Goal: Task Accomplishment & Management: Manage account settings

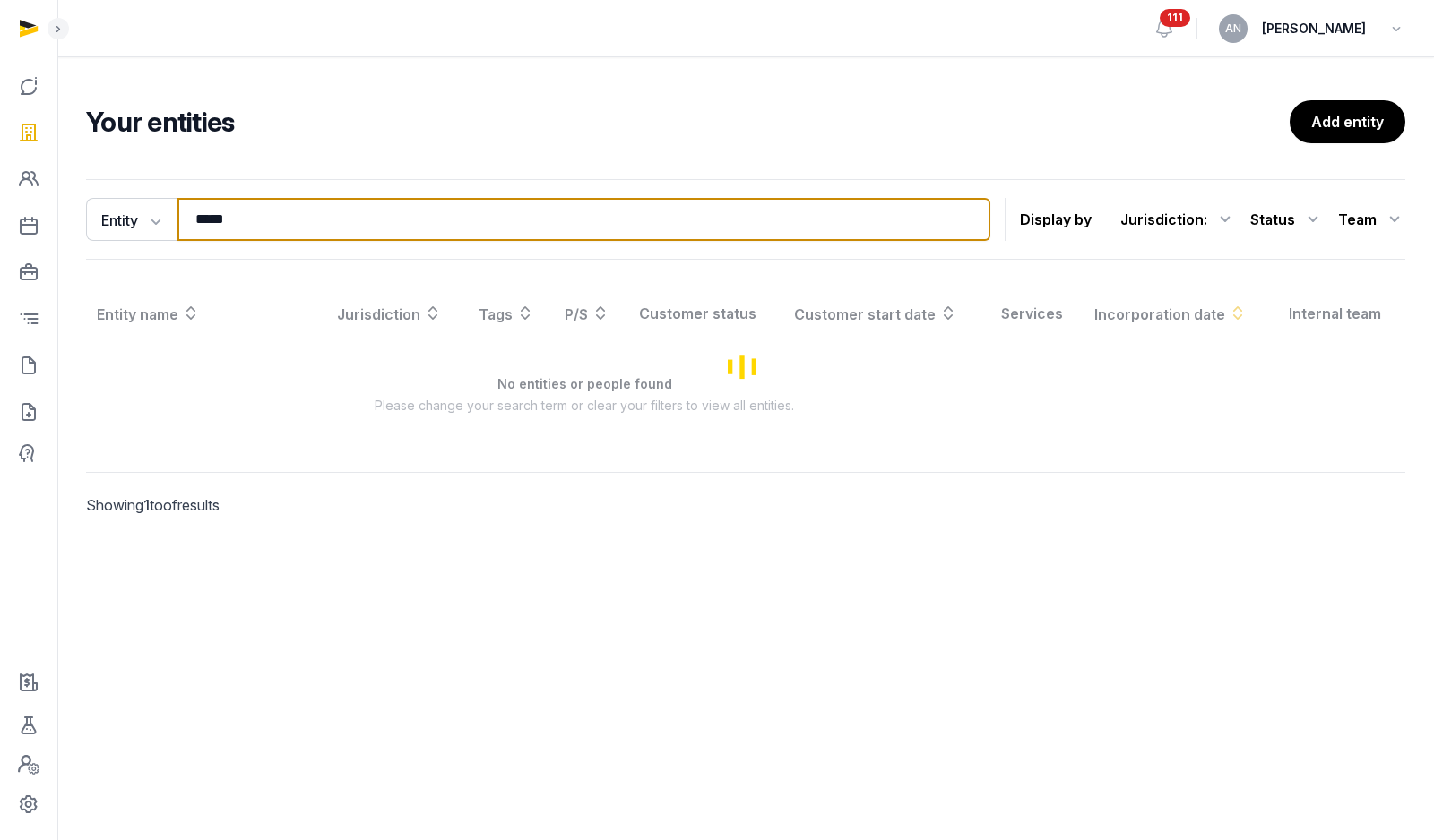
click at [267, 218] on input "*****" at bounding box center [584, 218] width 812 height 43
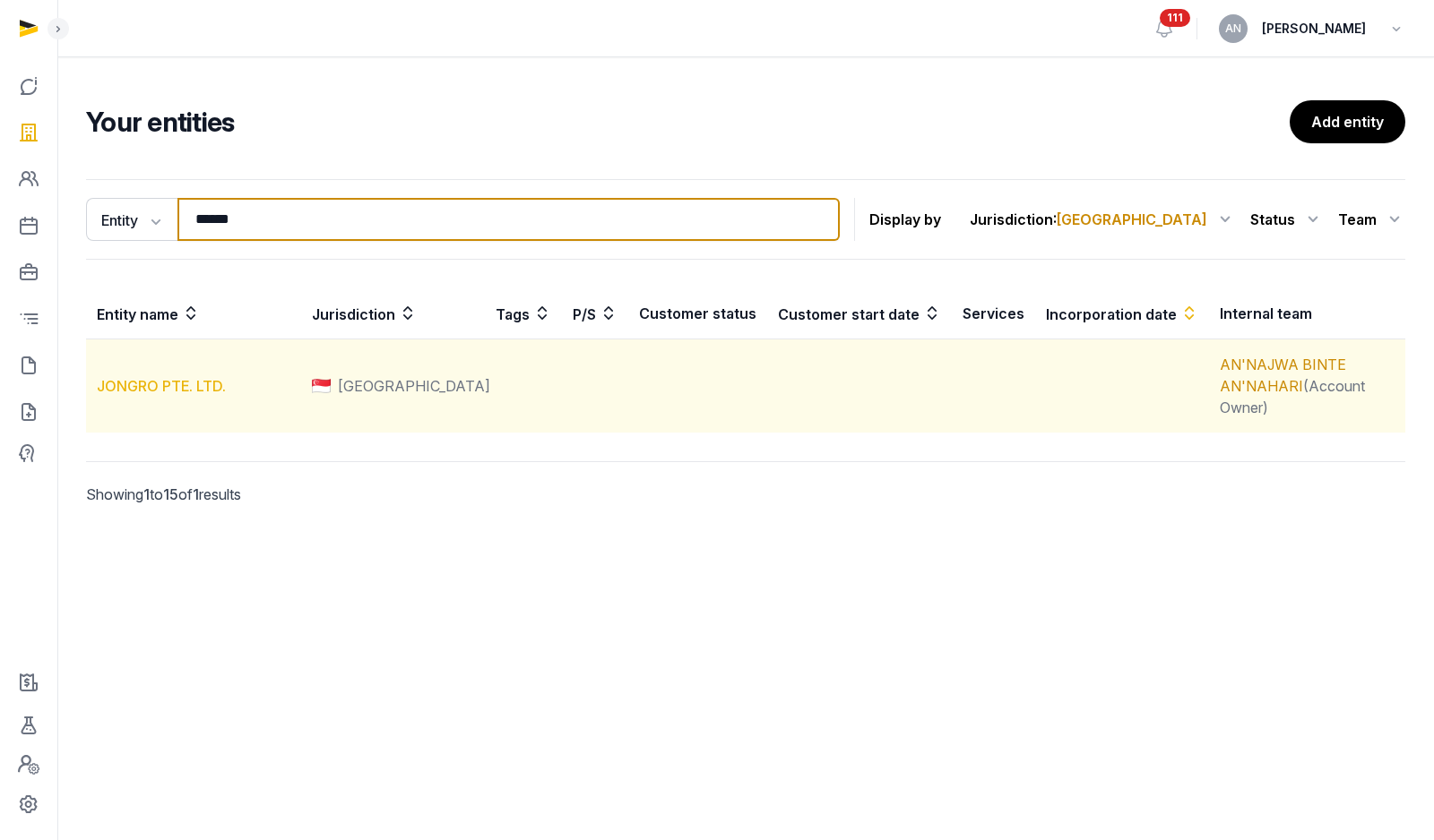
type input "******"
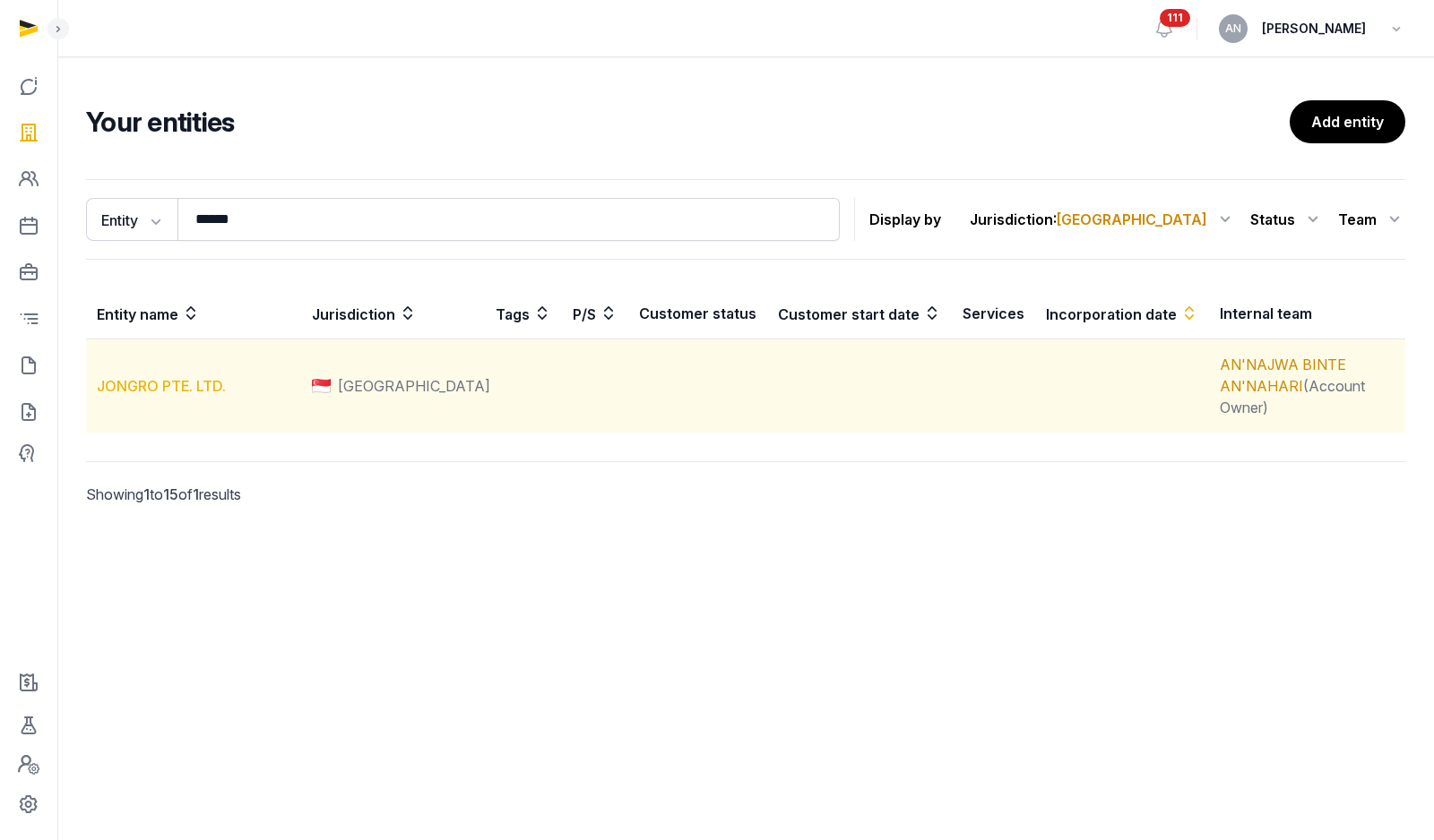
click at [136, 377] on link "JONGRO PTE. LTD." at bounding box center [161, 386] width 129 height 18
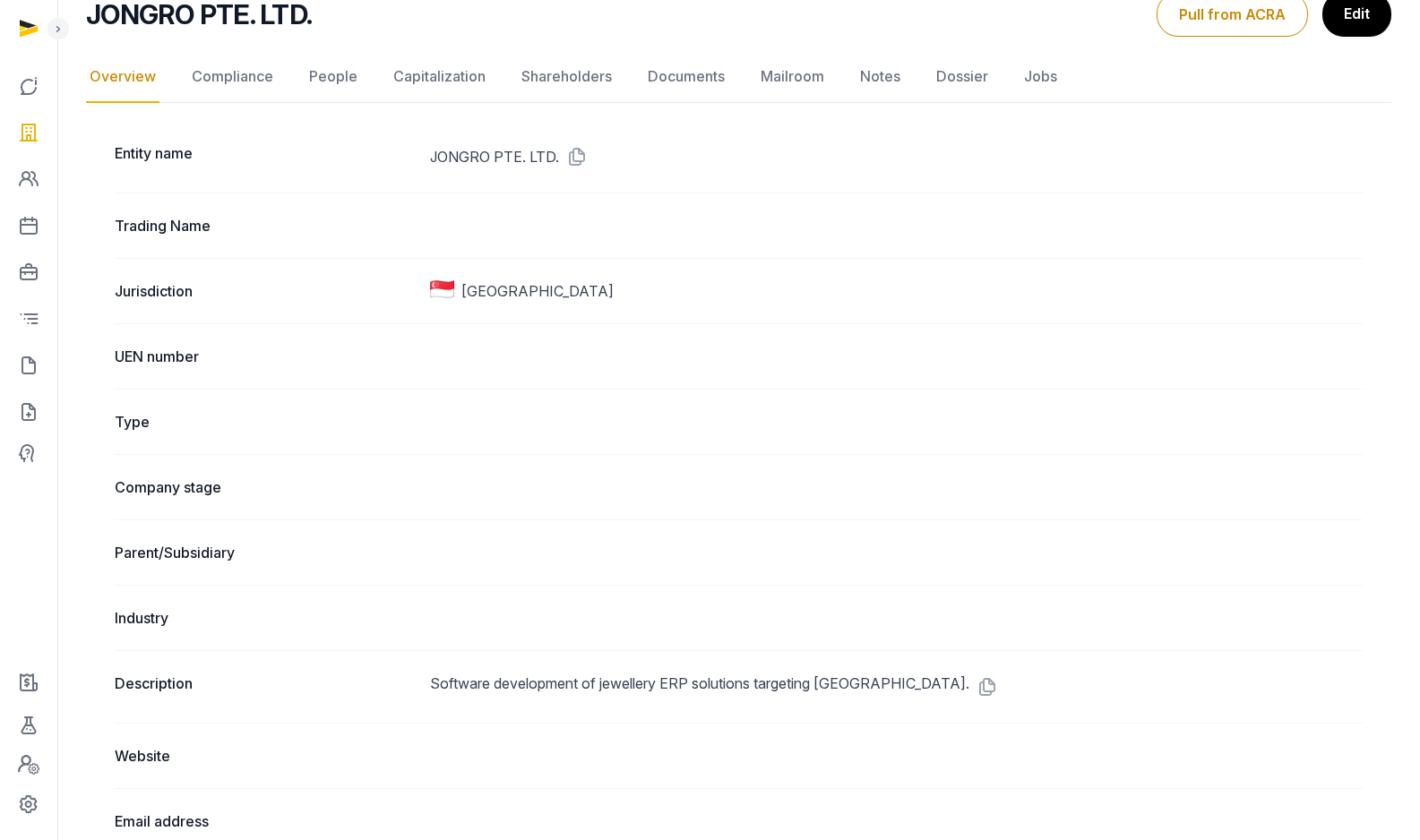
scroll to position [125, 0]
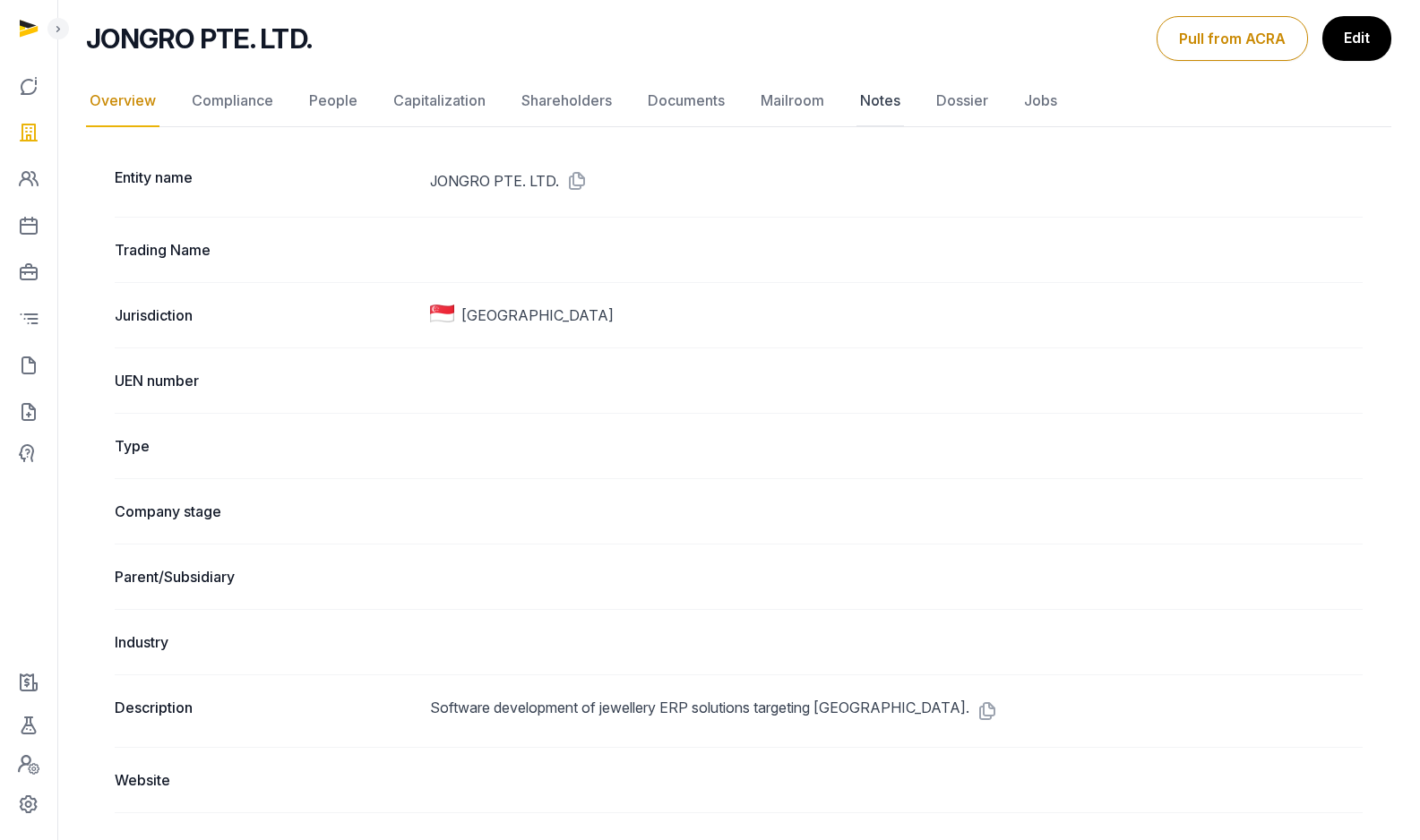
click at [868, 98] on link "Notes" at bounding box center [880, 101] width 48 height 52
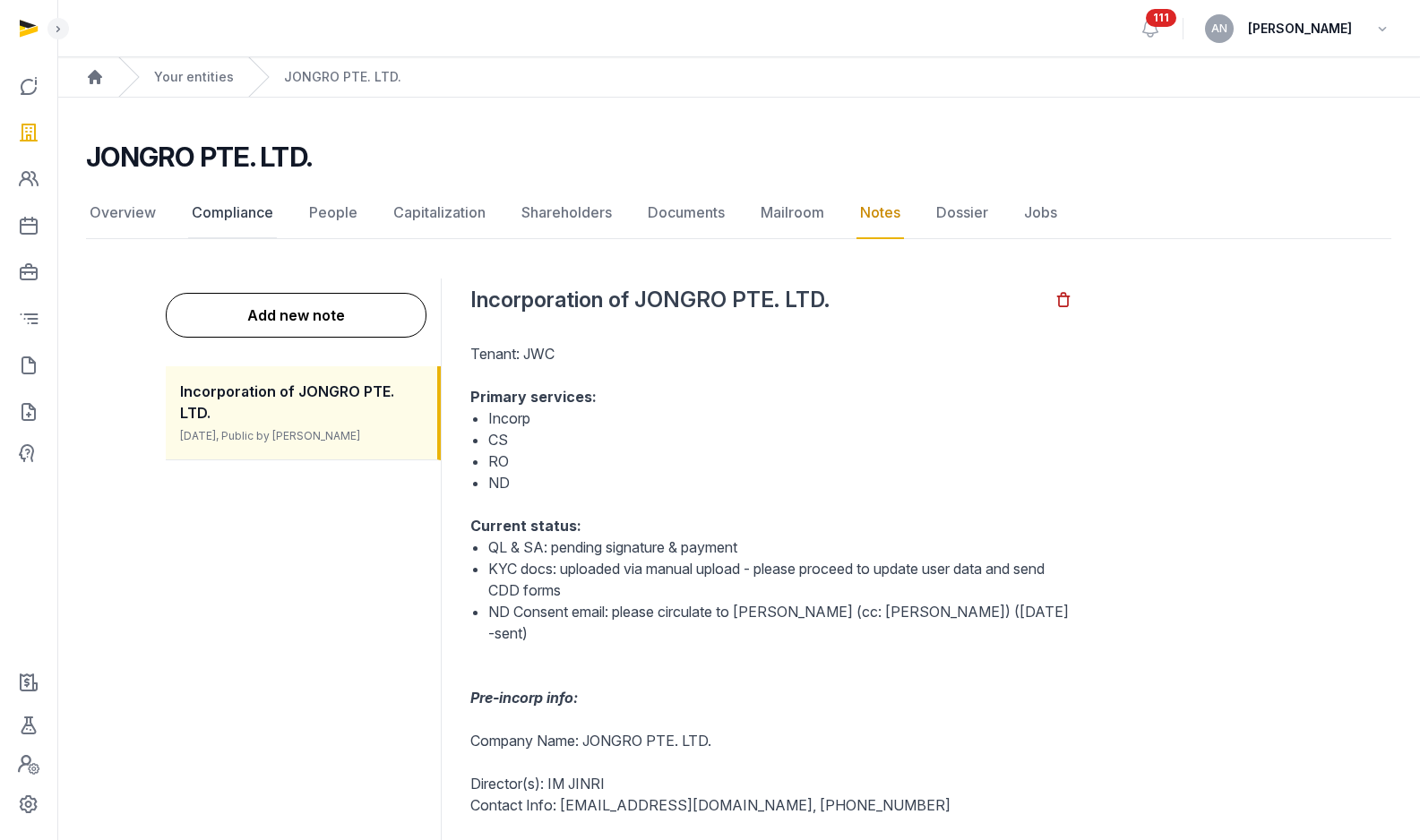
click at [216, 203] on link "Compliance" at bounding box center [233, 213] width 89 height 52
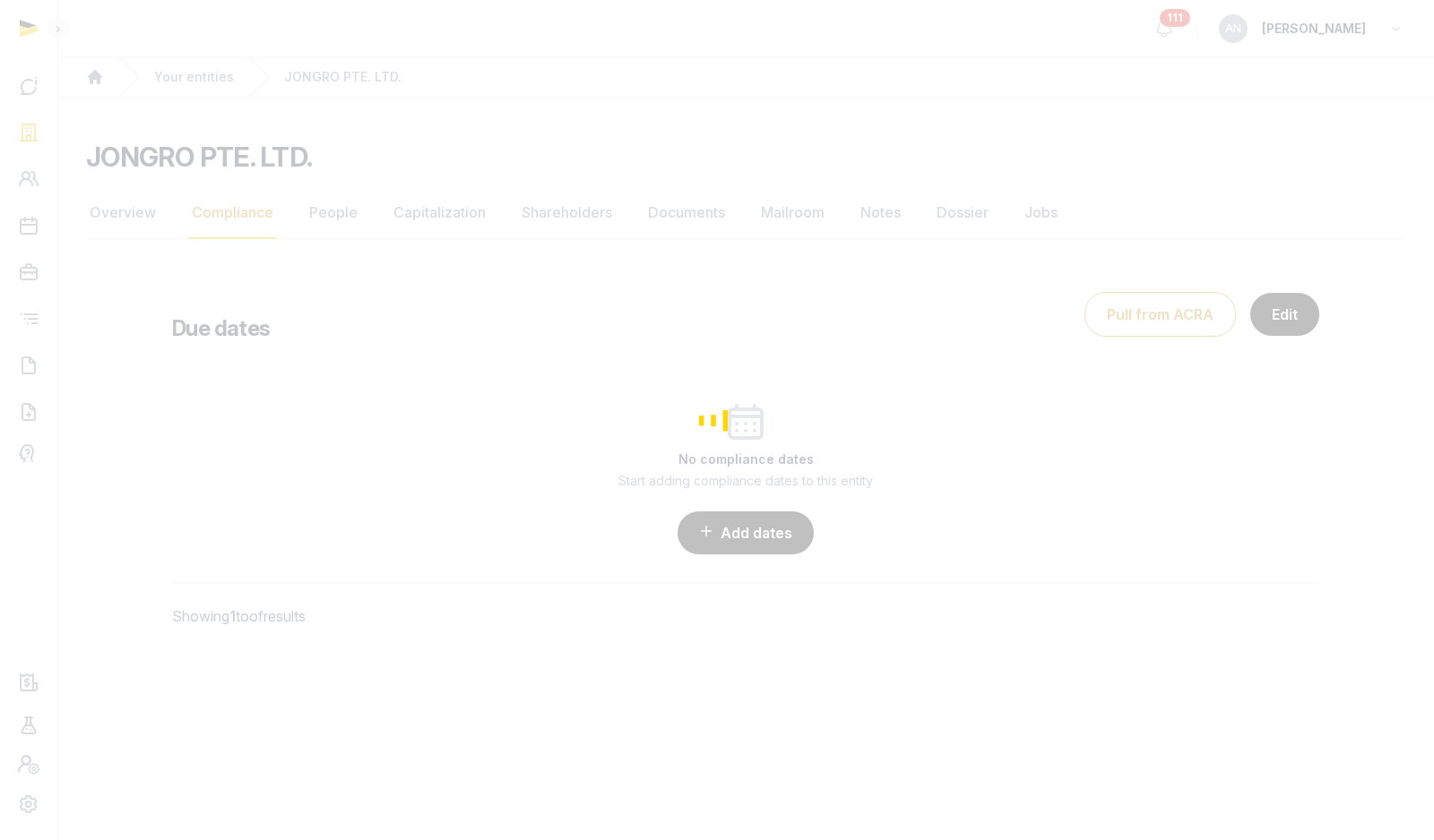
click at [109, 202] on div "Loading" at bounding box center [717, 420] width 1434 height 840
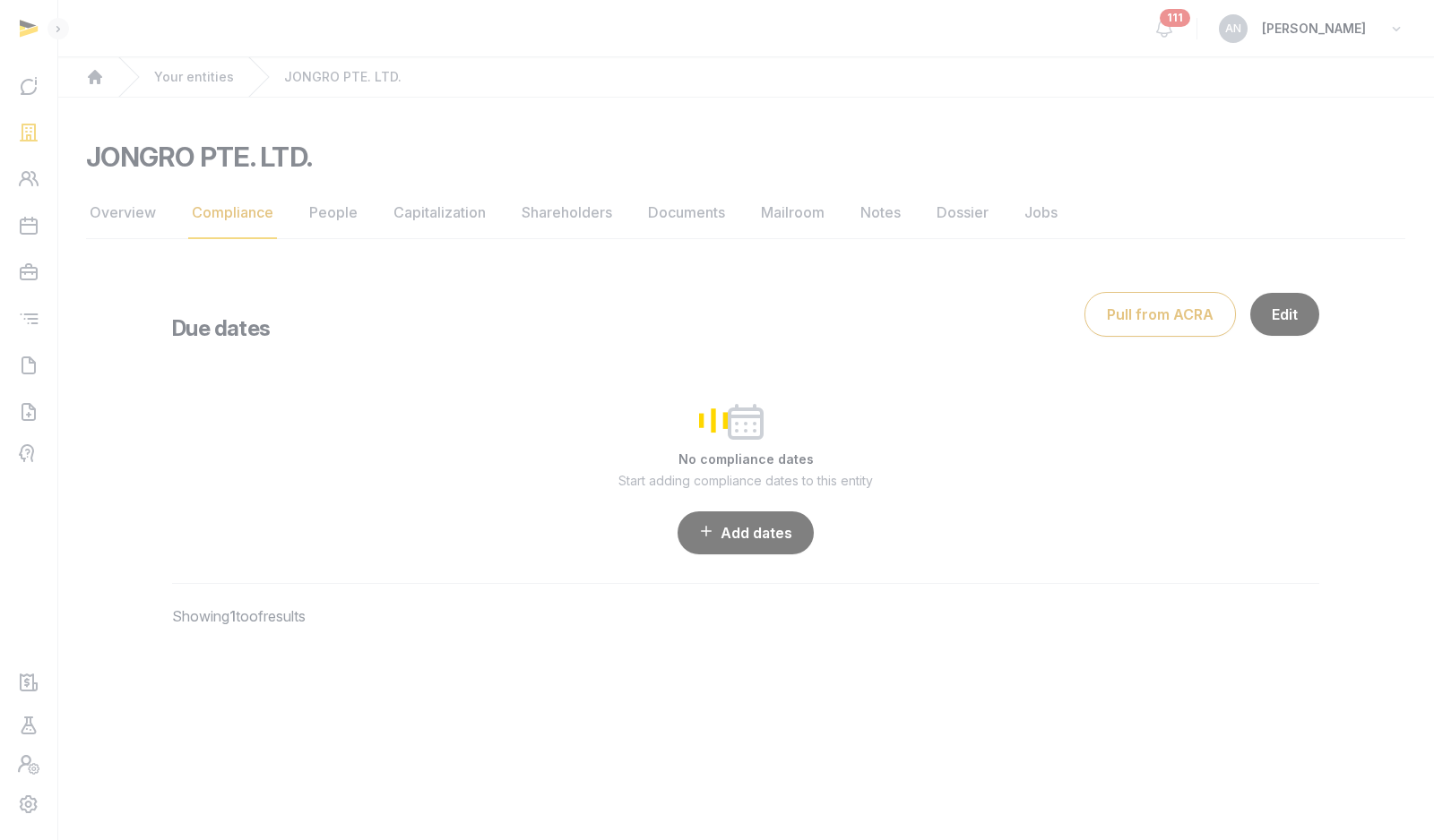
click at [154, 214] on div "Loading" at bounding box center [717, 420] width 1434 height 840
click at [128, 212] on div "Loading" at bounding box center [717, 420] width 1434 height 840
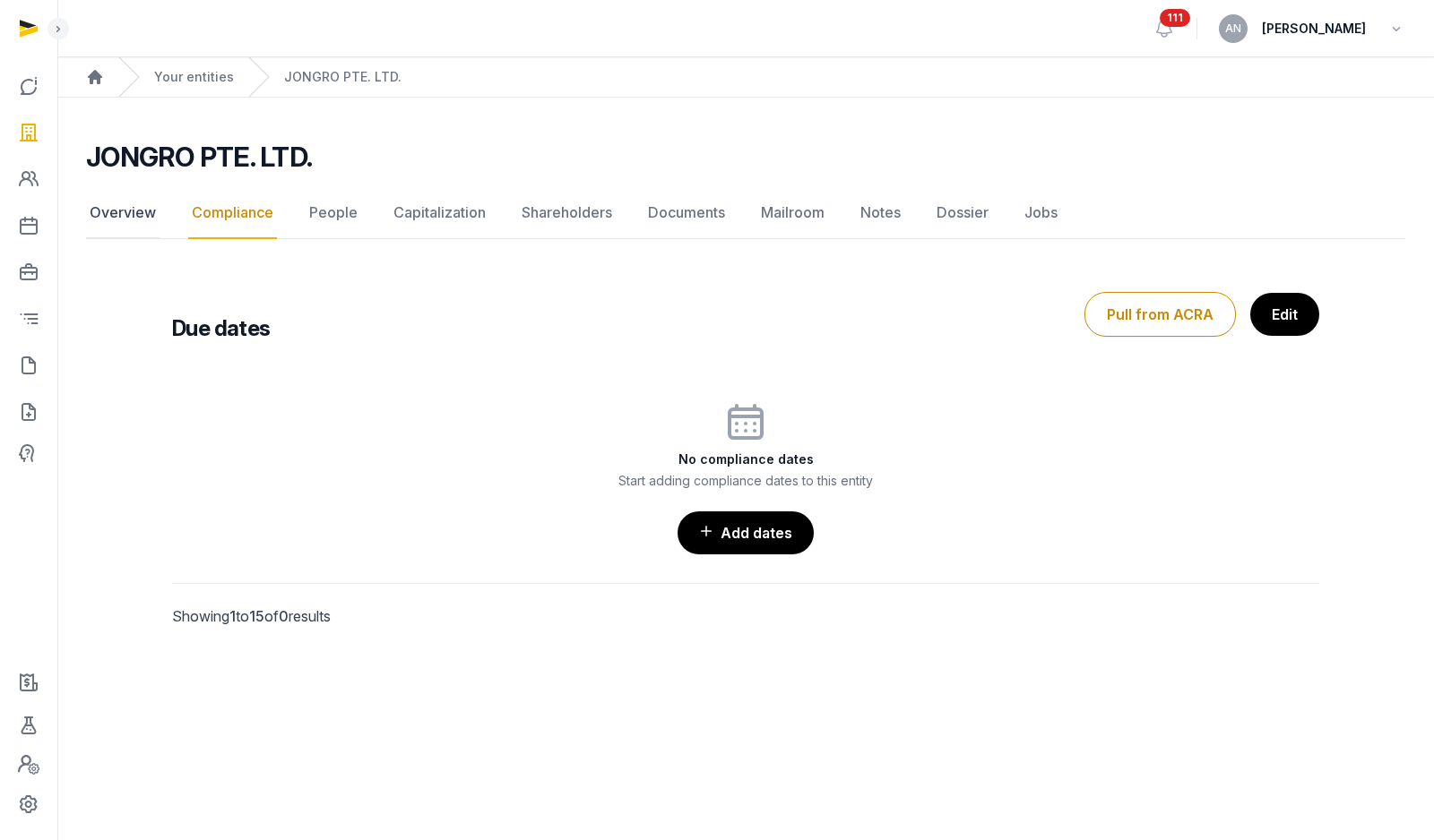
click at [127, 213] on link "Overview" at bounding box center [123, 213] width 74 height 52
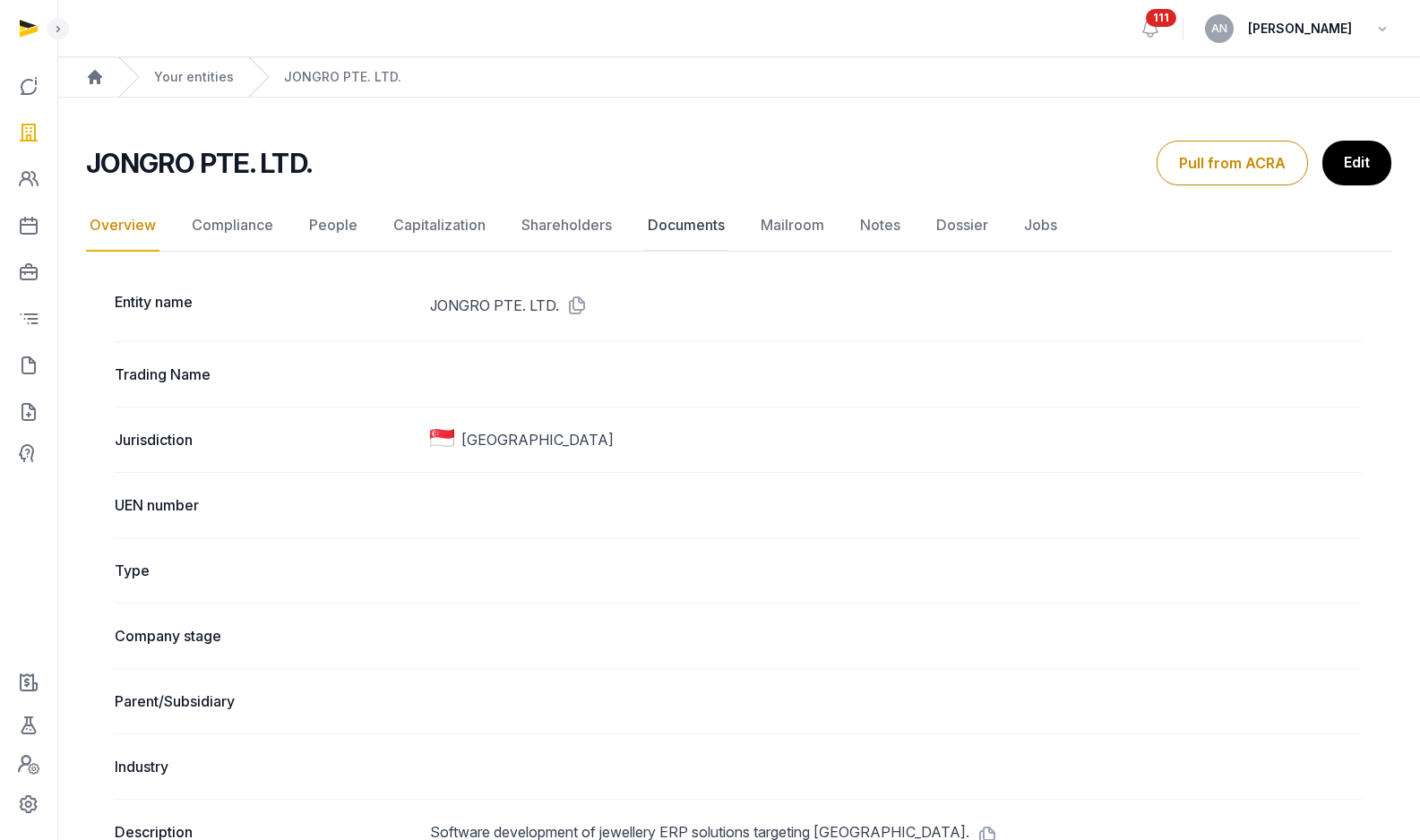
click at [705, 224] on link "Documents" at bounding box center [687, 225] width 84 height 52
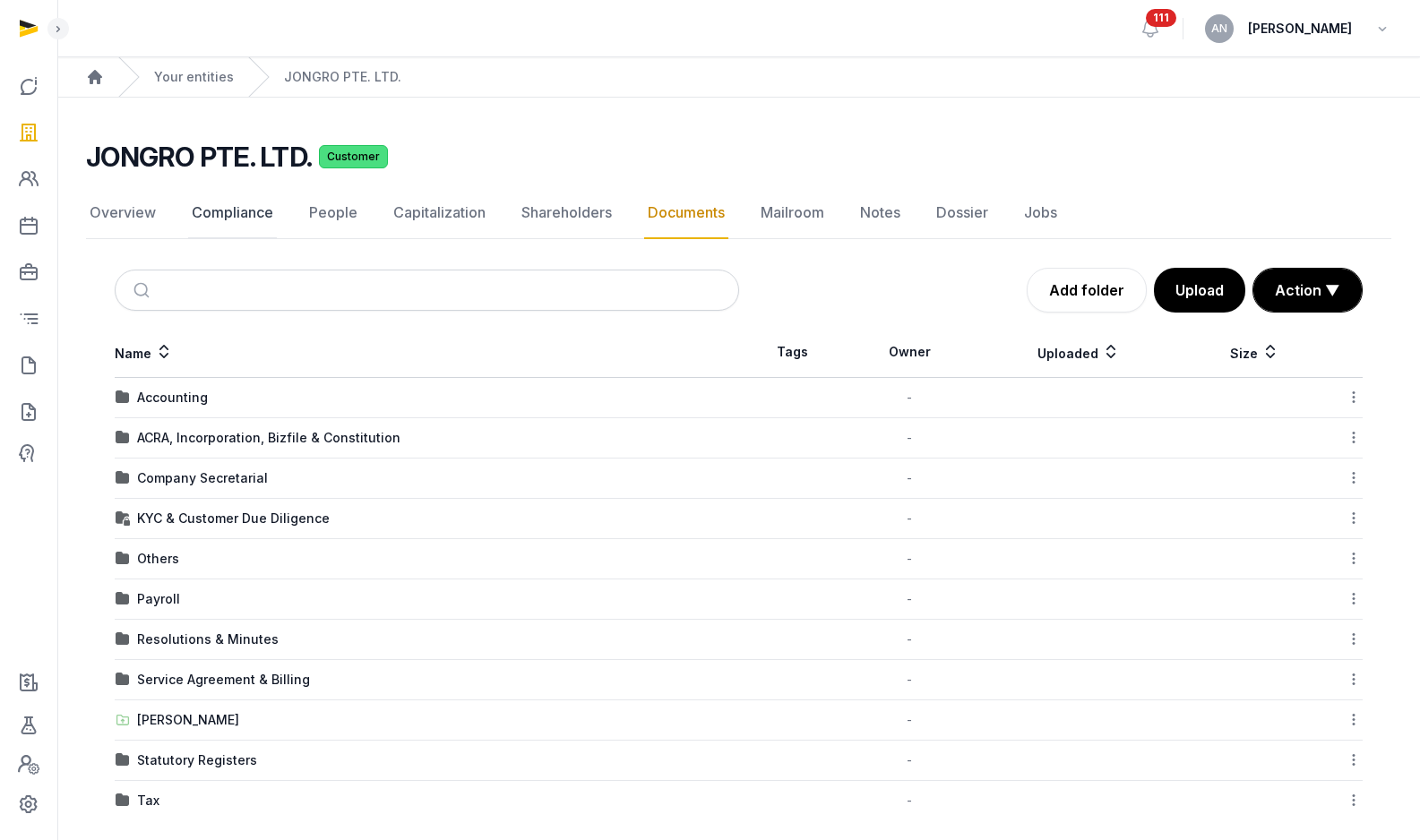
click at [223, 215] on link "Compliance" at bounding box center [233, 213] width 89 height 52
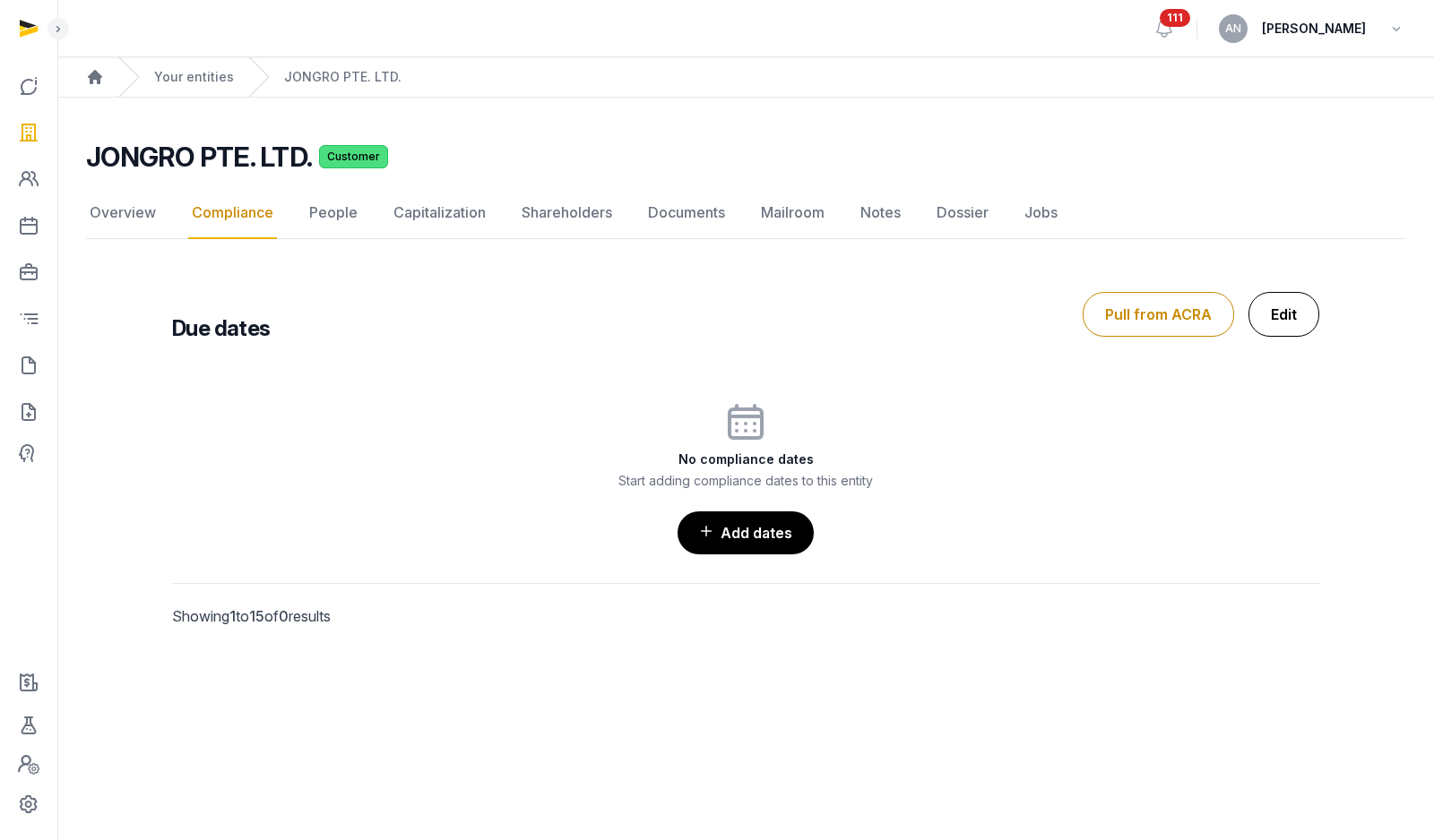
click at [1291, 316] on link "Edit" at bounding box center [1283, 314] width 71 height 45
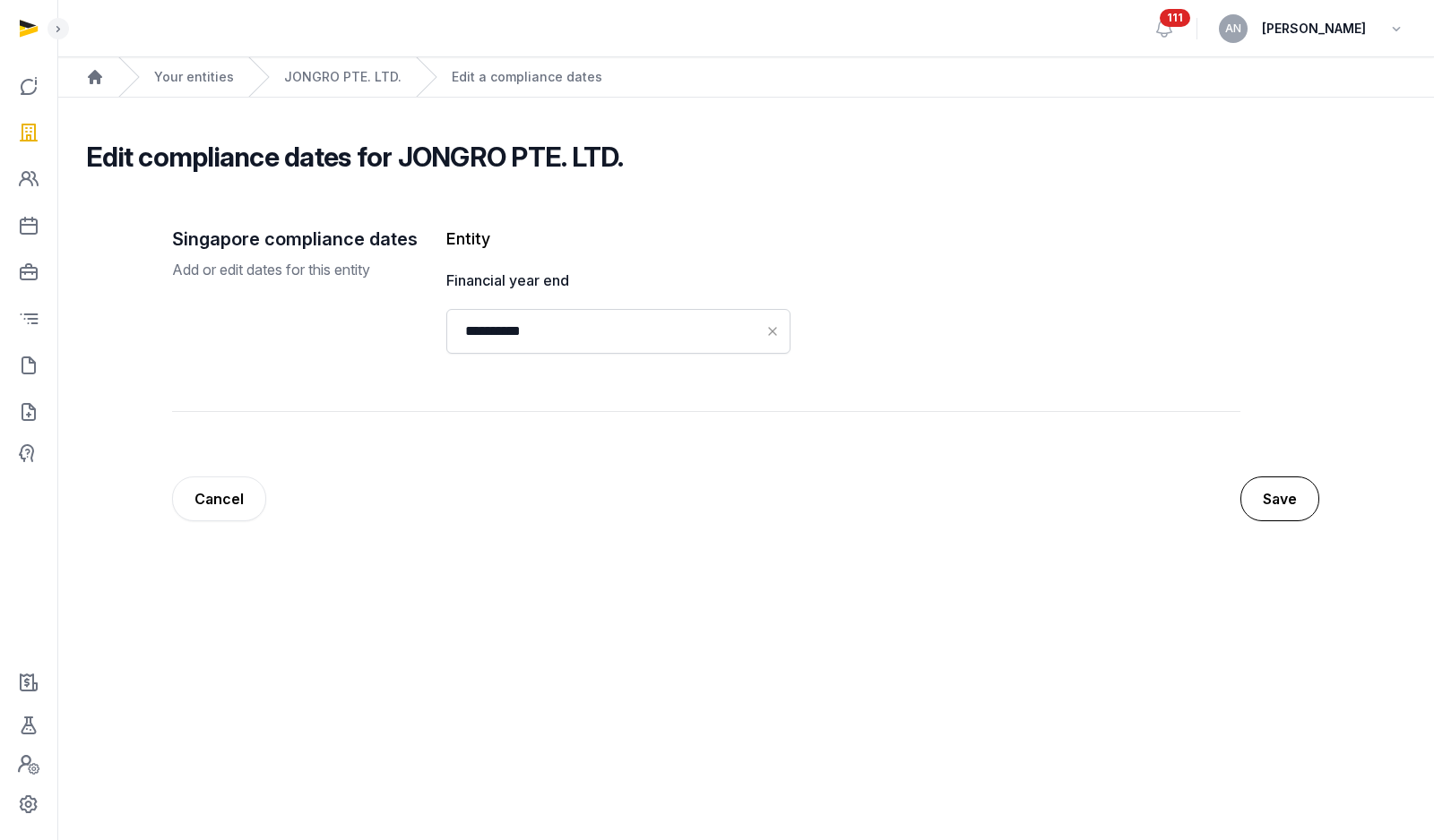
click at [1250, 499] on button "Save" at bounding box center [1279, 499] width 79 height 45
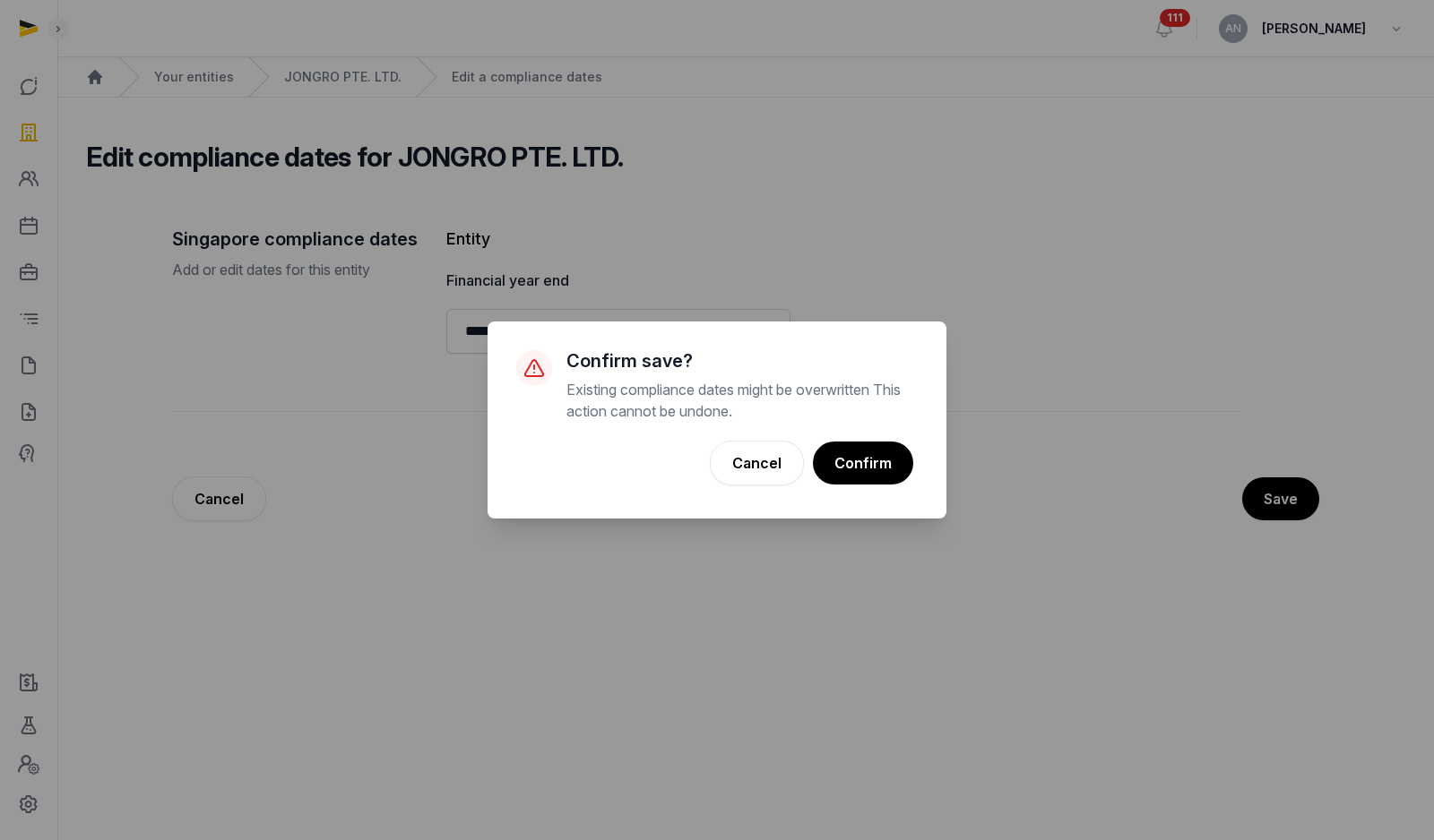
click at [942, 470] on div "× Confirm save? Existing compliance dates might be overwritten This action cann…" at bounding box center [717, 420] width 459 height 198
click at [855, 470] on button "Confirm" at bounding box center [862, 463] width 102 height 45
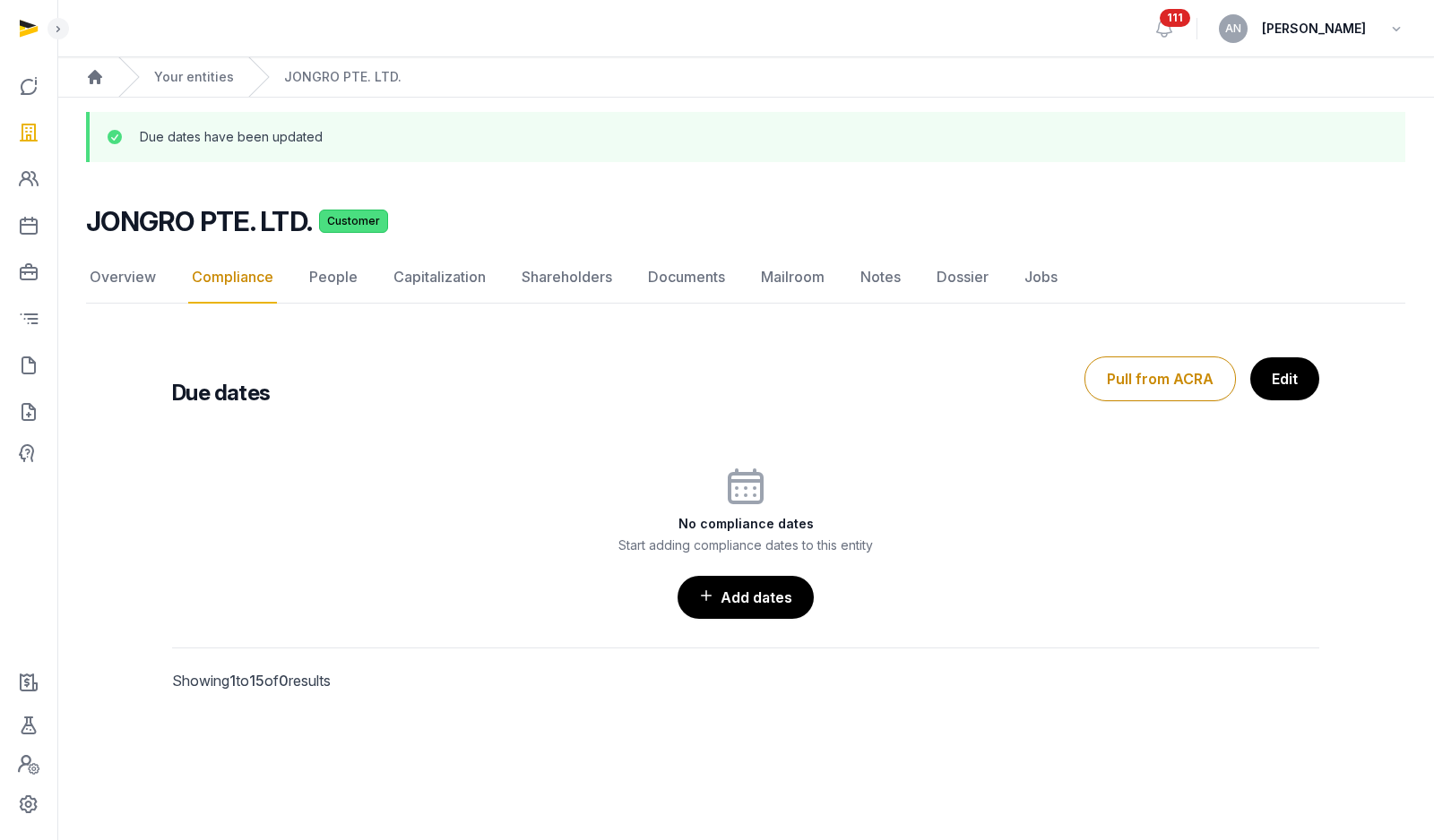
click at [699, 627] on div "No compliance dates Start adding compliance dates to this entity Add dates Show…" at bounding box center [744, 589] width 1147 height 305
click at [704, 612] on link "Add dates" at bounding box center [745, 598] width 138 height 45
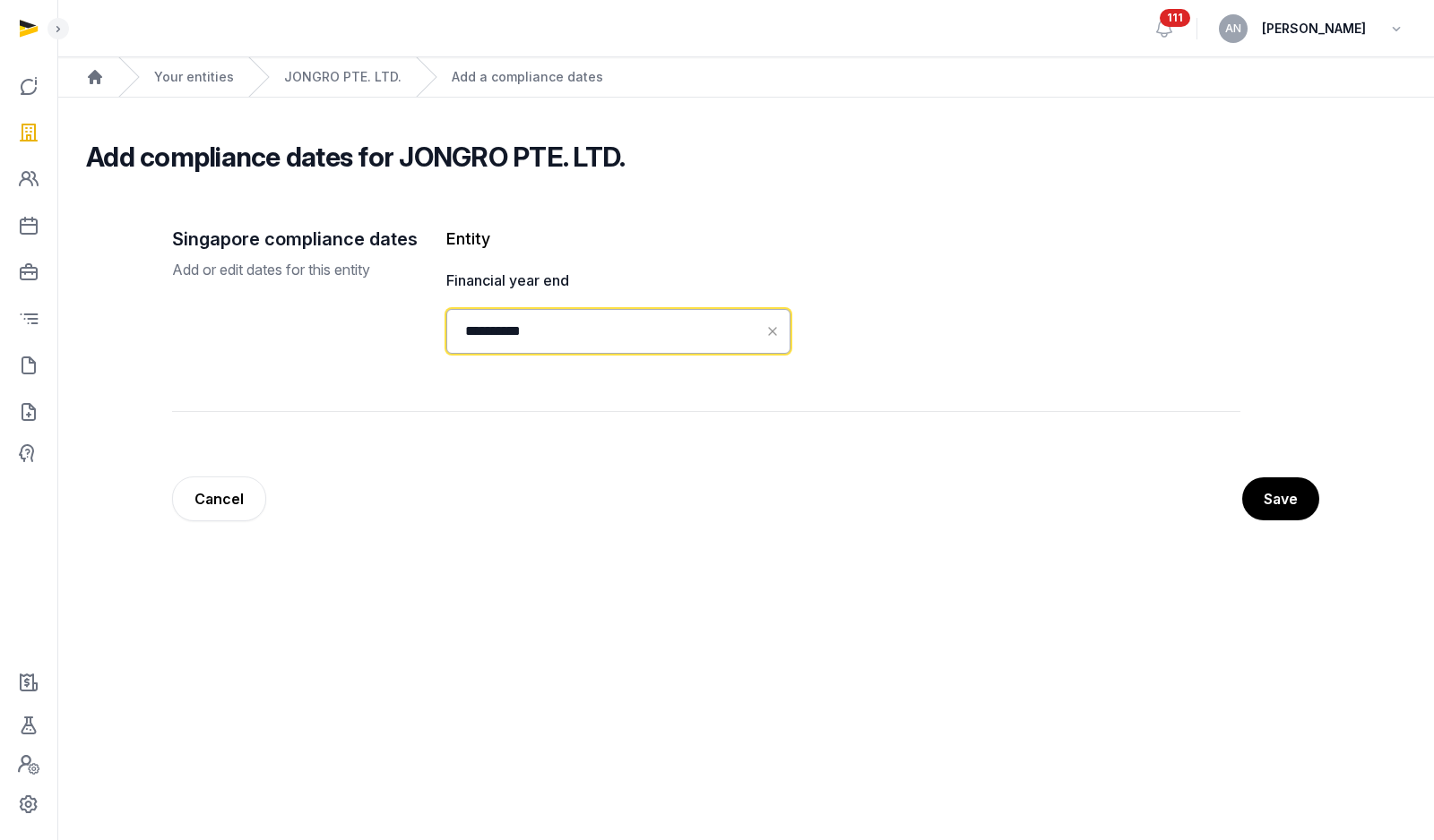
click at [505, 329] on input "**********" at bounding box center [618, 331] width 344 height 45
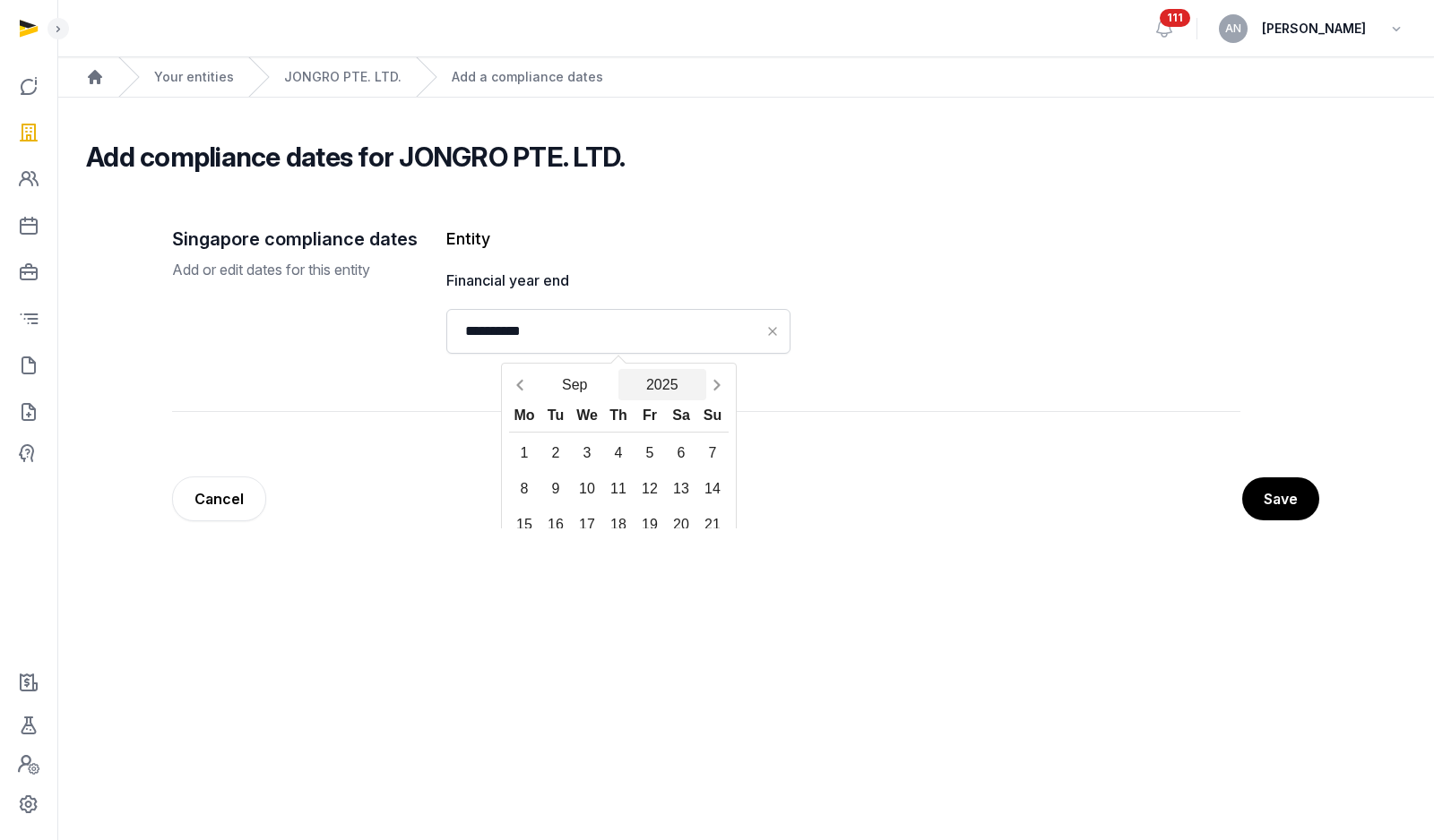
click at [678, 391] on button "2025" at bounding box center [663, 384] width 88 height 31
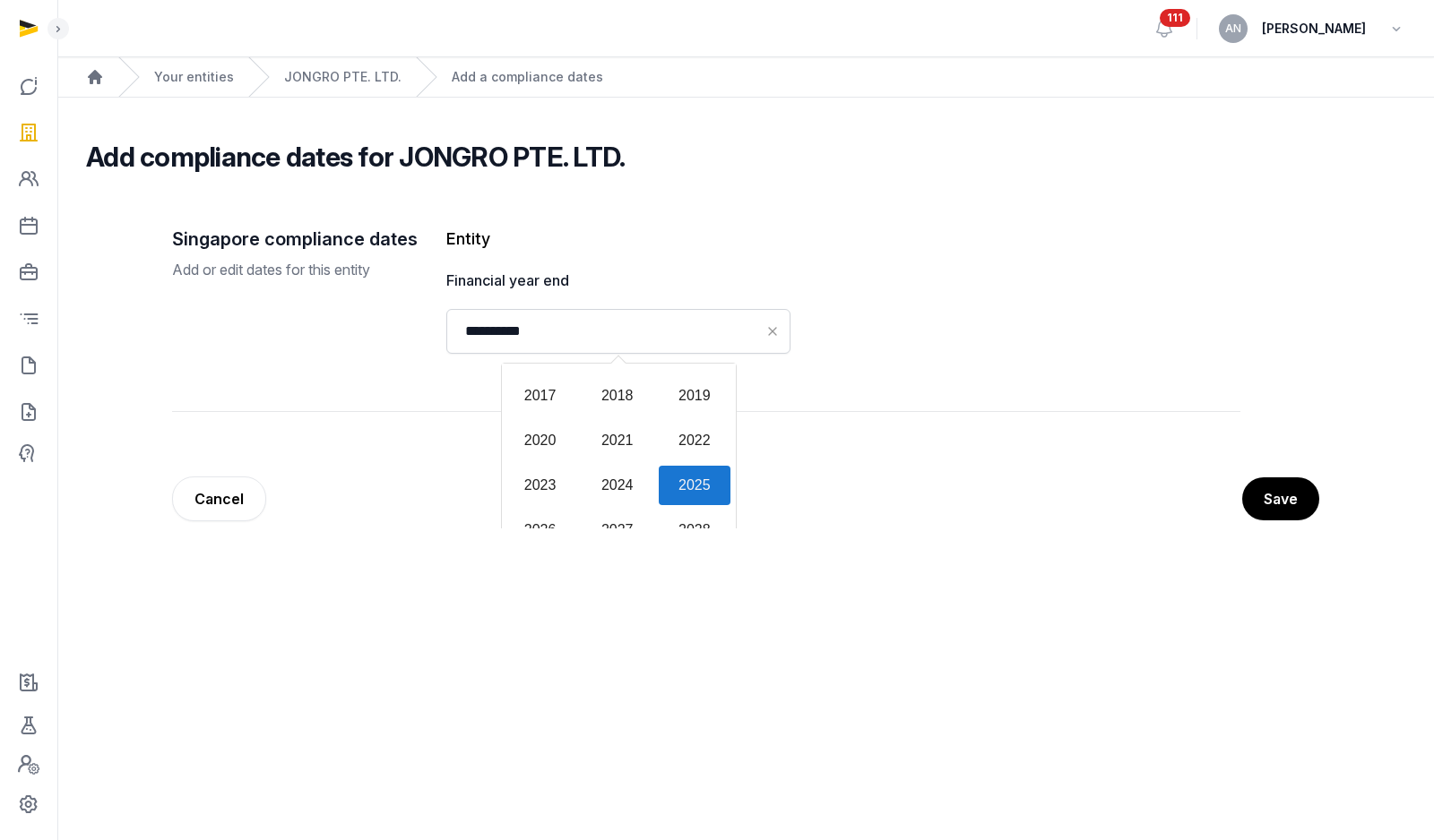
scroll to position [1772, 0]
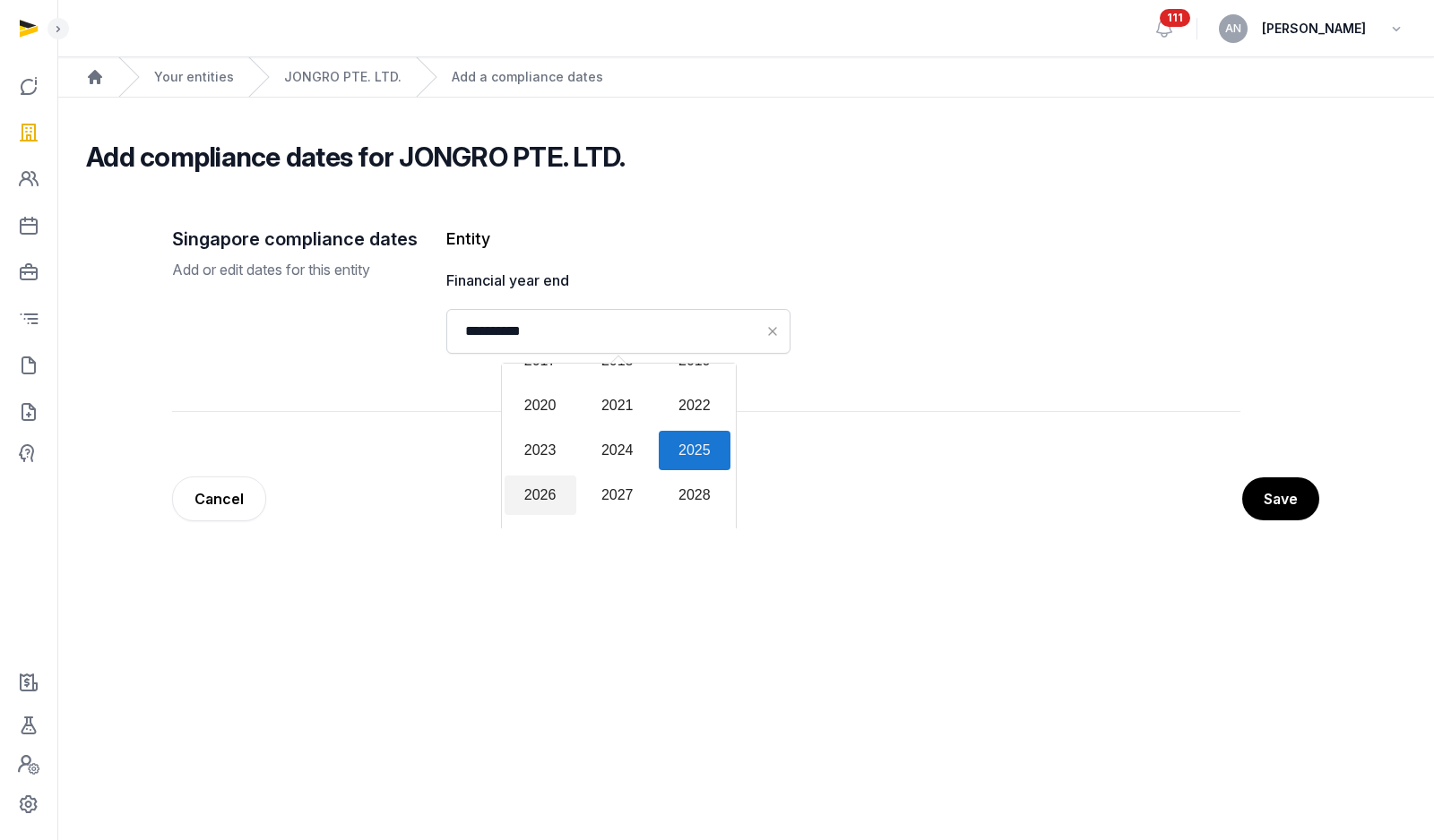
click at [531, 499] on div "2026" at bounding box center [541, 496] width 72 height 40
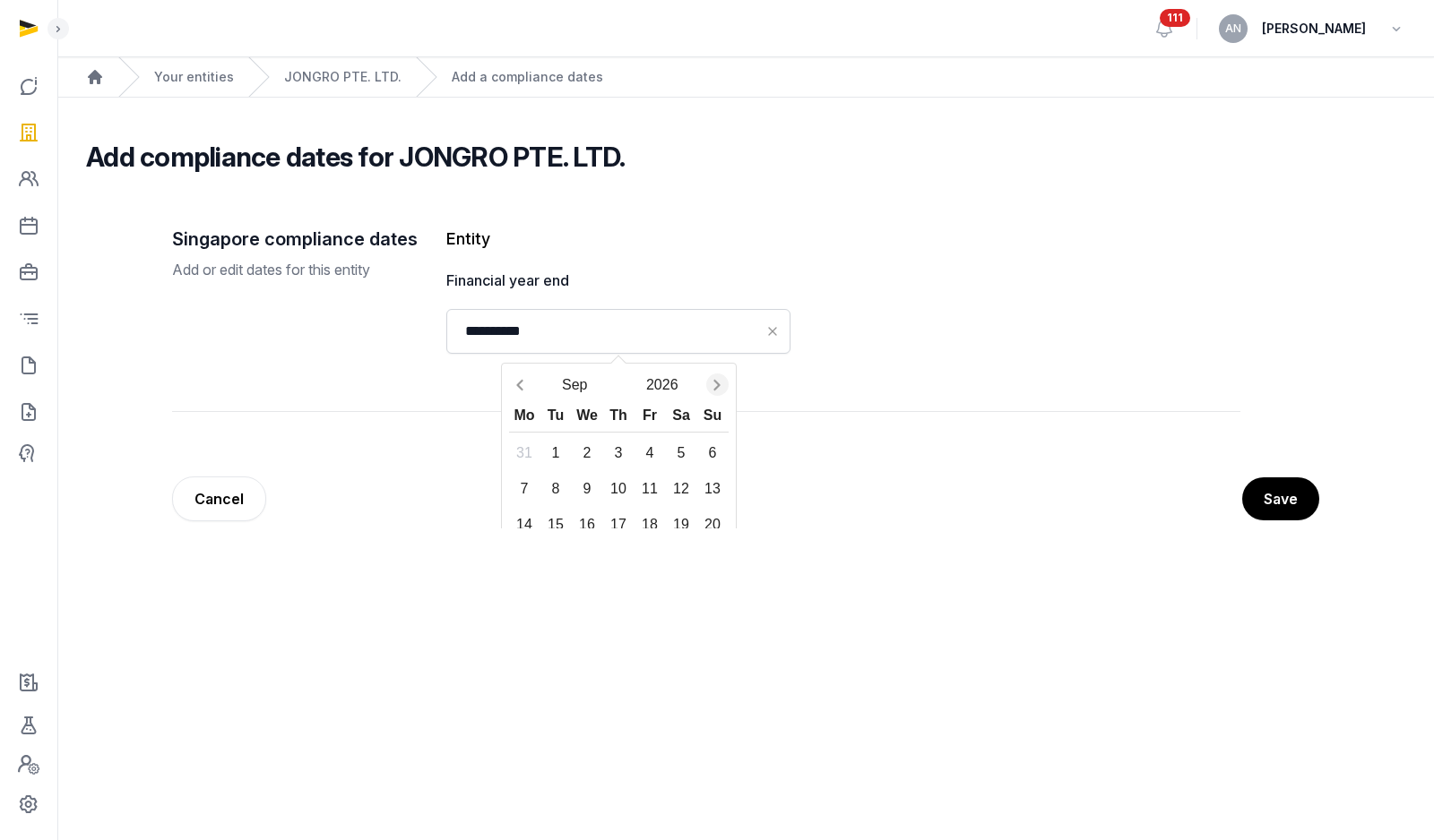
click at [708, 387] on icon "Next month" at bounding box center [717, 385] width 18 height 18
click at [584, 452] on div "30" at bounding box center [587, 452] width 31 height 31
type input "**********"
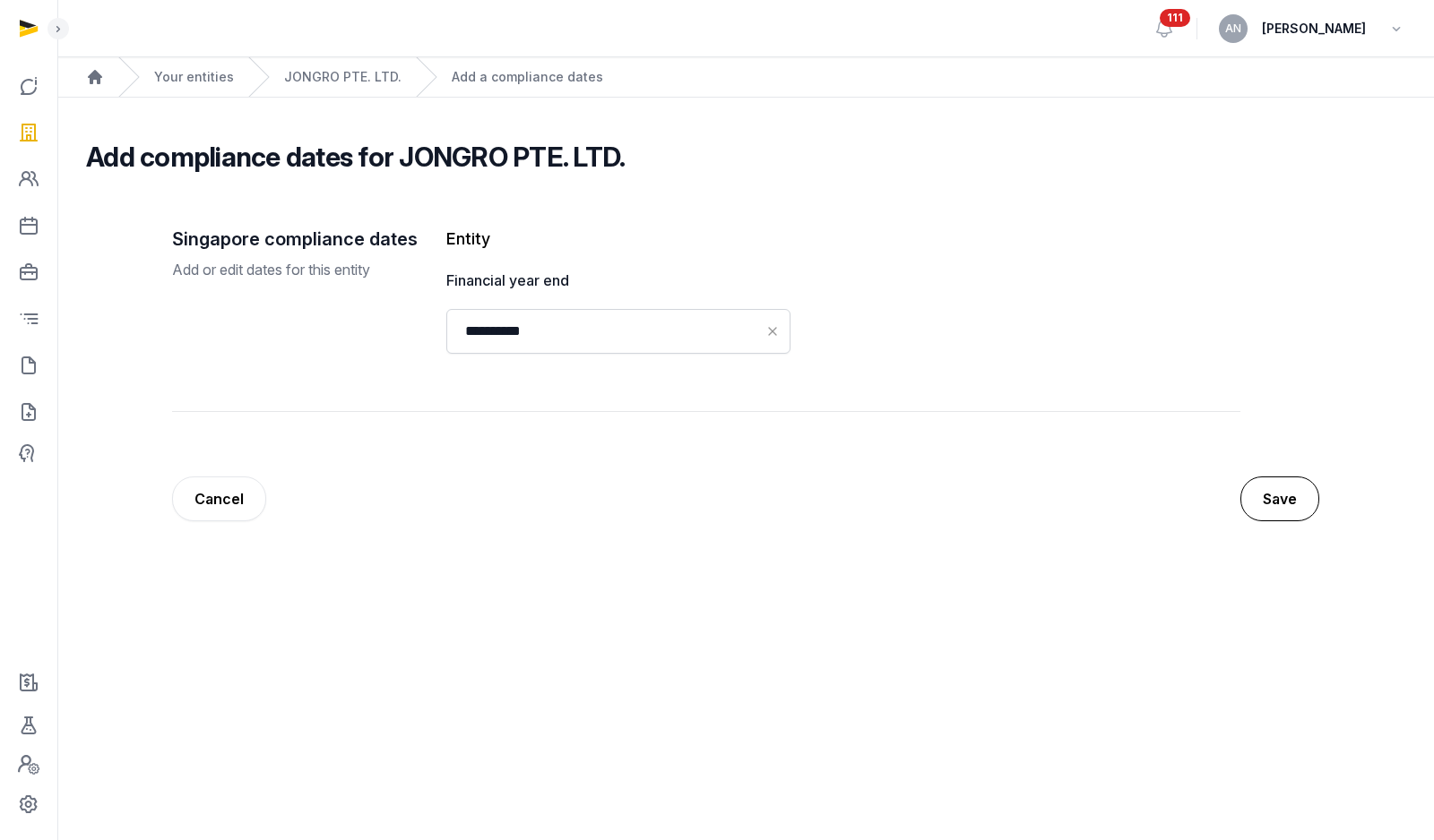
click at [1281, 500] on button "Save" at bounding box center [1279, 499] width 79 height 45
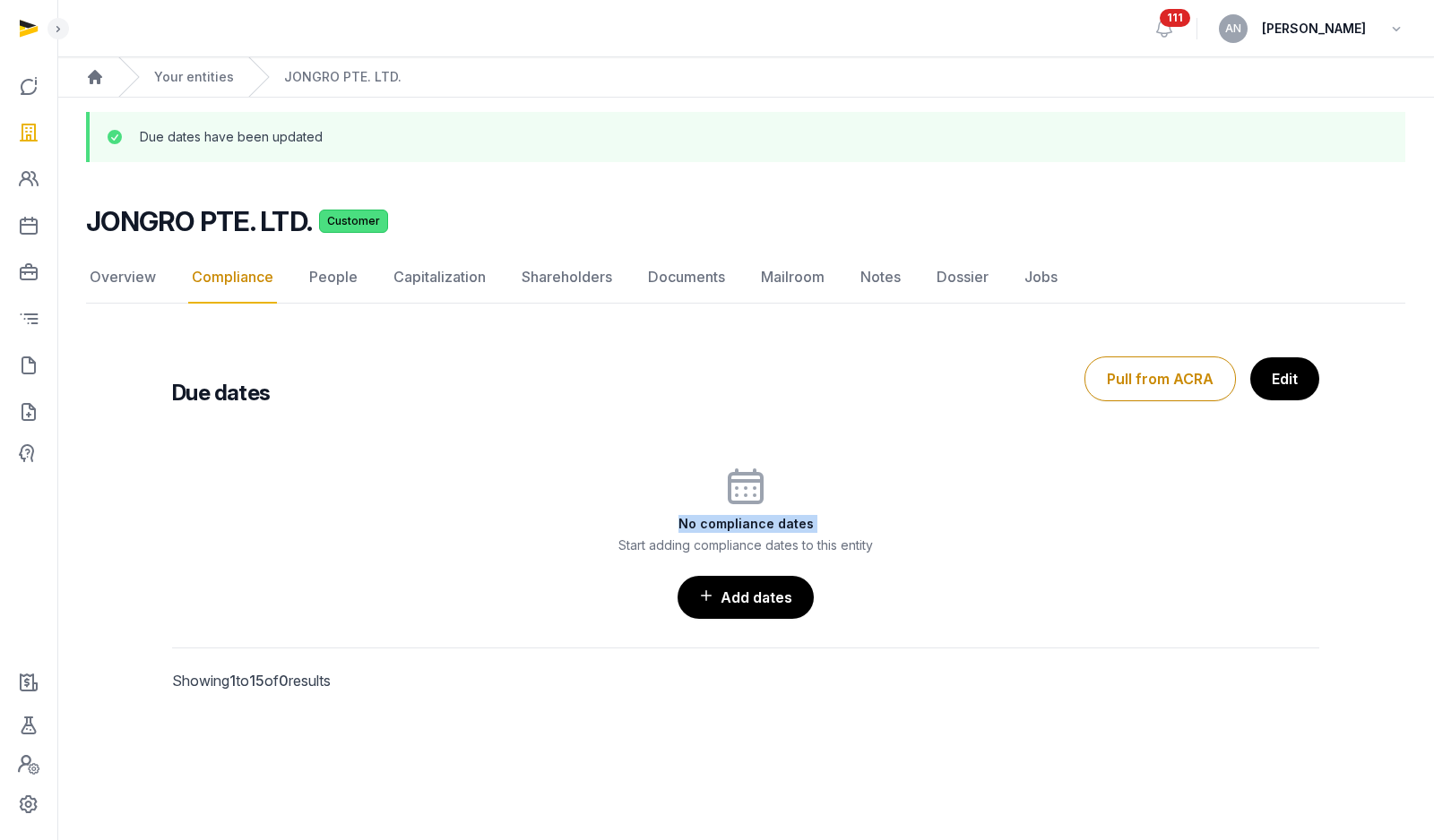
click at [506, 535] on div "No compliance dates Start adding compliance dates to this entity Add dates" at bounding box center [744, 542] width 1147 height 154
click at [768, 617] on link "Add dates" at bounding box center [745, 598] width 138 height 45
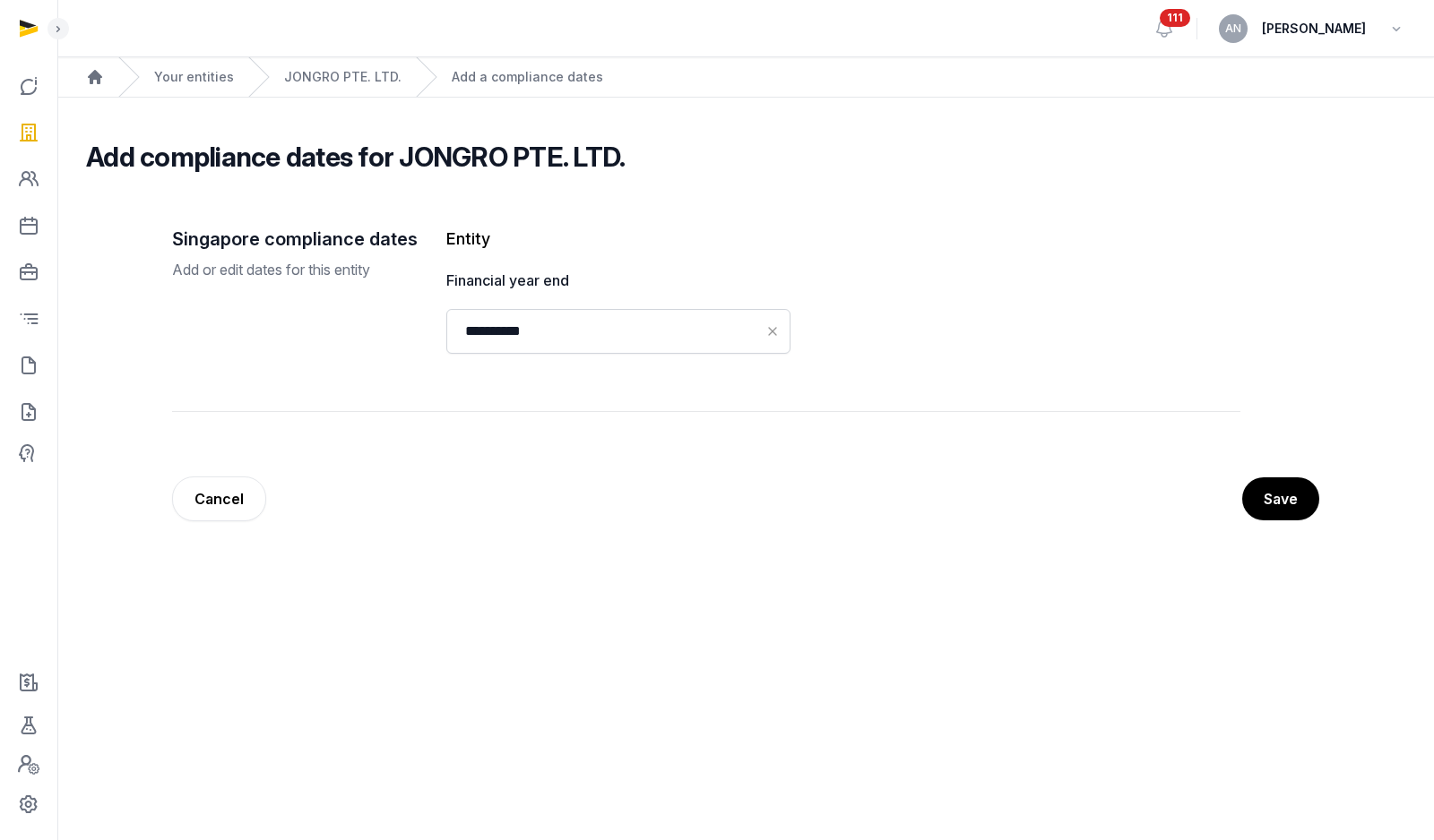
drag, startPoint x: 671, startPoint y: 444, endPoint x: 576, endPoint y: 461, distance: 96.5
click at [671, 444] on div "**********" at bounding box center [706, 340] width 1068 height 228
click at [396, 445] on div "**********" at bounding box center [706, 340] width 1068 height 228
drag, startPoint x: 298, startPoint y: 391, endPoint x: 953, endPoint y: 455, distance: 658.1
click at [949, 456] on div "**********" at bounding box center [745, 356] width 1204 height 345
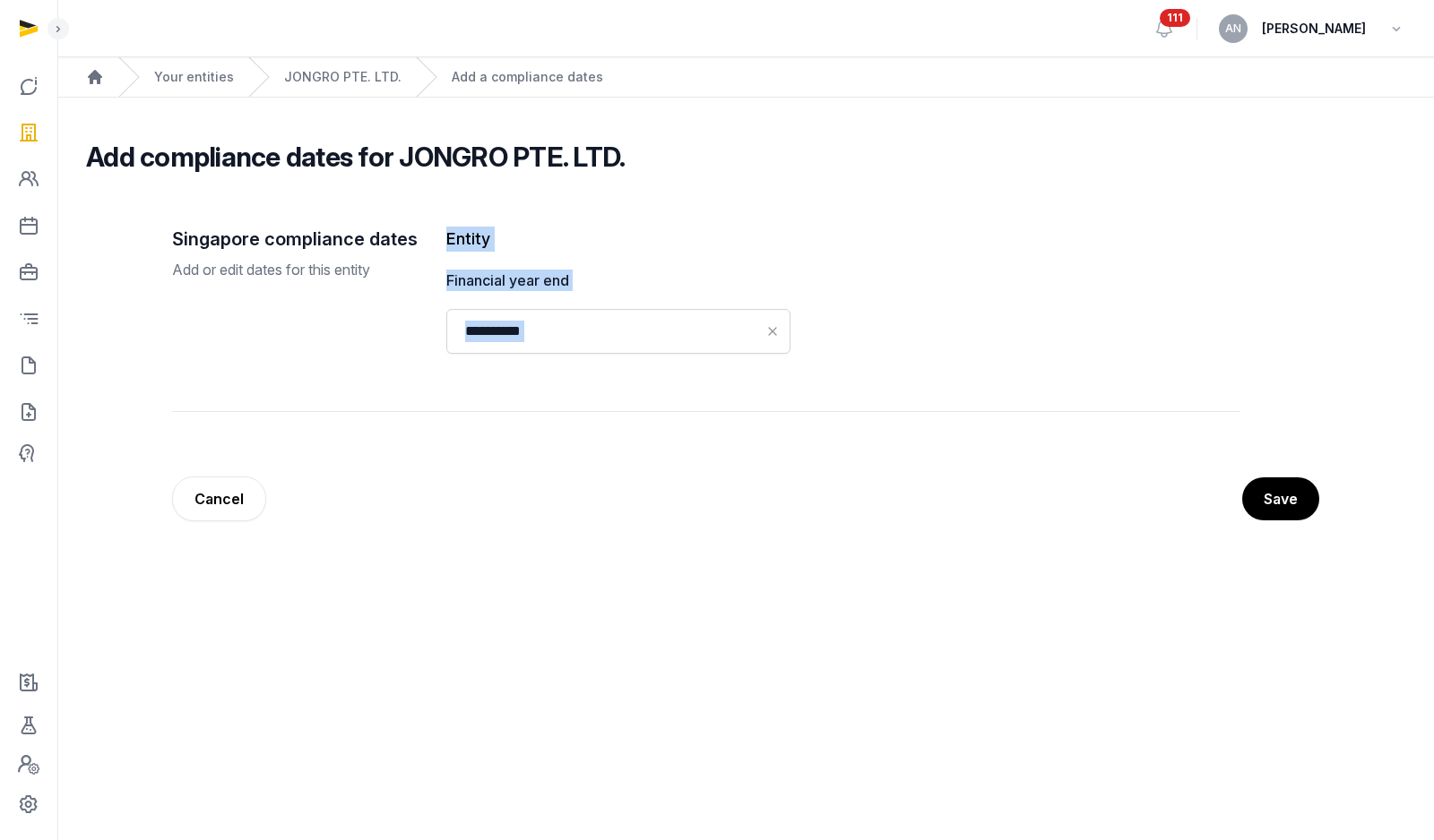
click at [953, 454] on div "**********" at bounding box center [706, 340] width 1068 height 228
click at [1283, 497] on button "Save" at bounding box center [1279, 499] width 79 height 45
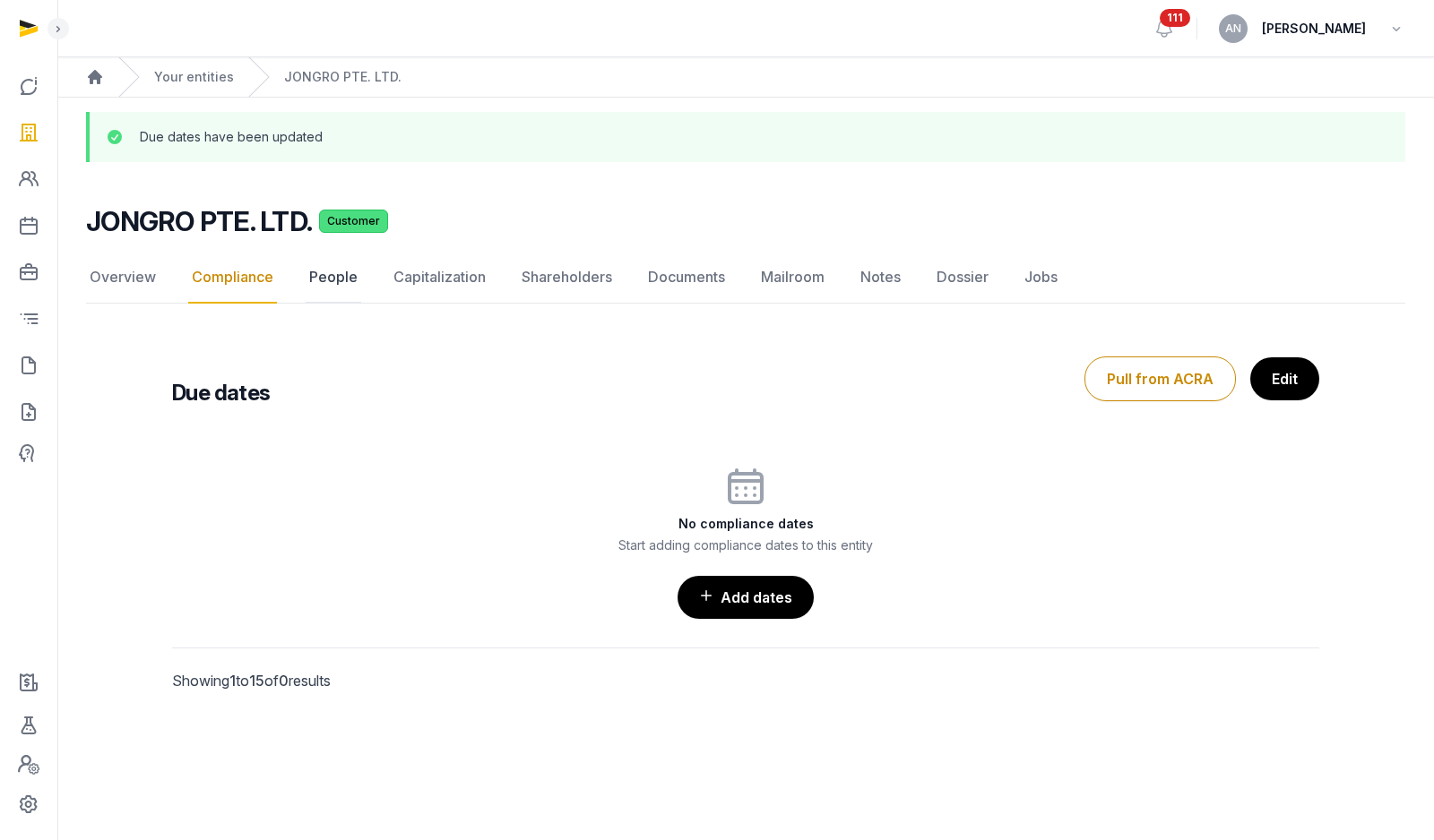
click at [324, 285] on link "People" at bounding box center [333, 277] width 56 height 52
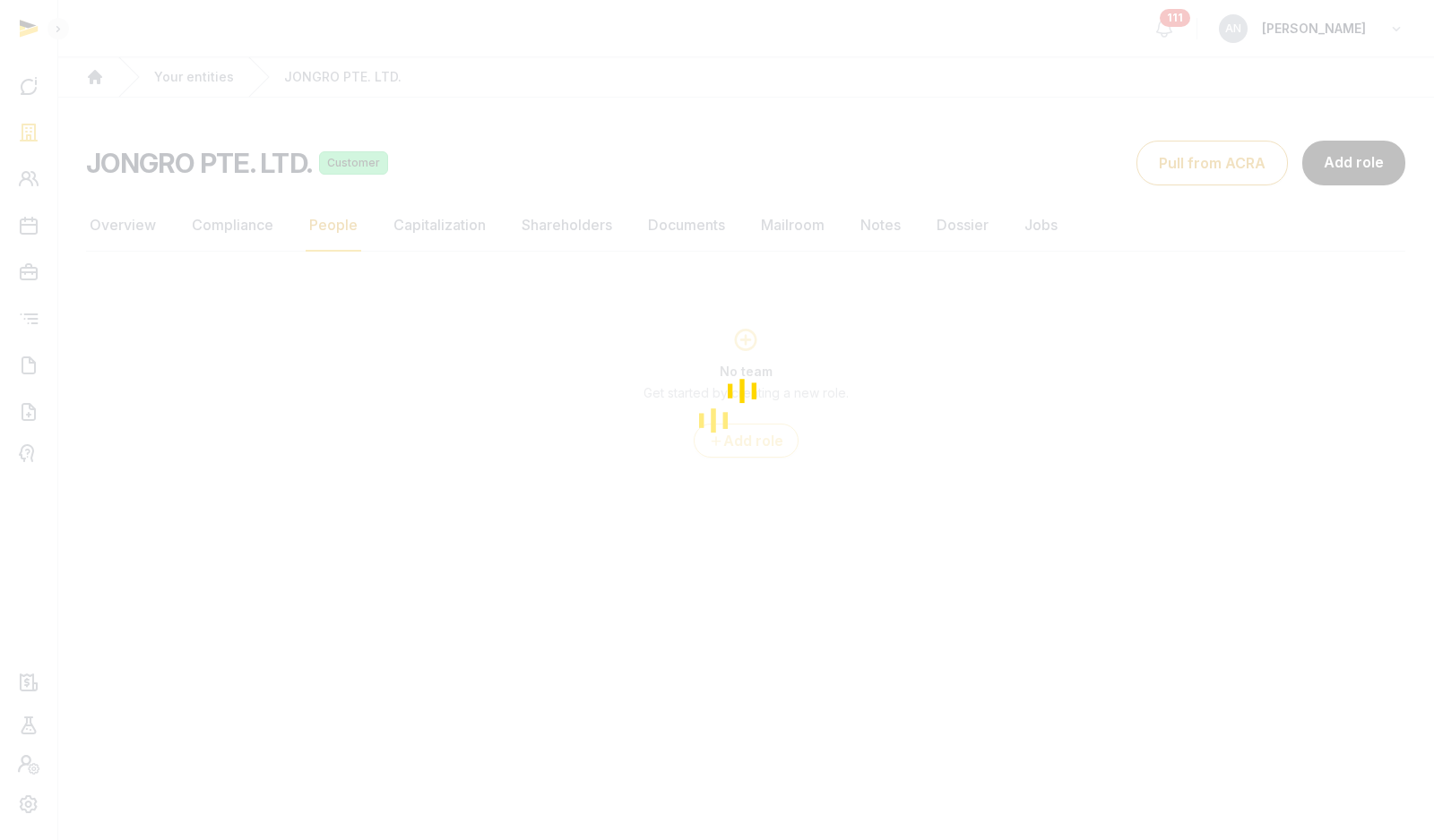
click at [236, 234] on div "Loading" at bounding box center [717, 420] width 1434 height 840
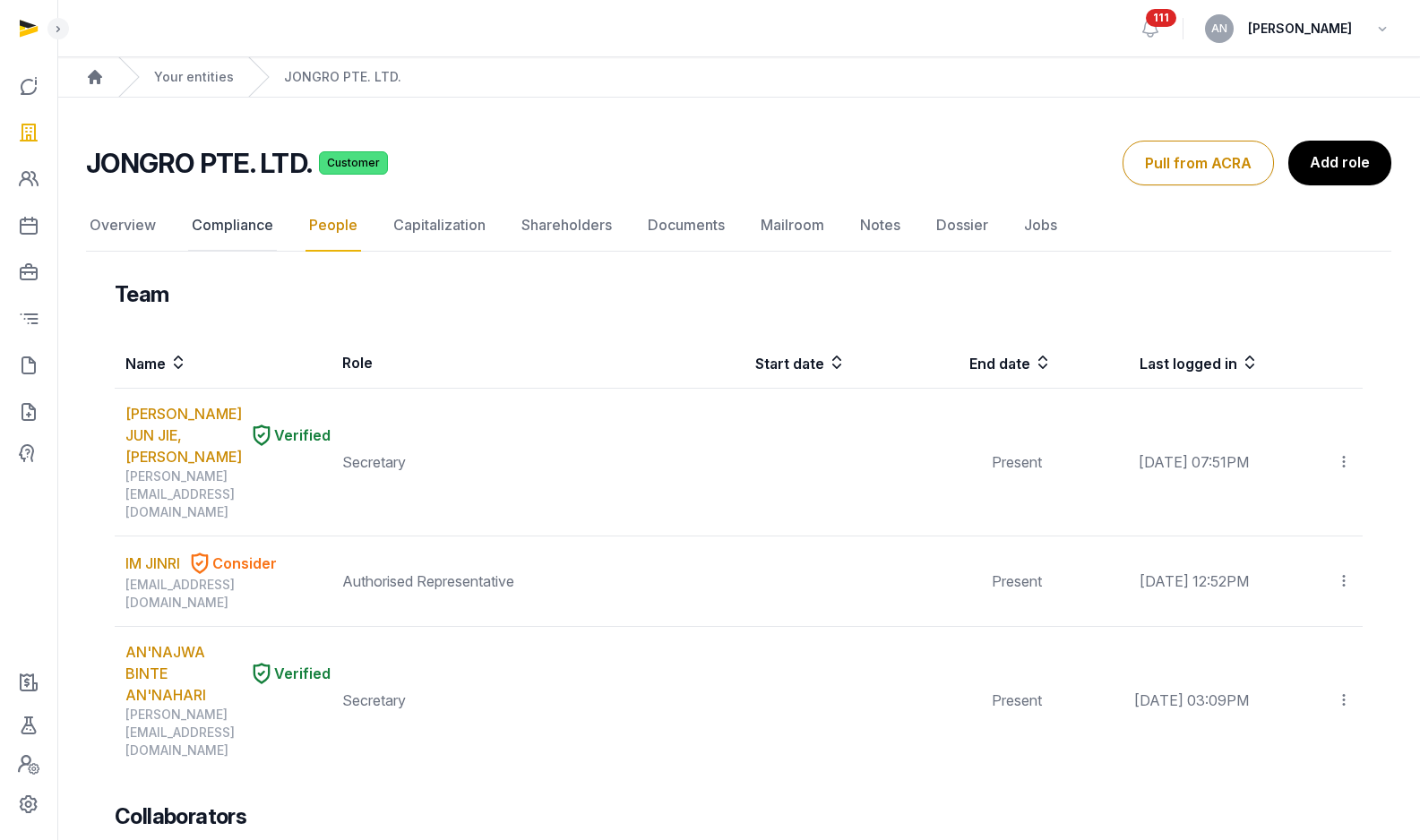
click at [237, 232] on link "Compliance" at bounding box center [233, 225] width 89 height 52
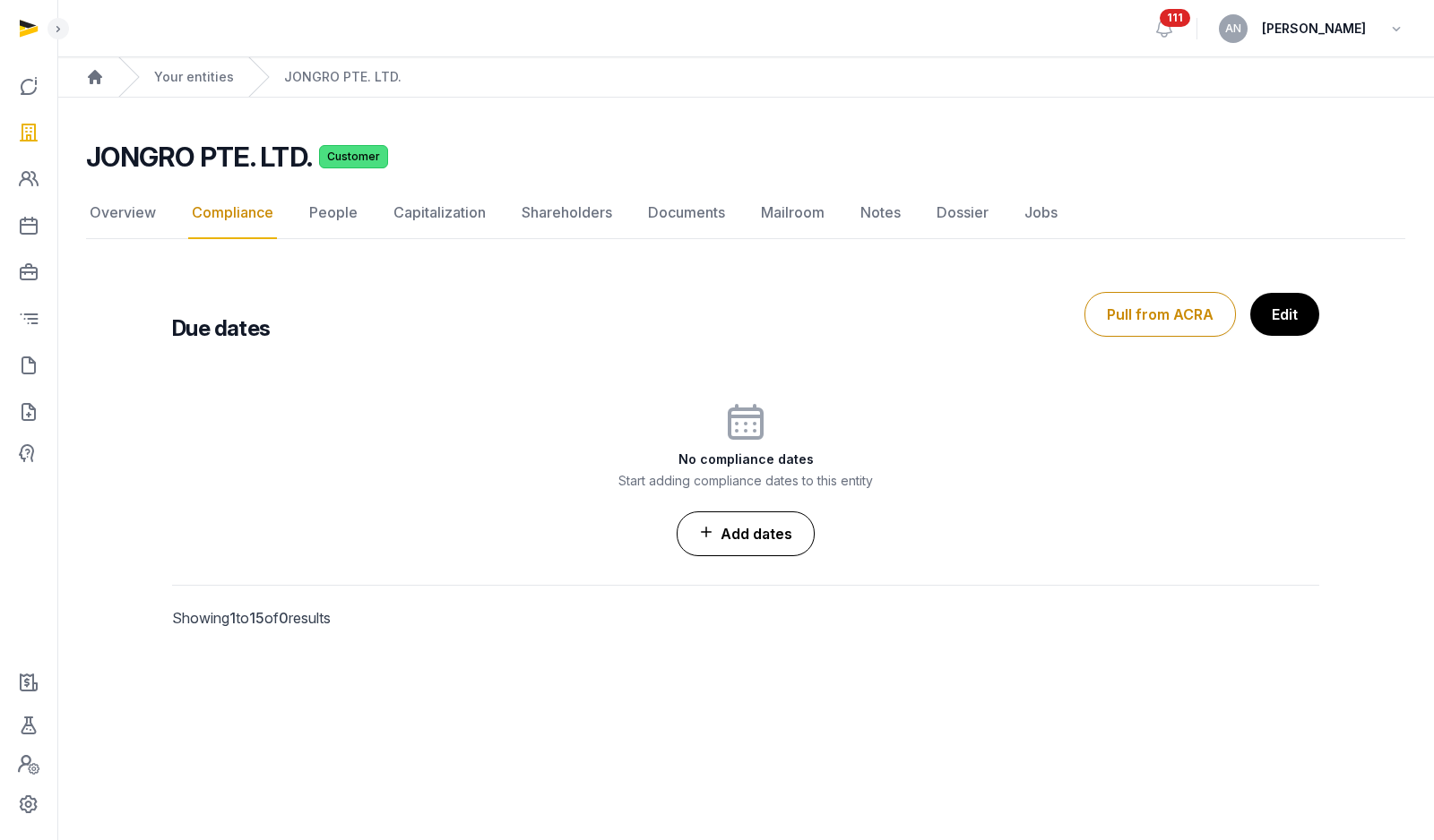
click at [773, 537] on link "Add dates" at bounding box center [745, 534] width 138 height 45
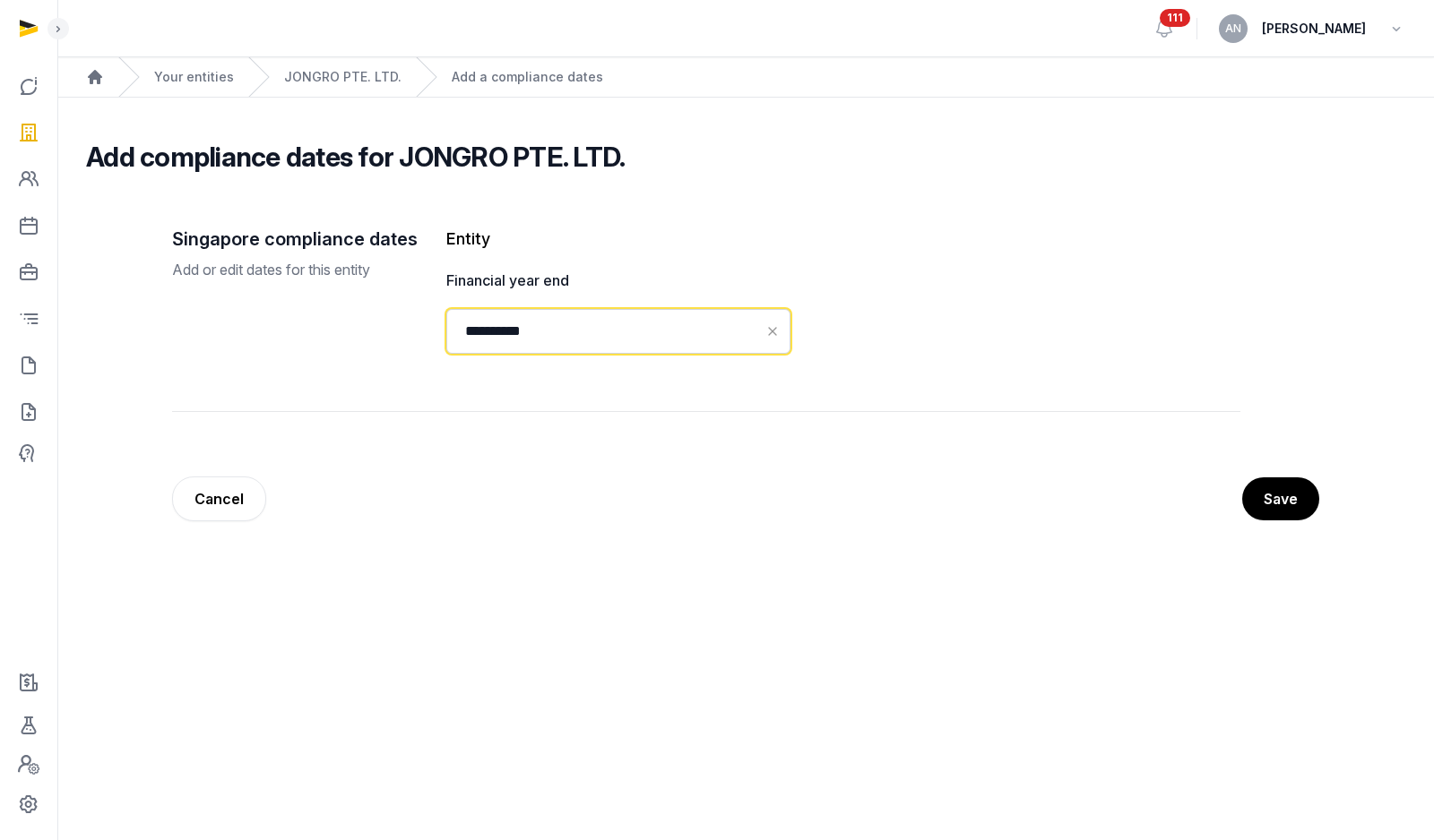
click at [589, 343] on input "**********" at bounding box center [618, 331] width 344 height 45
click at [1129, 408] on div "**********" at bounding box center [706, 319] width 1068 height 186
click at [708, 350] on input "**********" at bounding box center [618, 331] width 344 height 45
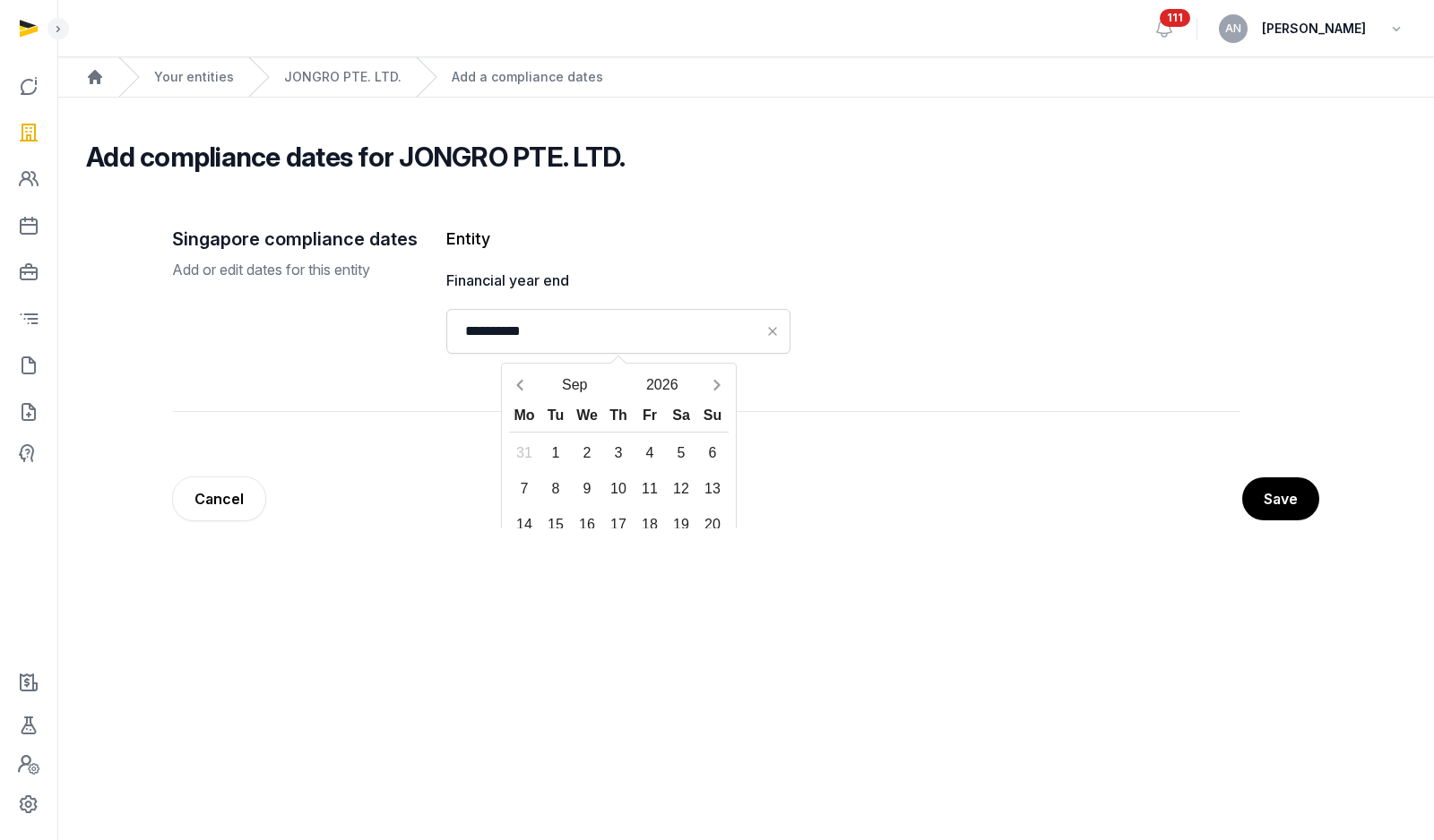
scroll to position [94, 0]
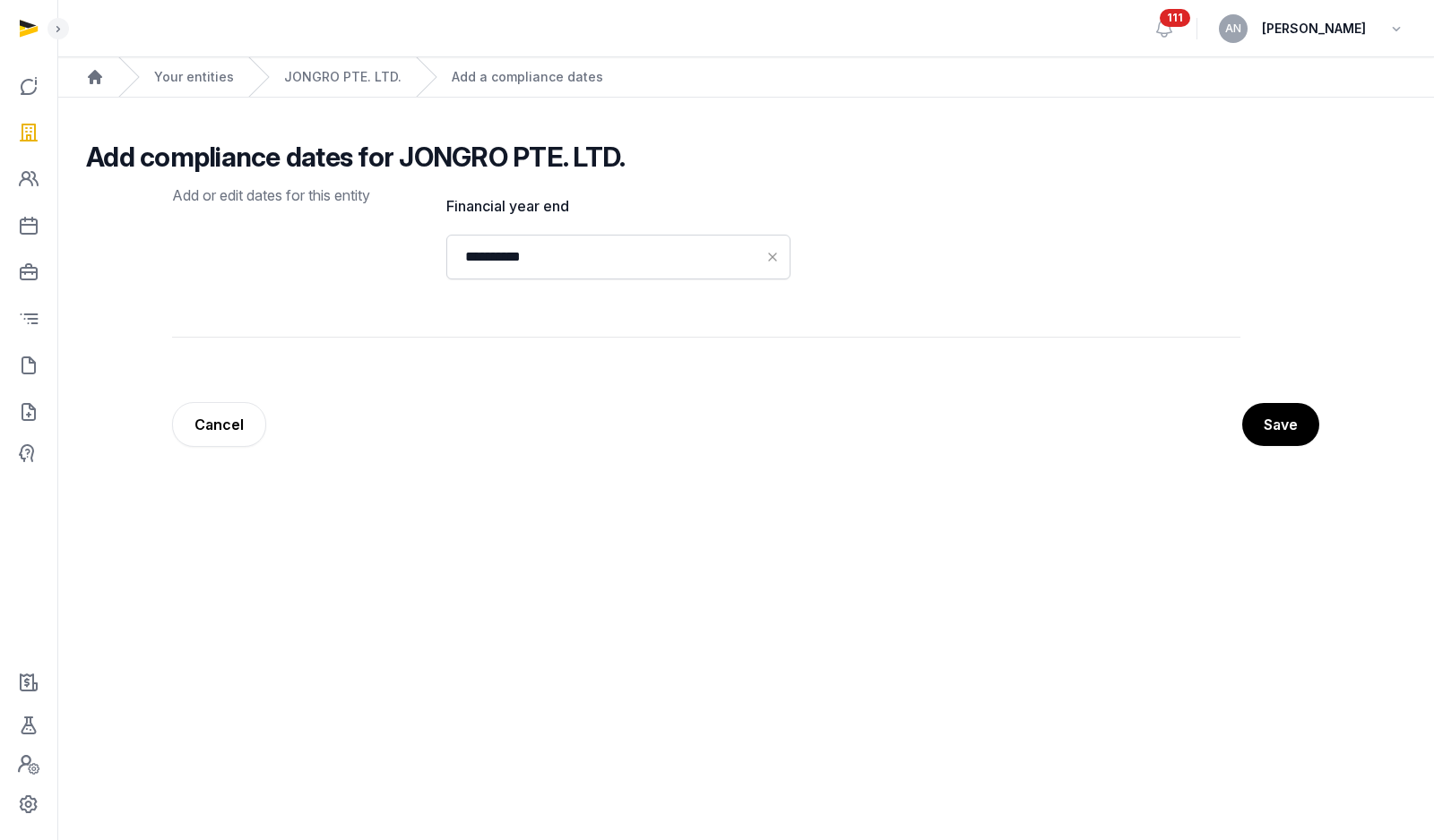
click at [998, 447] on div "**********" at bounding box center [745, 356] width 1204 height 345
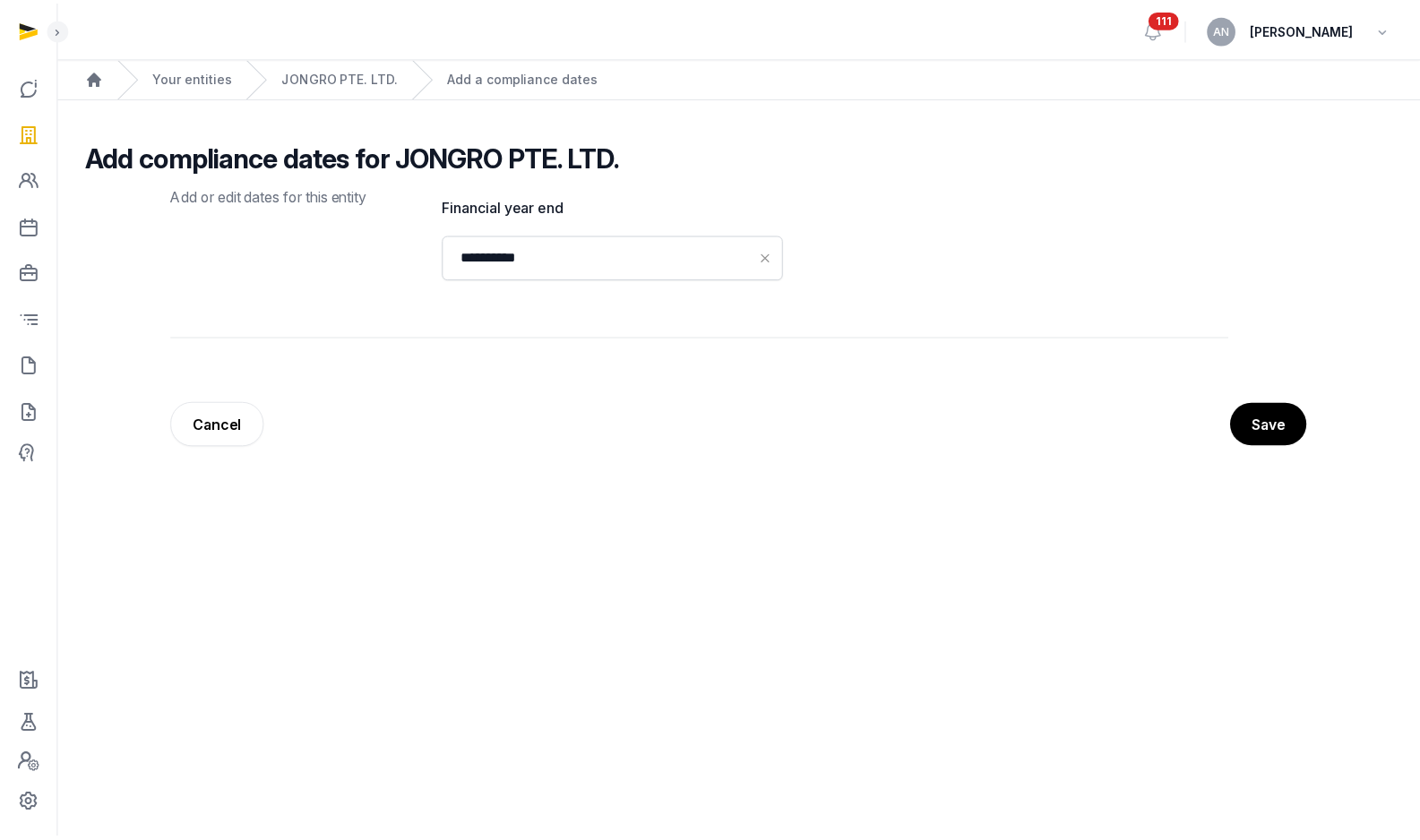
scroll to position [0, 0]
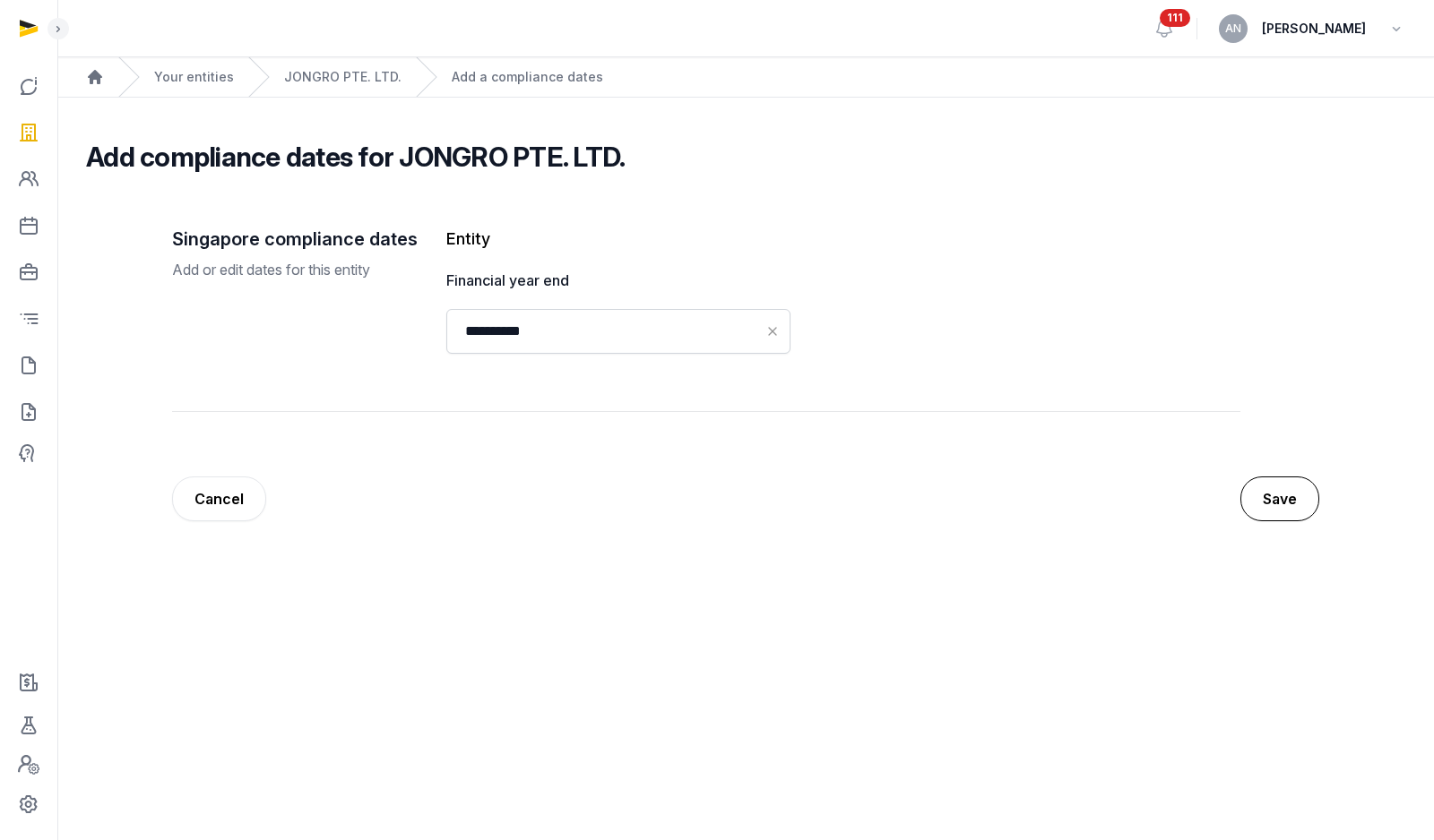
click at [1290, 502] on button "Save" at bounding box center [1279, 499] width 79 height 45
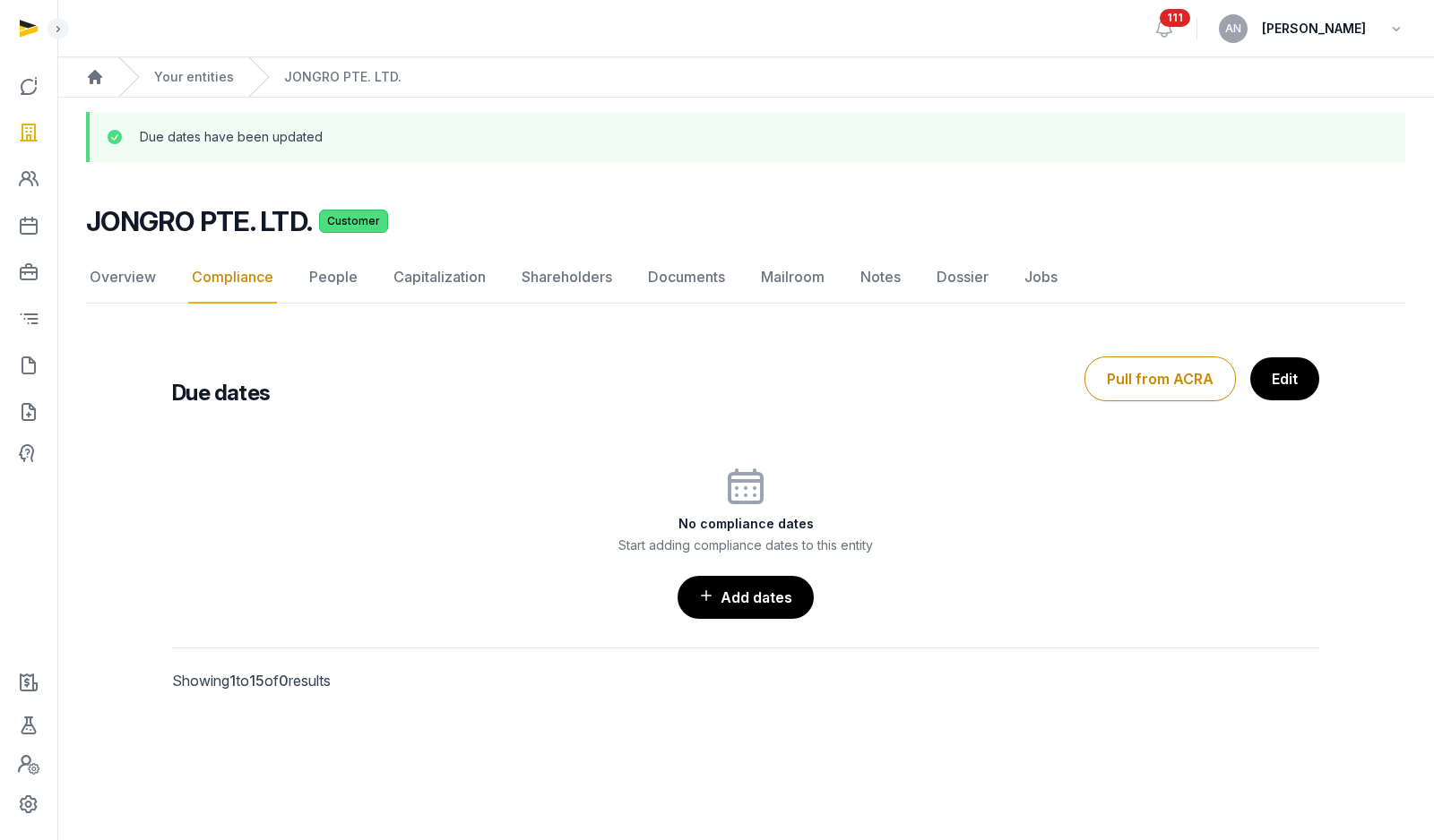
click at [1082, 489] on div "No compliance dates Start adding compliance dates to this entity Add dates" at bounding box center [744, 542] width 1147 height 154
click at [1302, 376] on link "Edit" at bounding box center [1283, 378] width 71 height 45
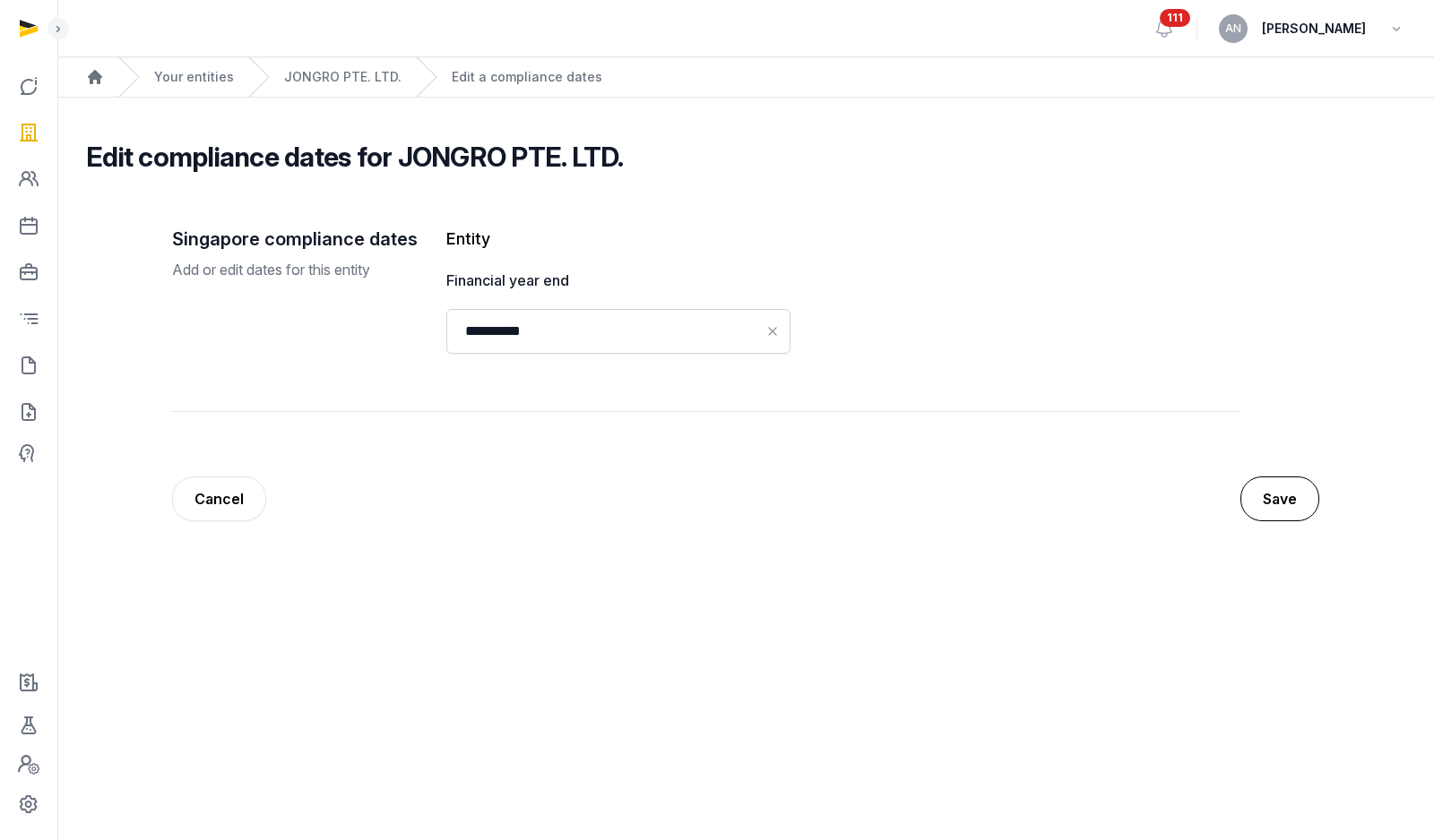
click at [1316, 509] on button "Save" at bounding box center [1279, 499] width 79 height 45
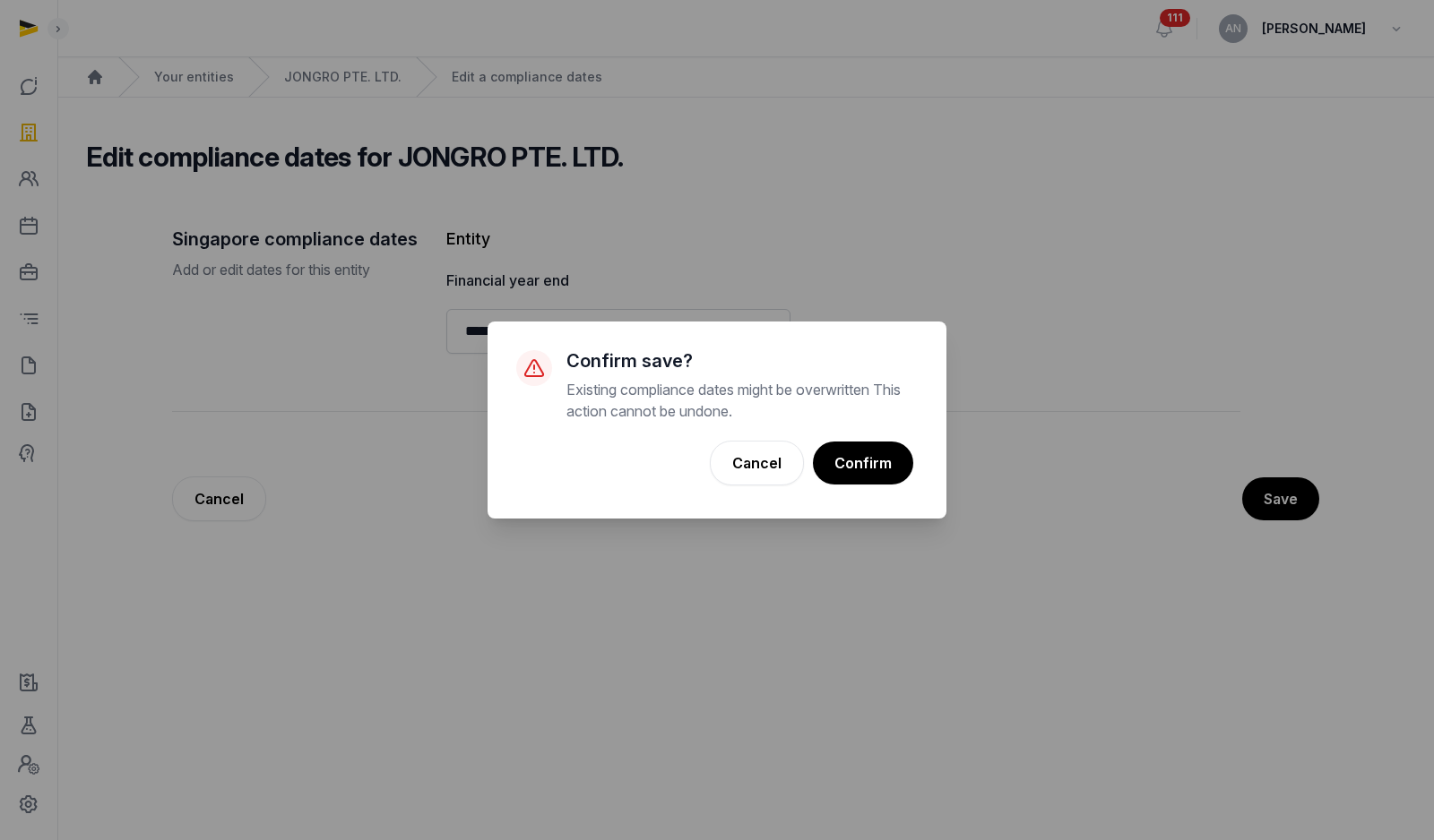
click at [1307, 504] on div "× Confirm save? Existing compliance dates might be overwritten This action cann…" at bounding box center [717, 420] width 1434 height 840
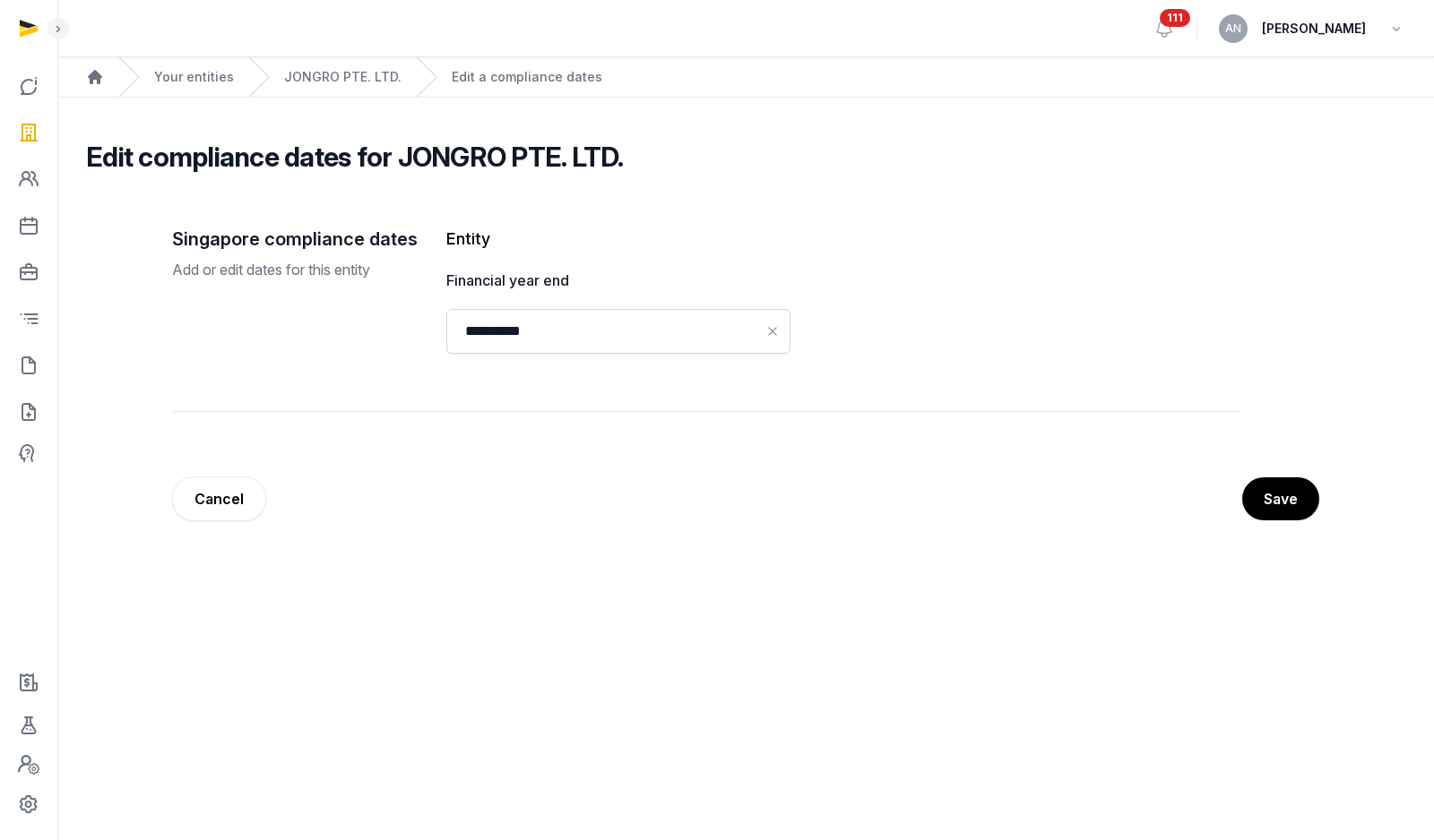
click at [161, 511] on div "**********" at bounding box center [745, 356] width 1204 height 345
click at [204, 498] on link "Cancel" at bounding box center [219, 499] width 94 height 45
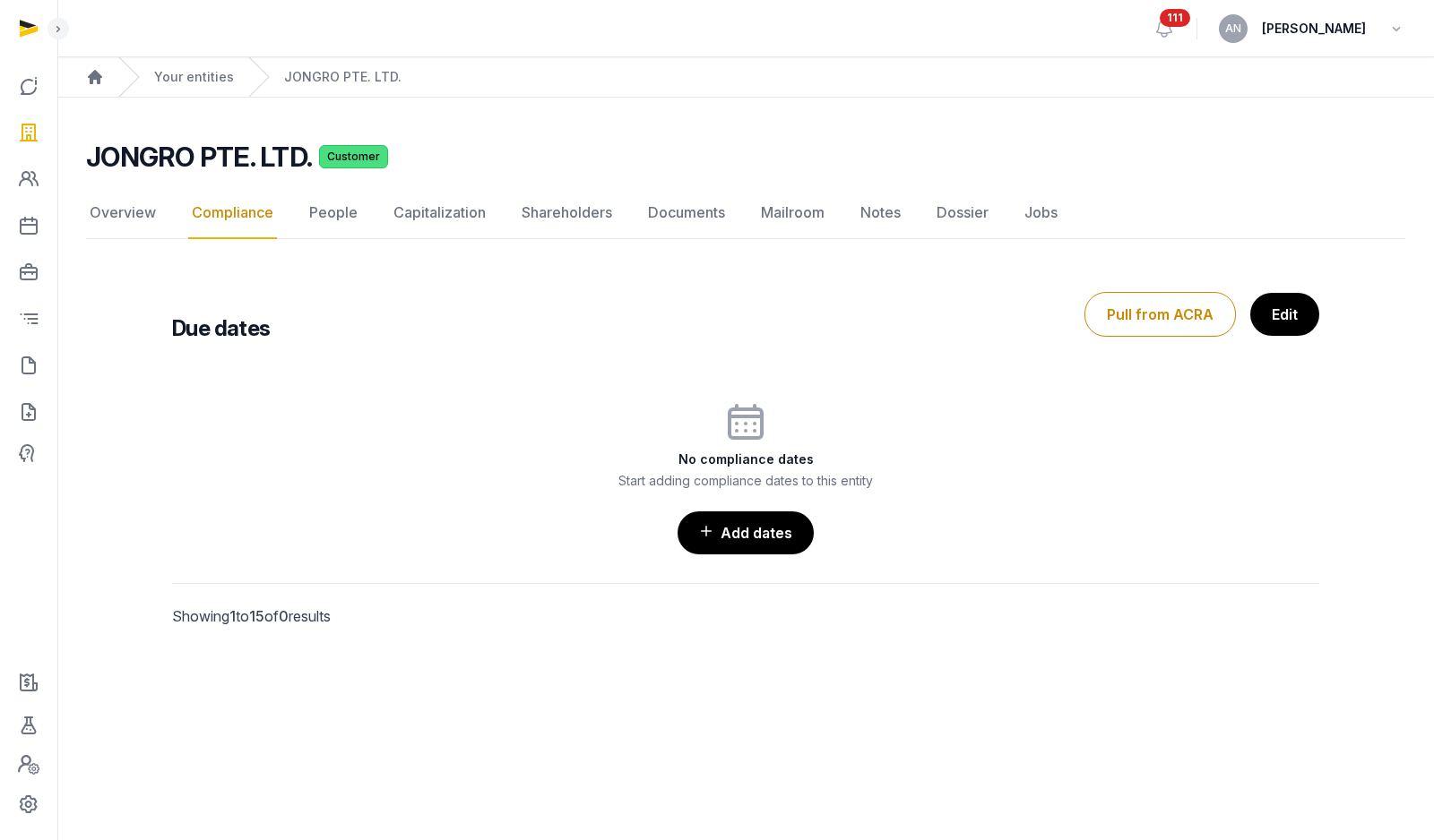
click at [730, 305] on div "Due dates Pull from ACRA Edit" at bounding box center [744, 313] width 1147 height 57
click at [335, 215] on link "People" at bounding box center [333, 213] width 56 height 52
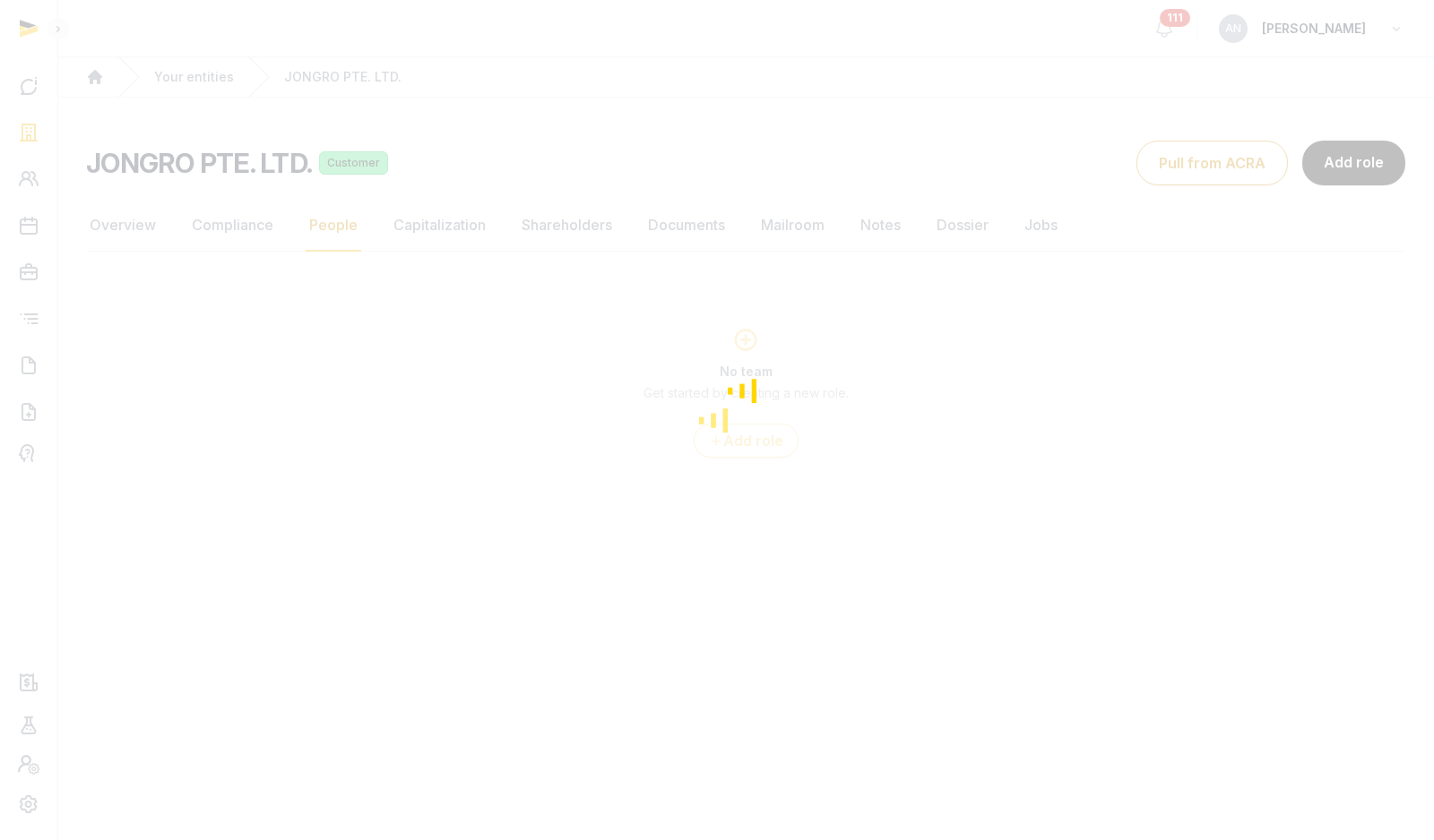
click at [413, 215] on div "Loading" at bounding box center [717, 420] width 1434 height 840
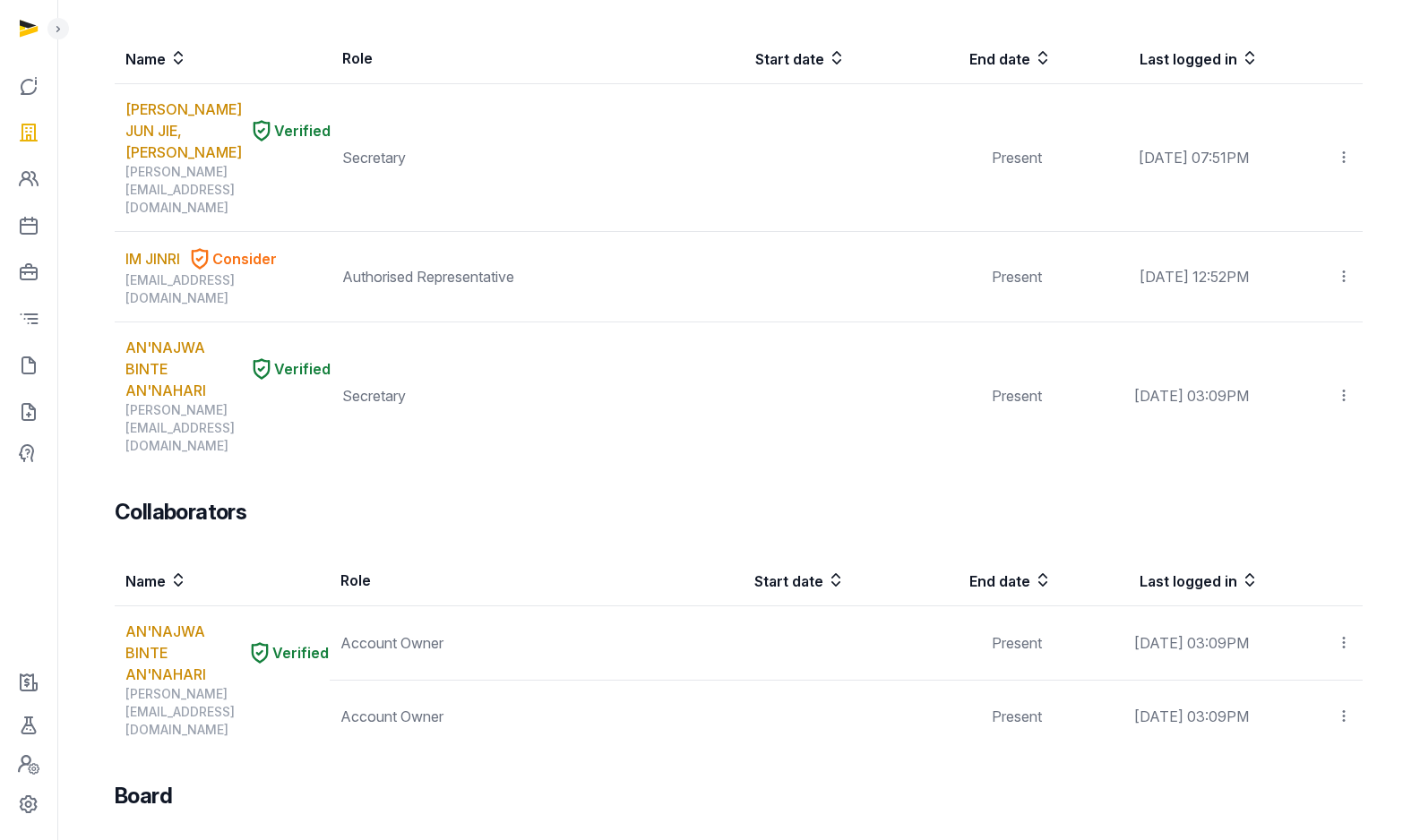
scroll to position [437, 0]
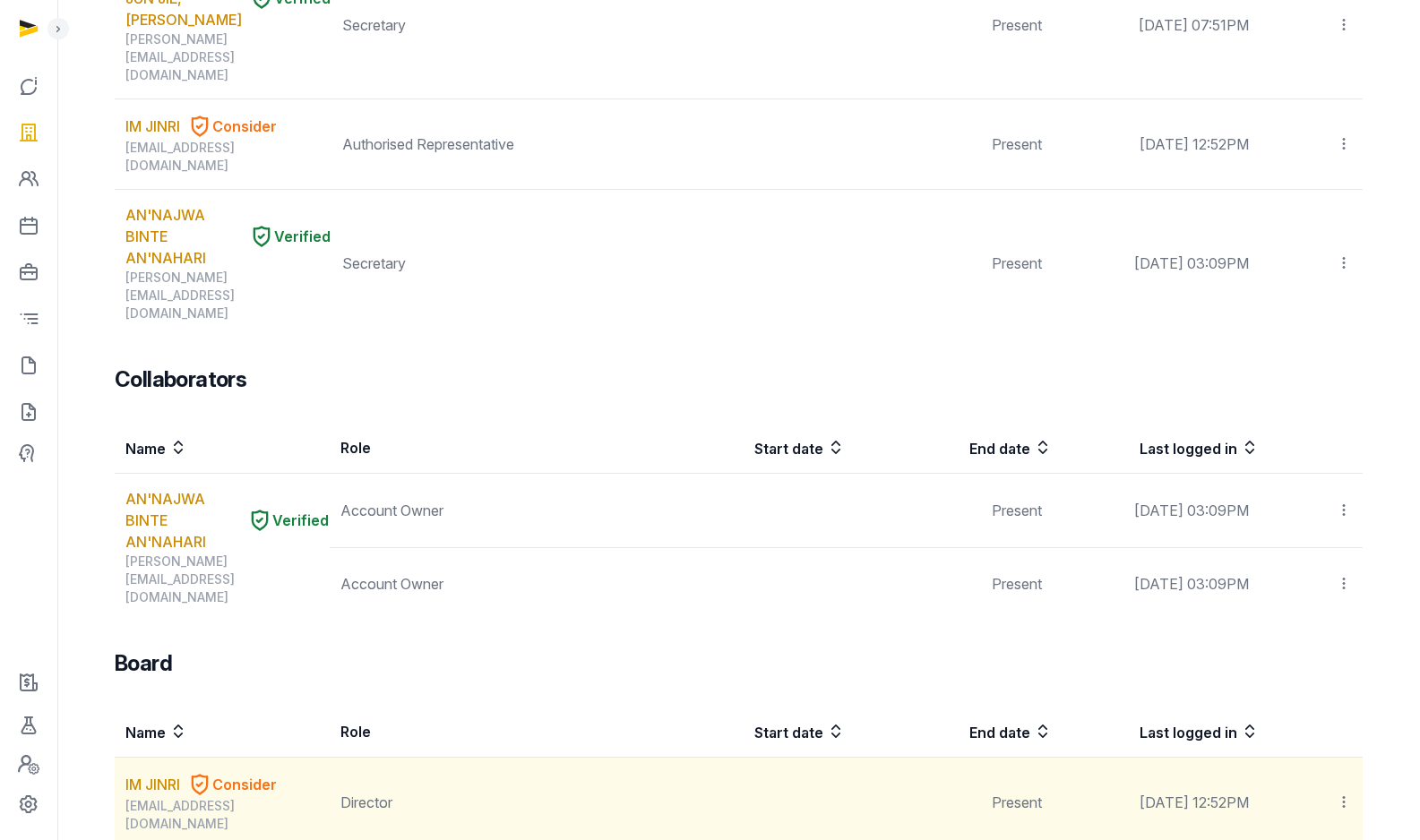
click at [1340, 793] on icon at bounding box center [1344, 802] width 16 height 19
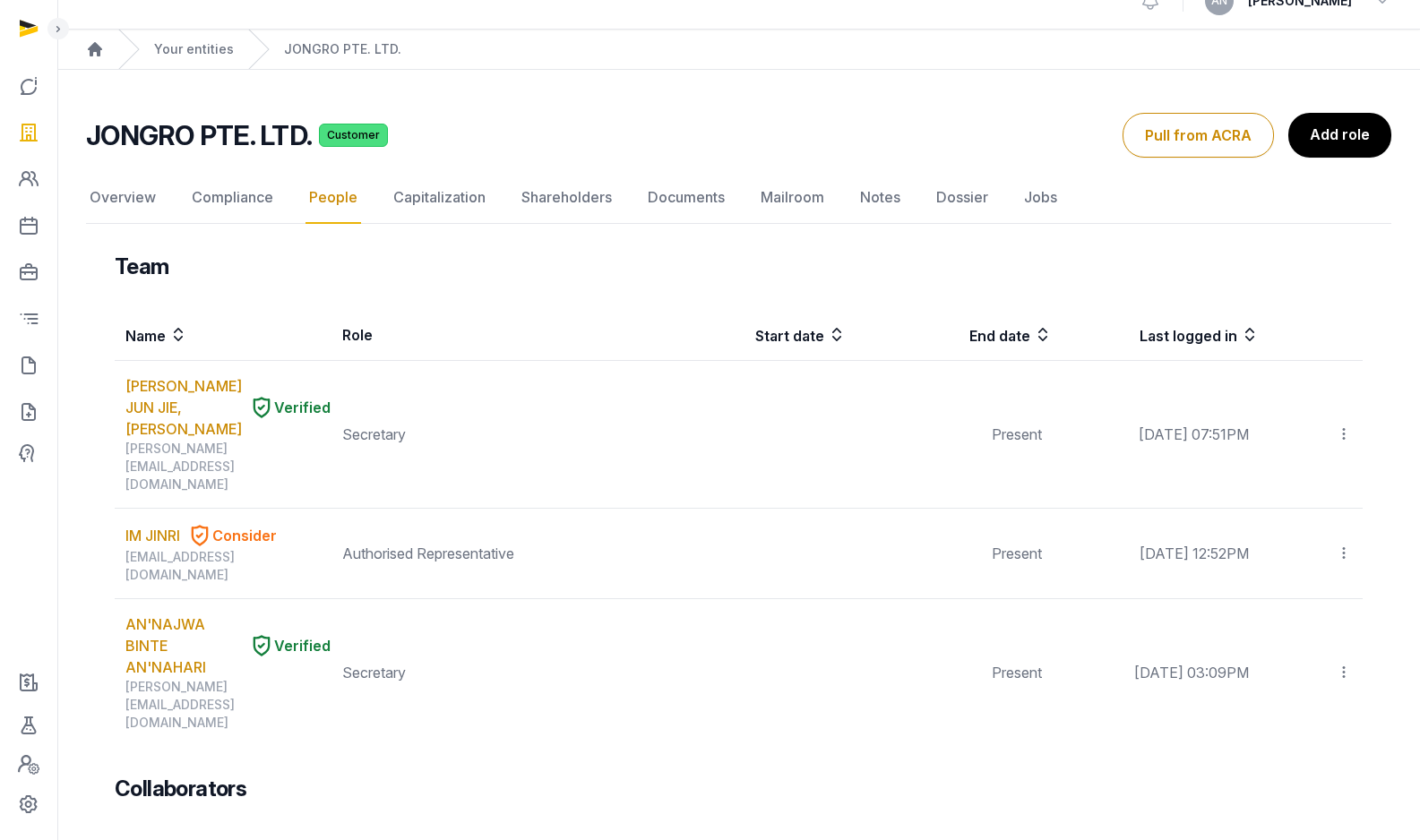
scroll to position [0, 0]
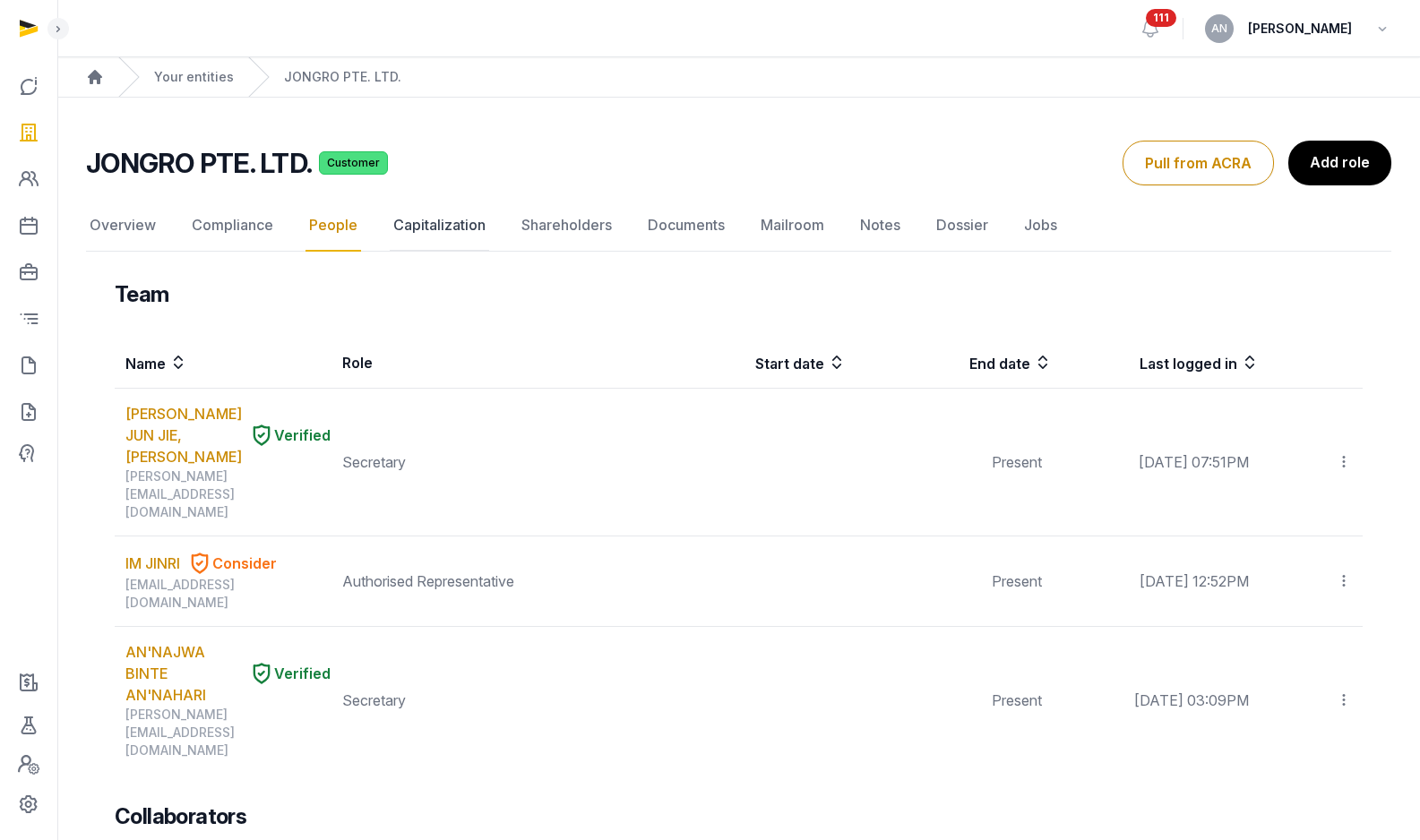
click at [448, 234] on link "Capitalization" at bounding box center [440, 225] width 100 height 52
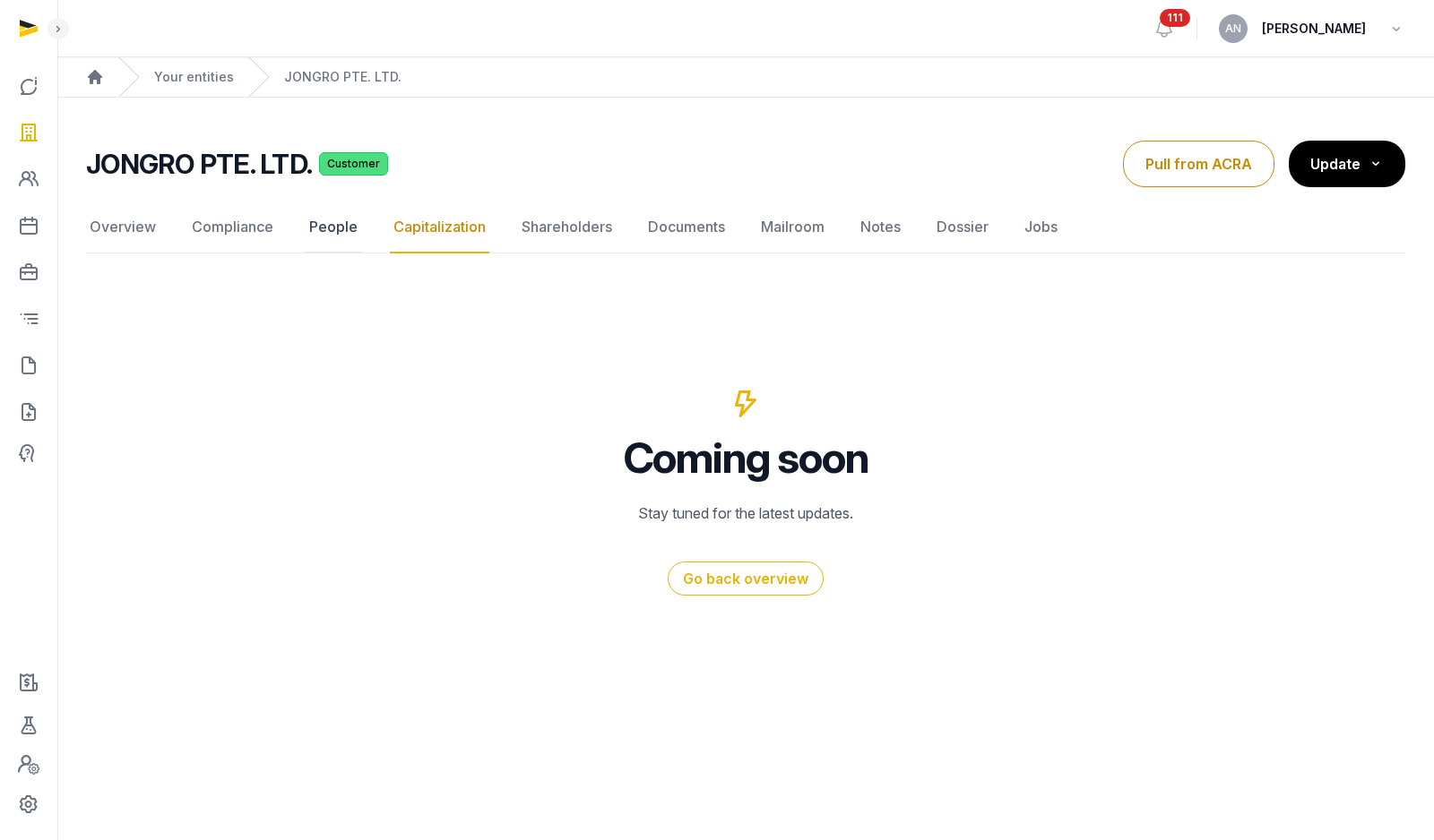
click at [319, 228] on link "People" at bounding box center [333, 227] width 56 height 52
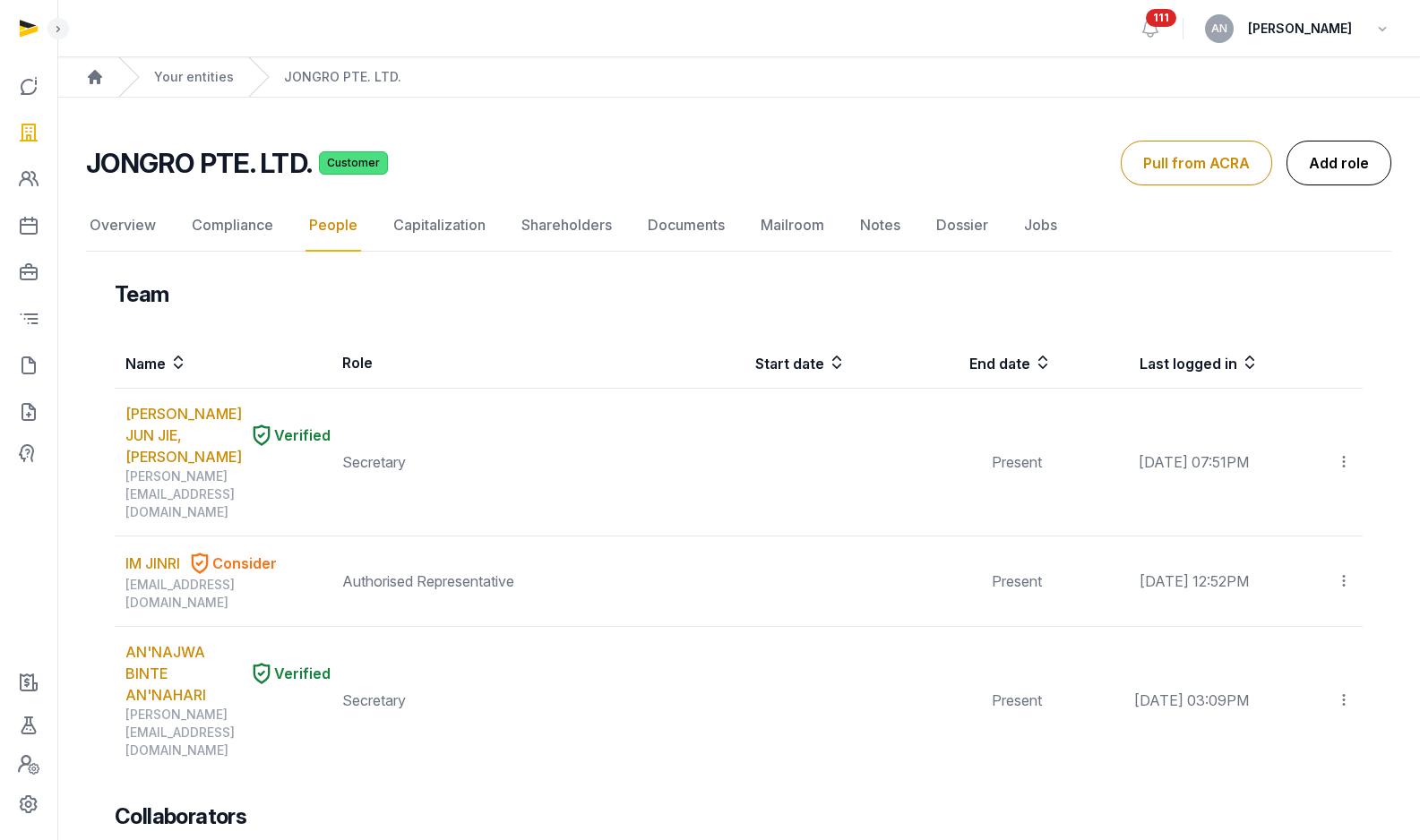
click at [1324, 157] on link "Add role" at bounding box center [1339, 163] width 105 height 45
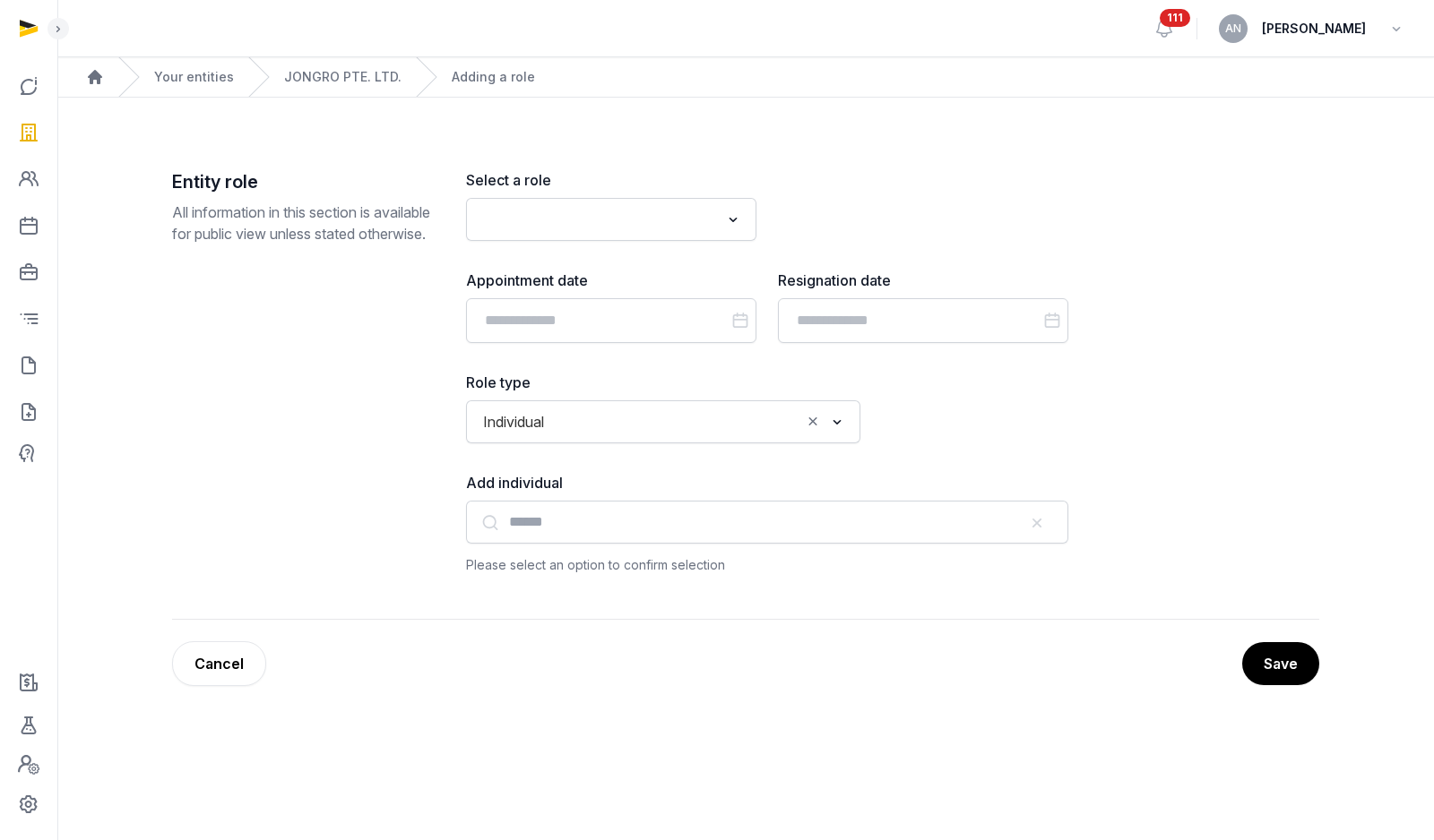
click at [613, 203] on div "Loading..." at bounding box center [611, 218] width 290 height 43
click at [614, 215] on input "Search for option" at bounding box center [598, 218] width 242 height 25
type input "*"
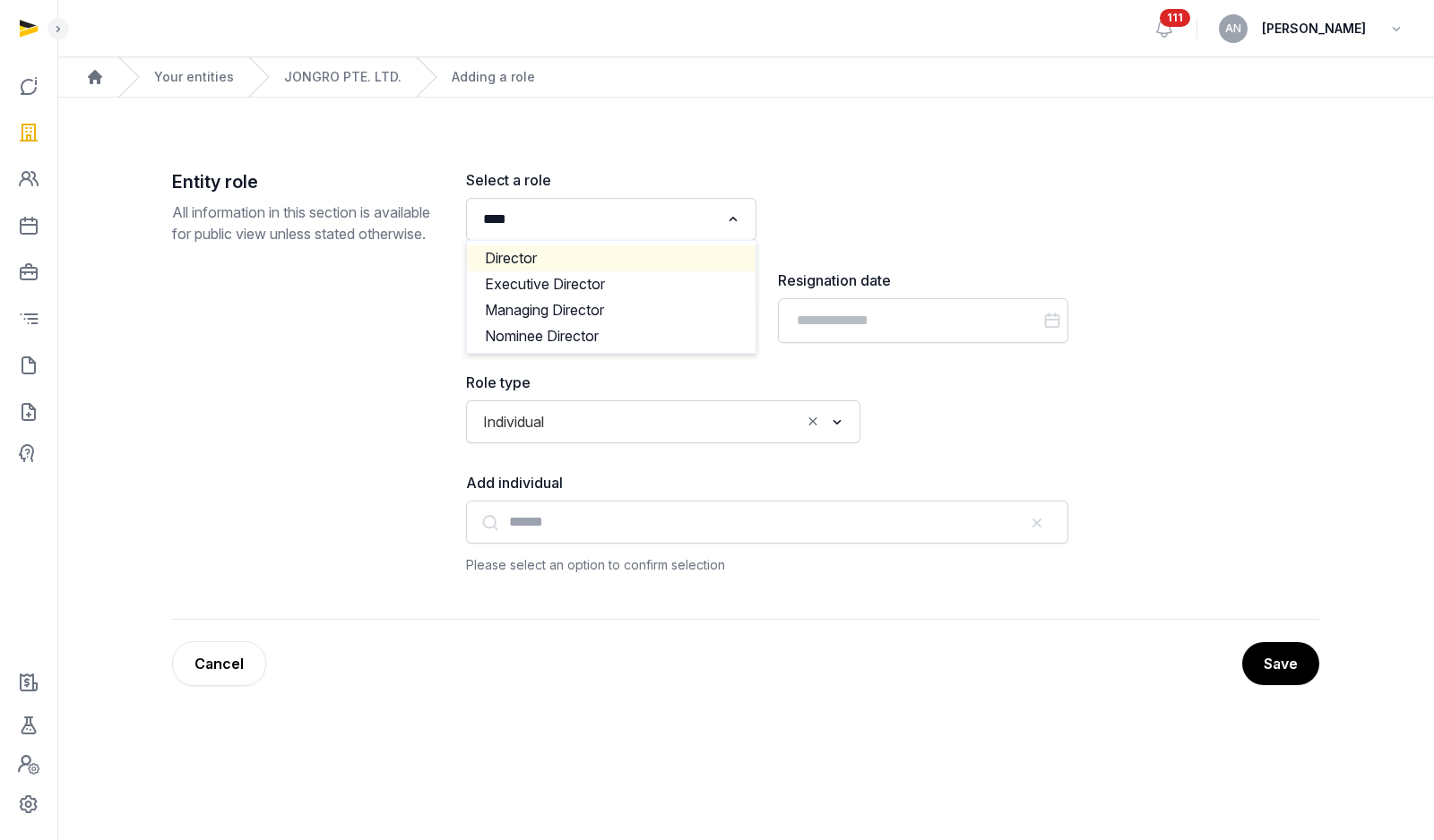
click at [625, 262] on li "Director" at bounding box center [611, 258] width 288 height 26
type input "****"
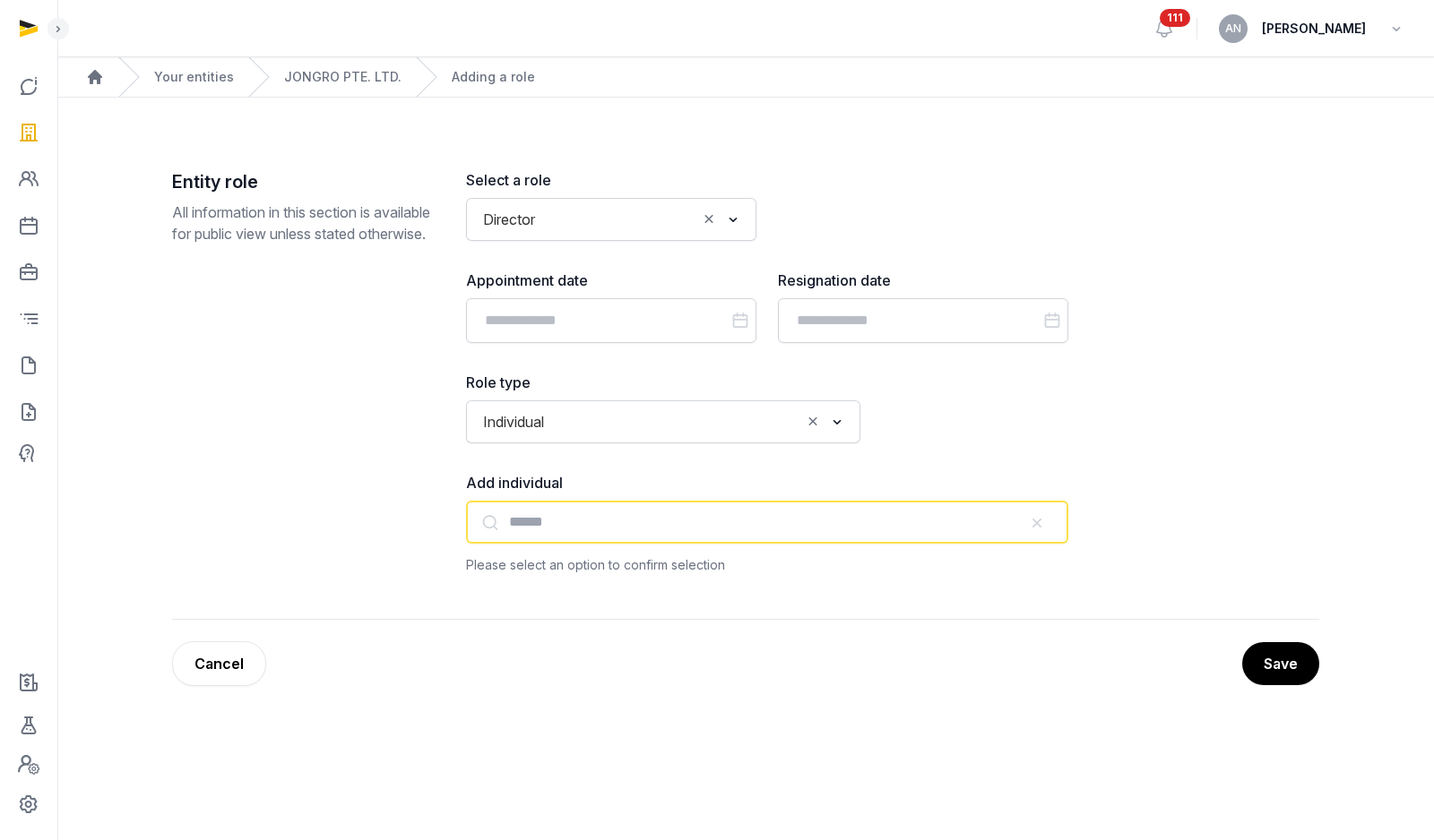
click at [608, 528] on input "text" at bounding box center [766, 522] width 602 height 43
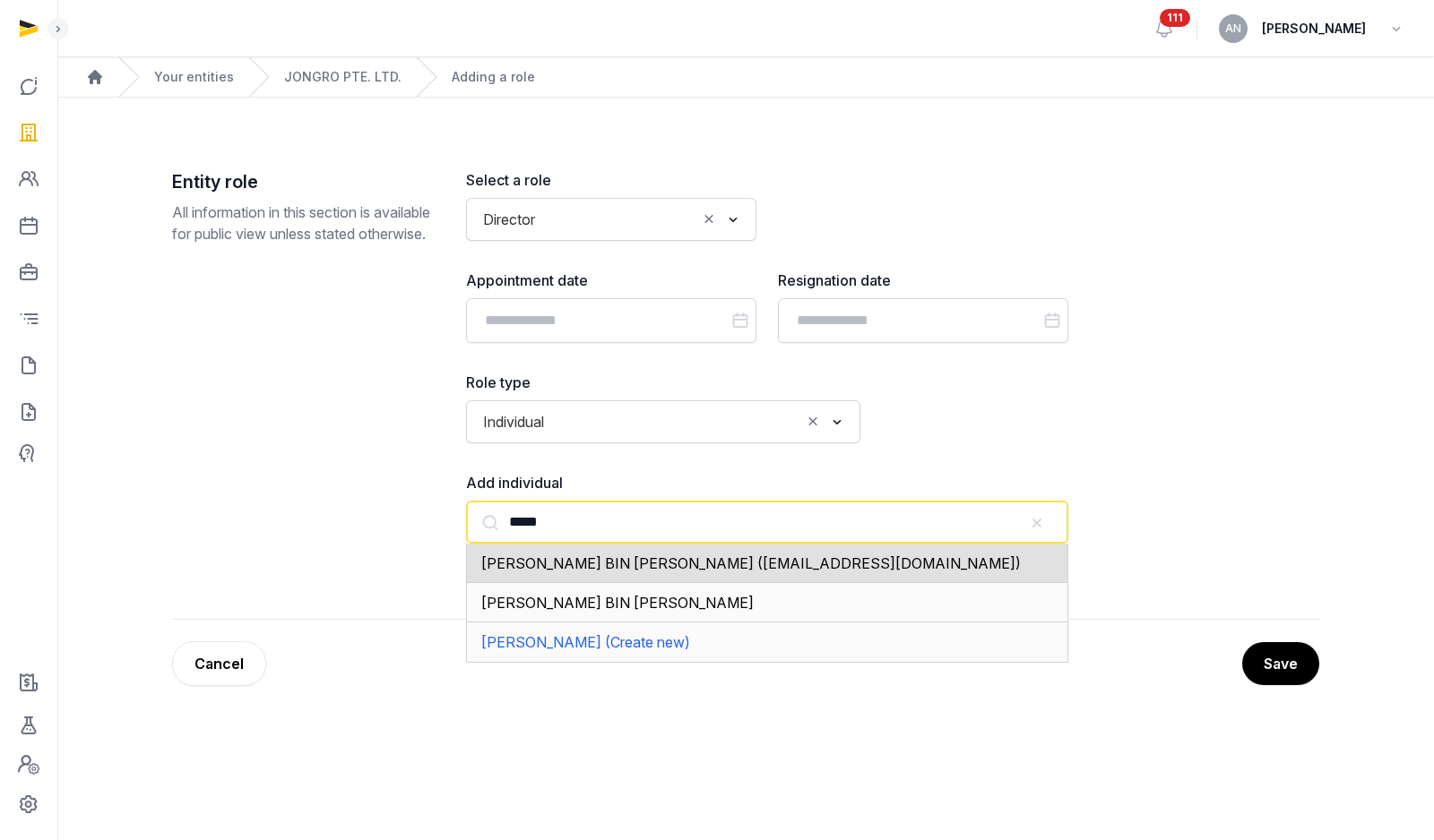
click at [609, 573] on div "[PERSON_NAME] BIN [PERSON_NAME] ([EMAIL_ADDRESS][DOMAIN_NAME])" at bounding box center [766, 564] width 602 height 40
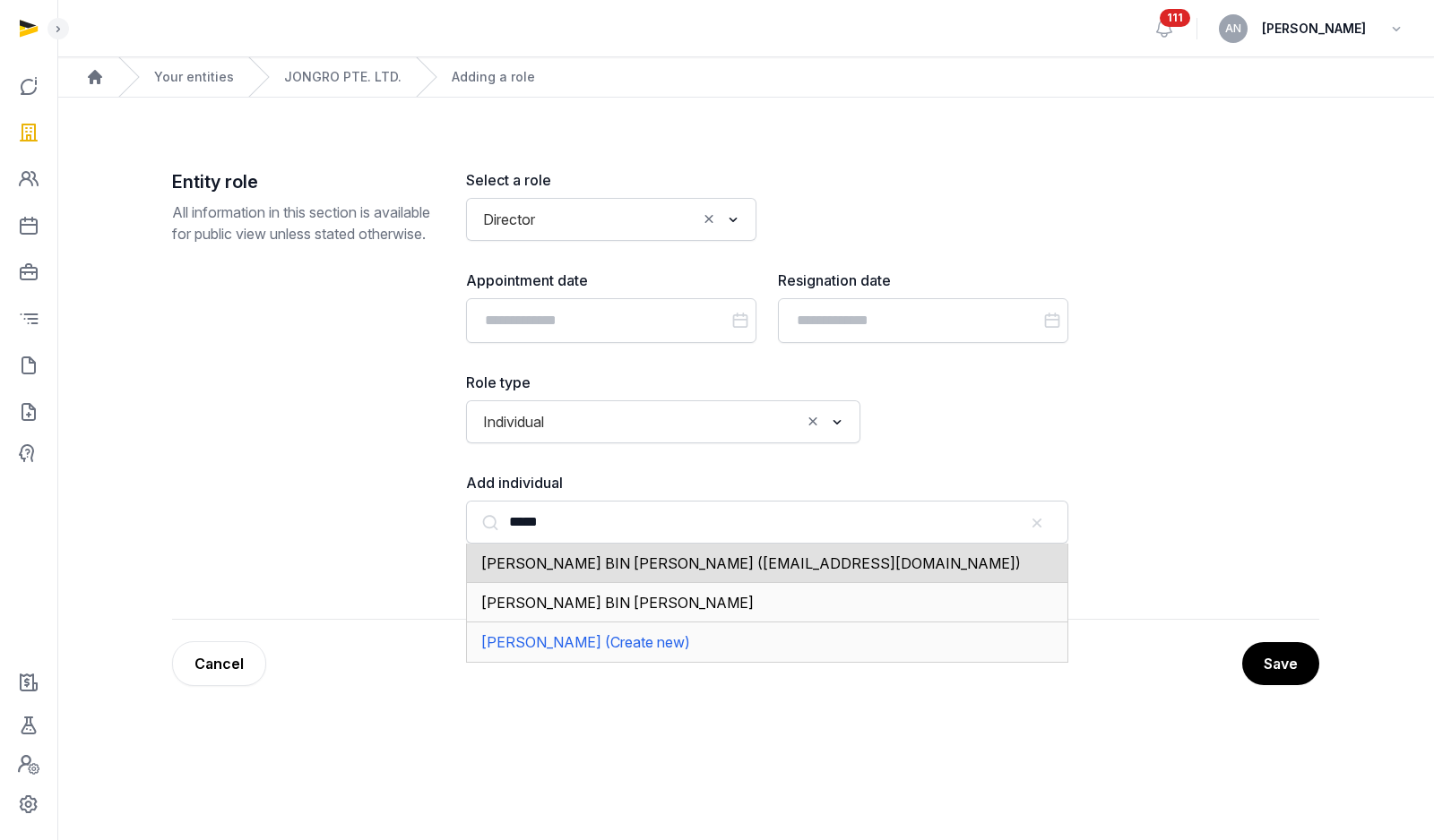
type input "**********"
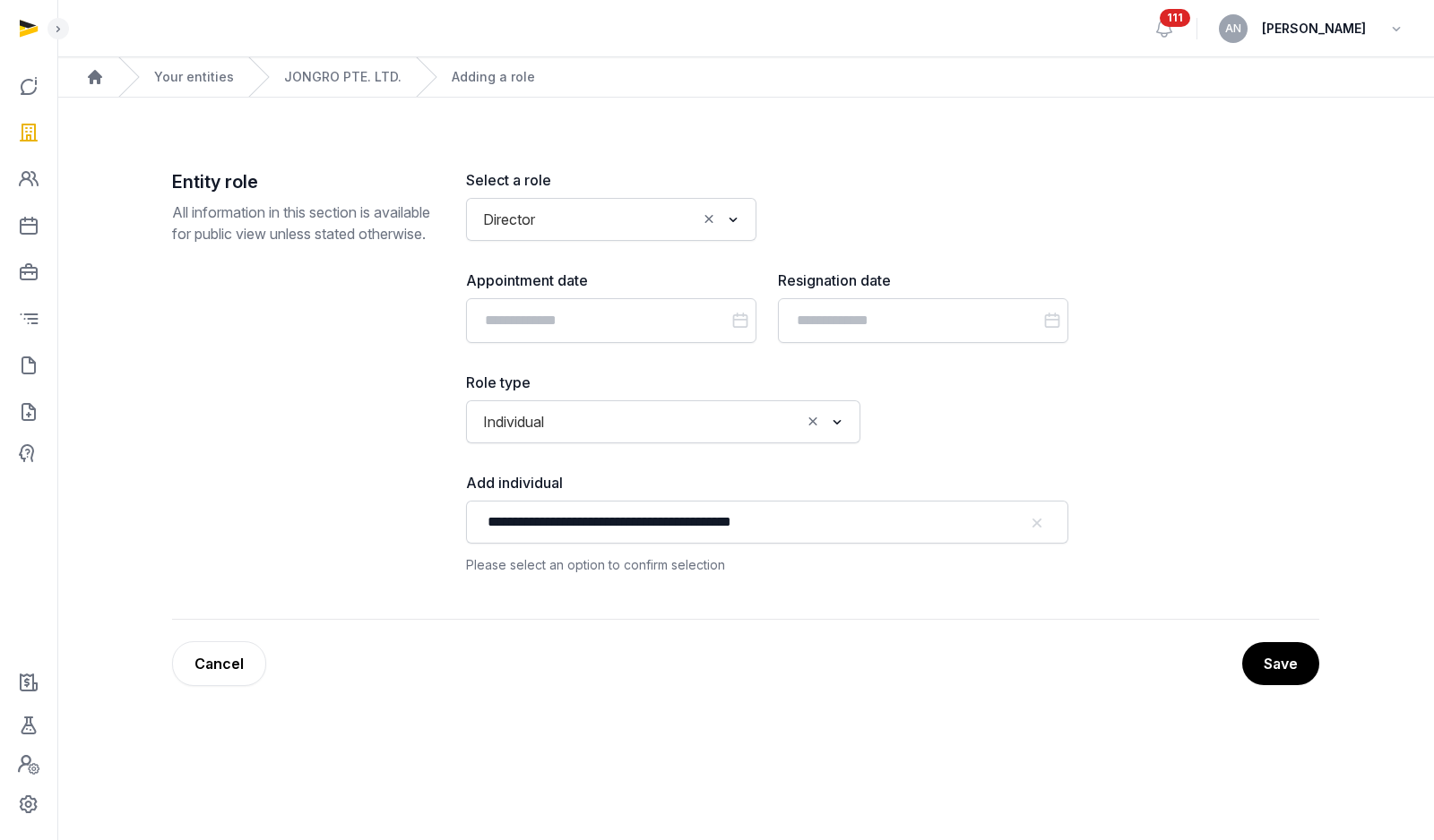
click at [1317, 673] on div "Save Cancel" at bounding box center [744, 663] width 1147 height 45
click at [1299, 665] on button "Save" at bounding box center [1279, 663] width 79 height 45
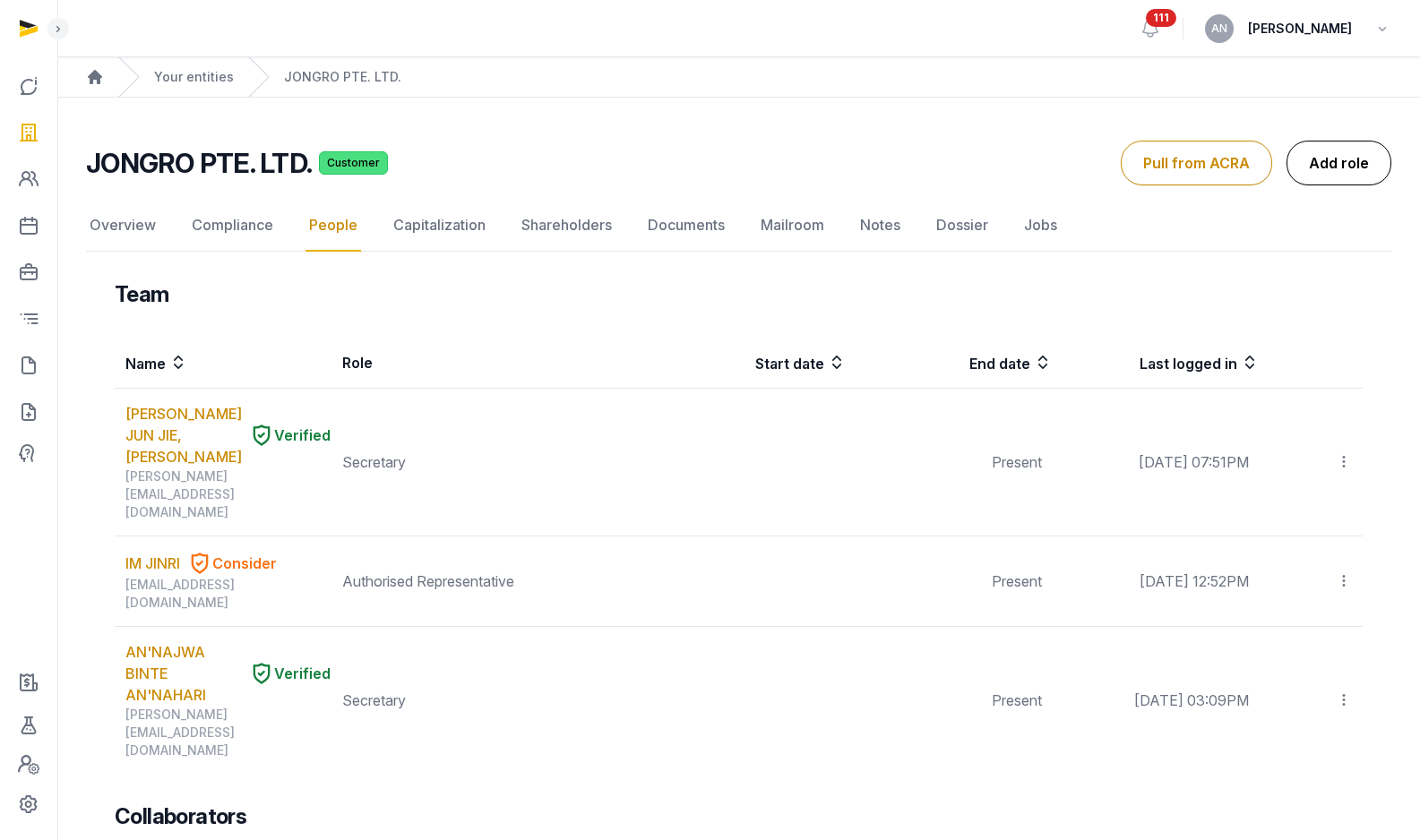
click at [1339, 182] on link "Add role" at bounding box center [1339, 163] width 105 height 45
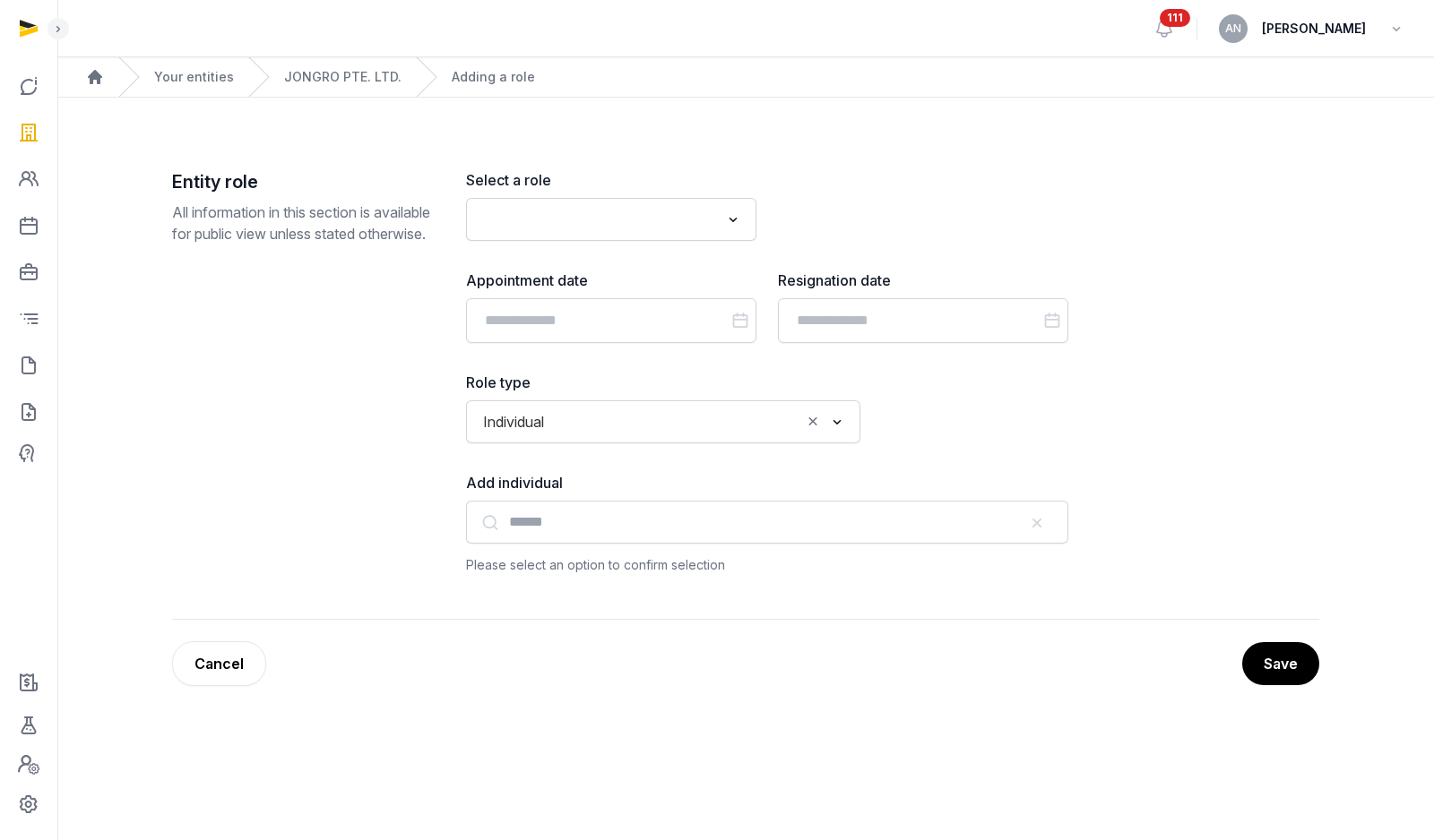
click at [582, 235] on div "Loading..." at bounding box center [611, 218] width 290 height 43
click at [586, 223] on input "Search for option" at bounding box center [598, 218] width 242 height 25
click at [593, 260] on li "Shareholder" at bounding box center [611, 258] width 288 height 26
type input "*****"
click at [569, 430] on input "Search for option" at bounding box center [676, 421] width 248 height 25
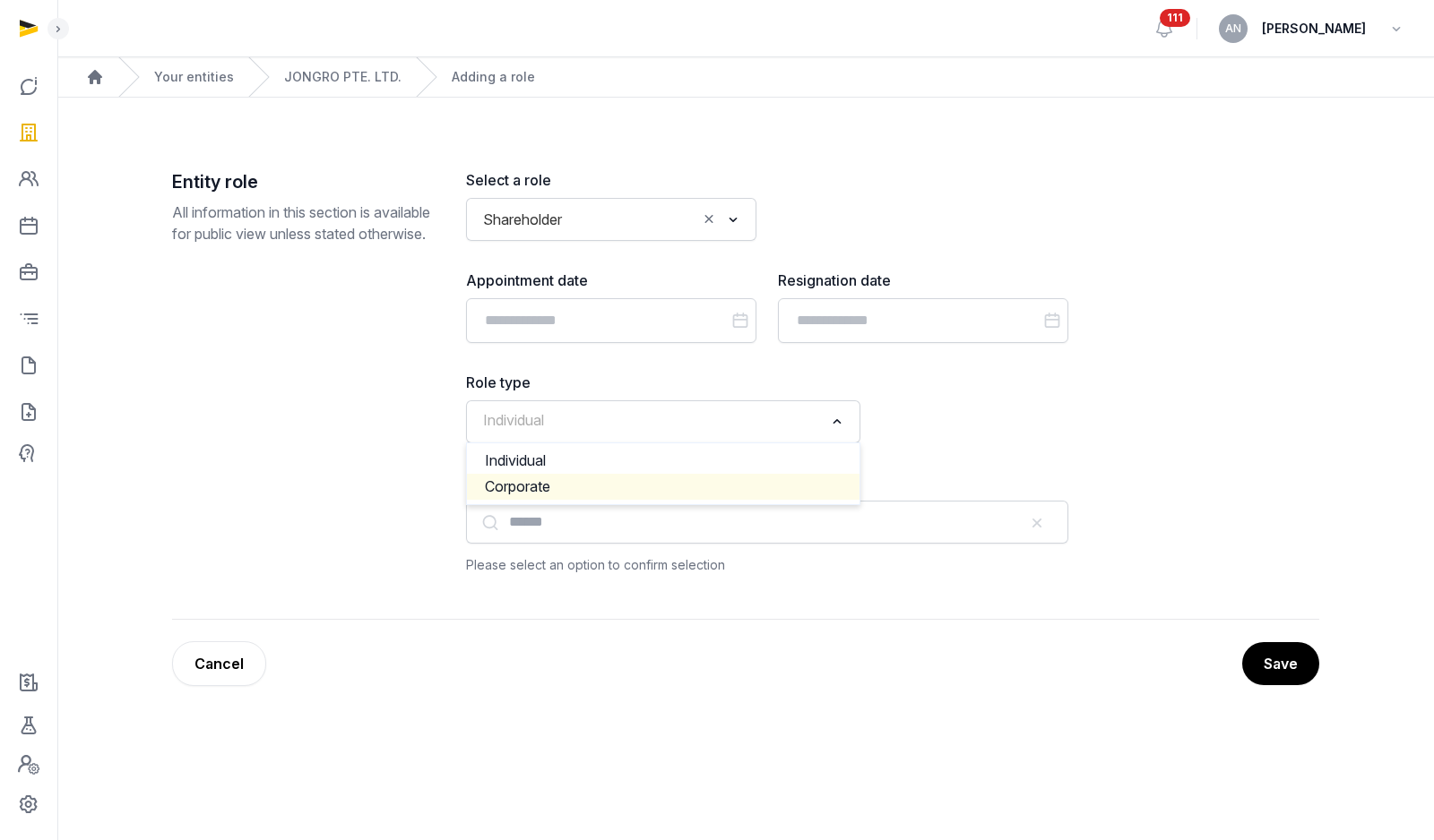
click at [557, 487] on li "Corporate" at bounding box center [663, 487] width 392 height 26
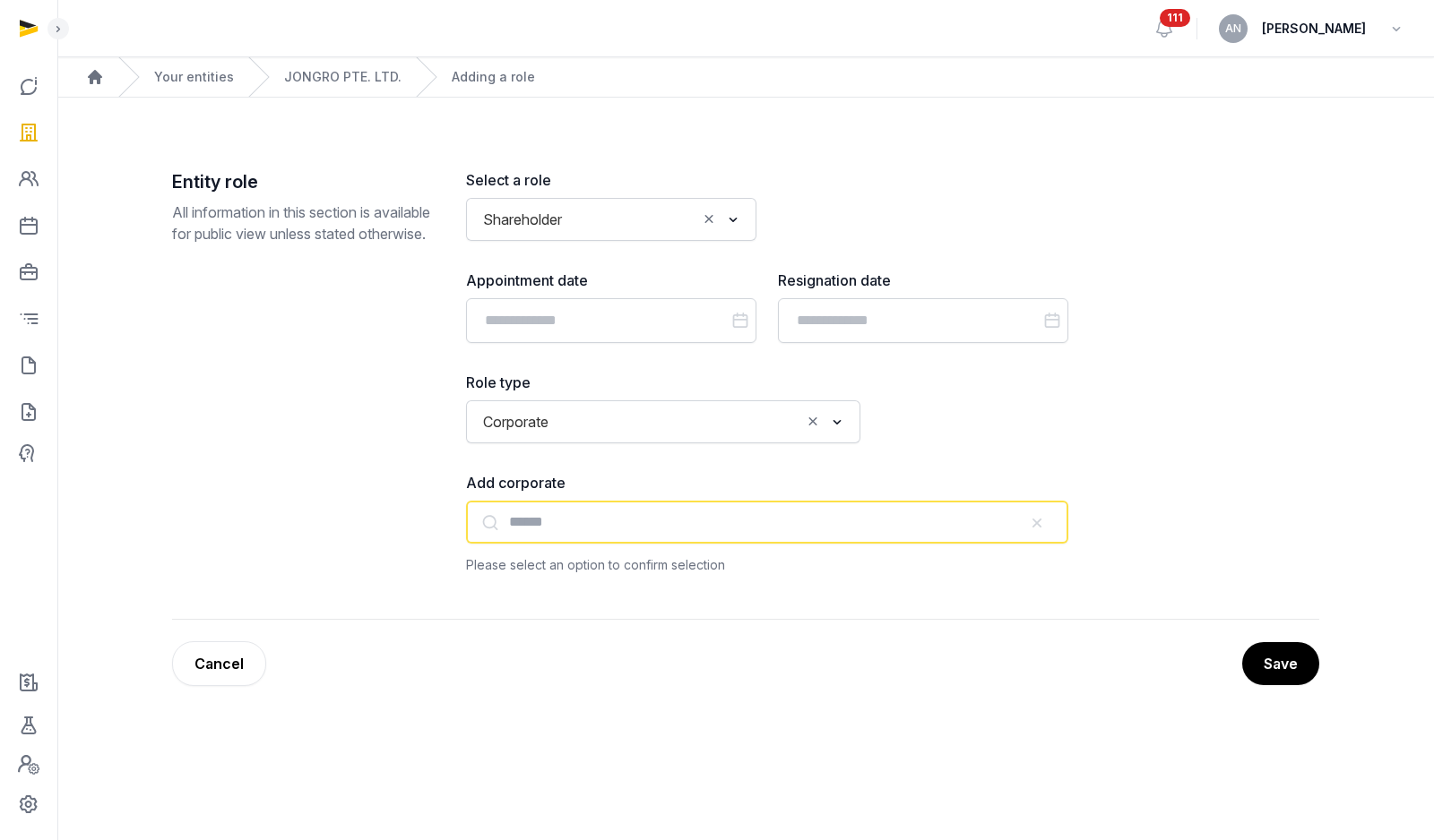
click at [563, 523] on input "text" at bounding box center [766, 522] width 602 height 43
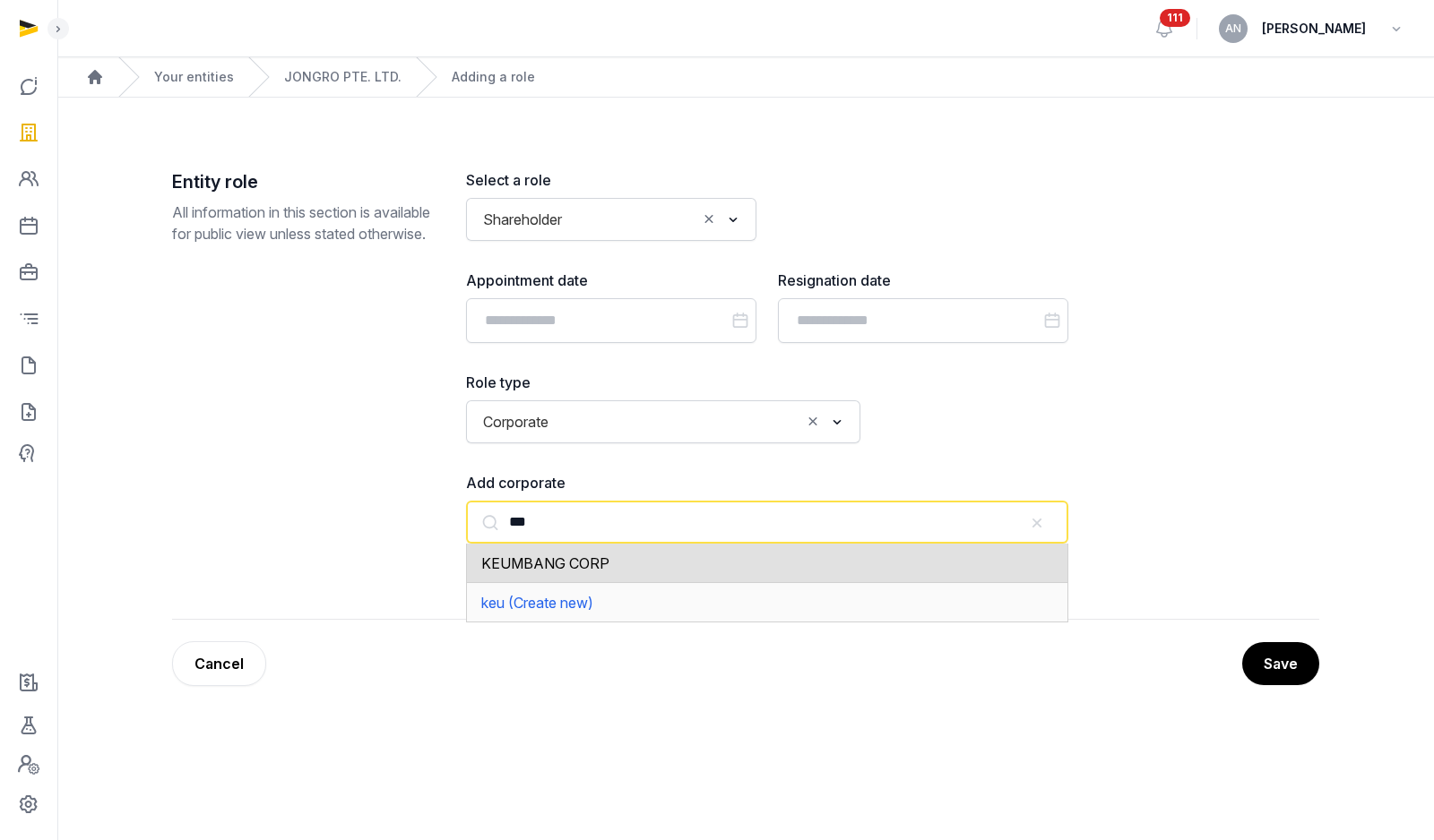
click at [577, 555] on span "KEUMBANG CORP" at bounding box center [545, 564] width 128 height 18
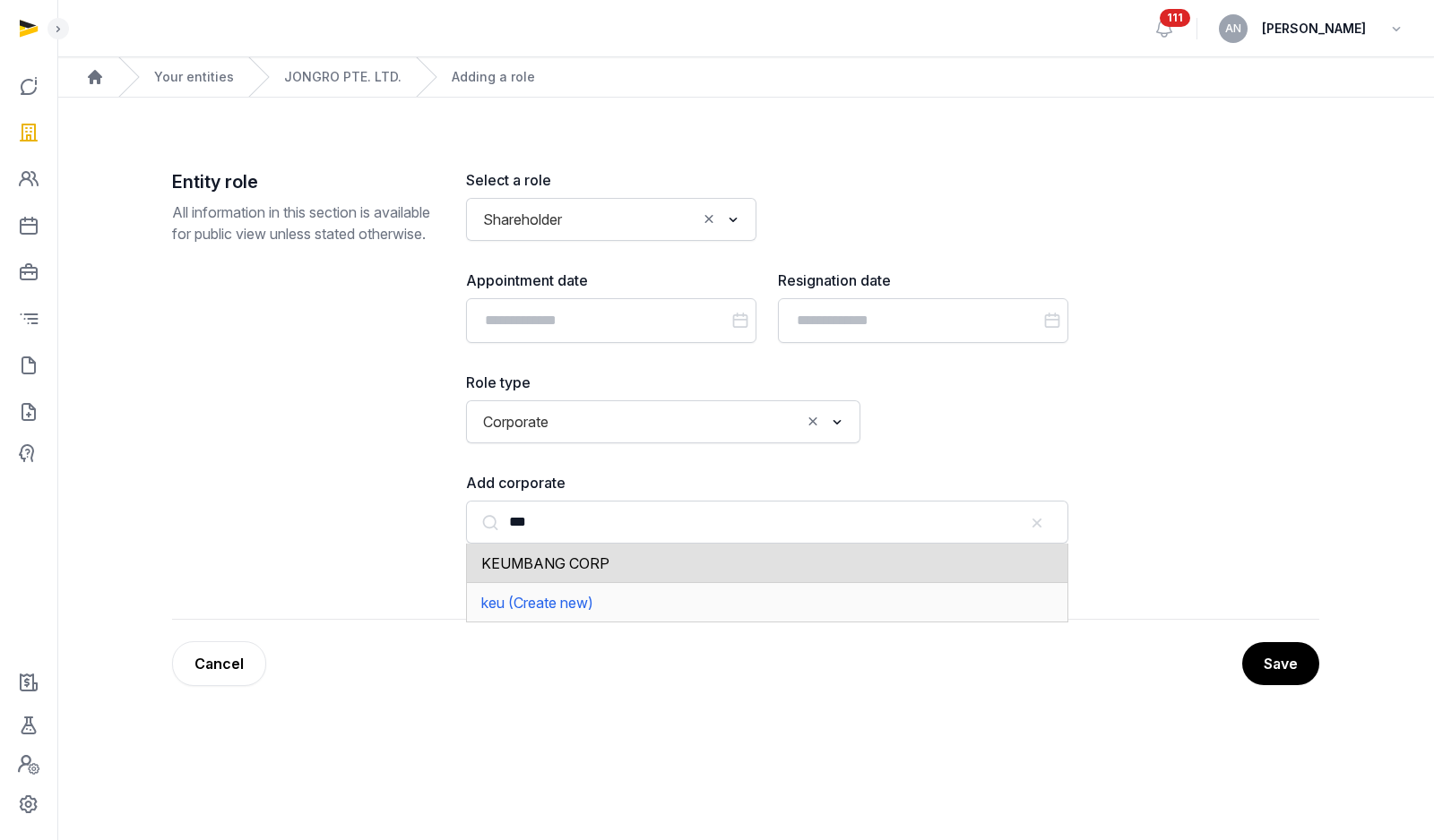
type input "**********"
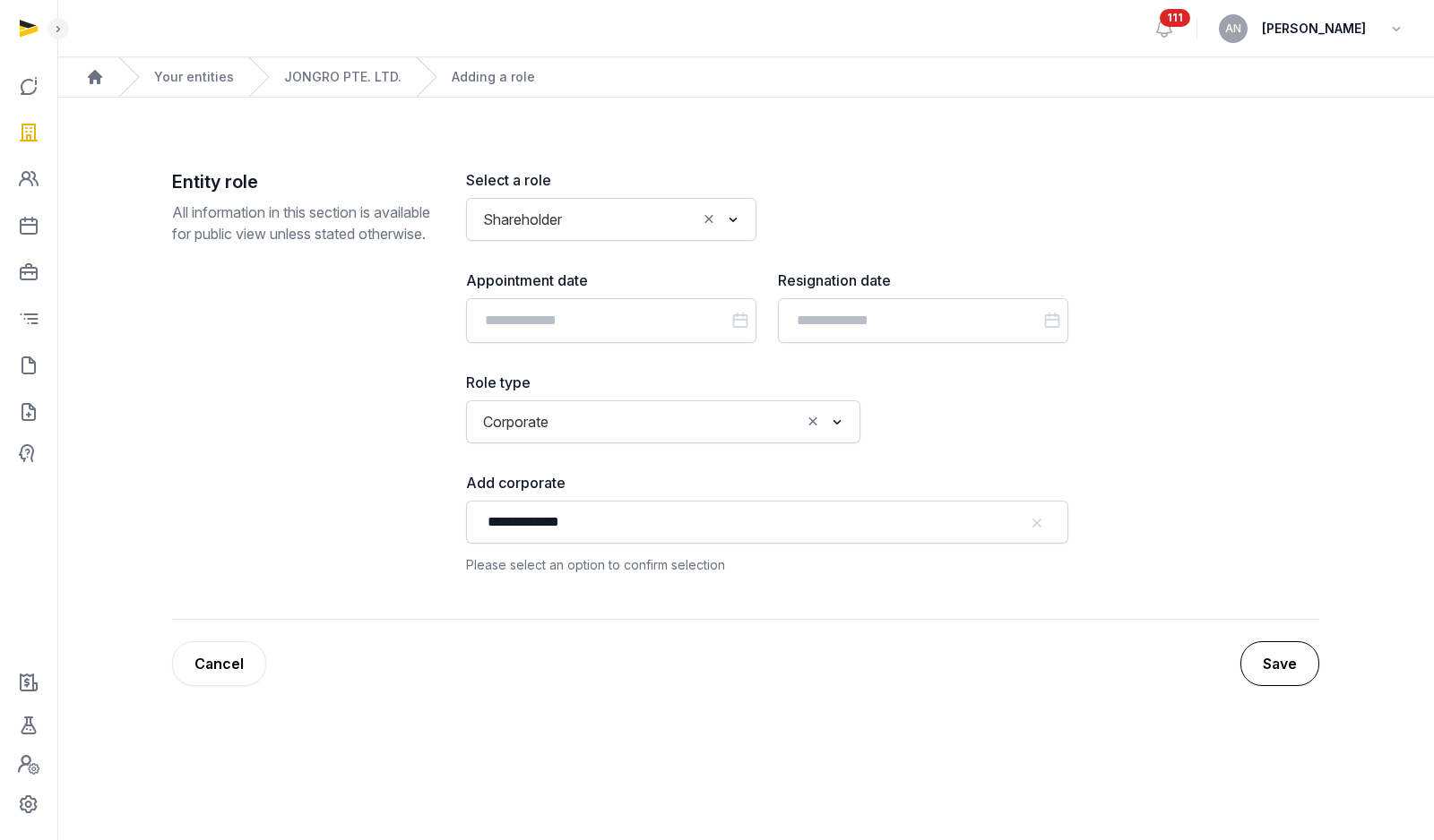
click at [1289, 661] on button "Save" at bounding box center [1279, 663] width 79 height 45
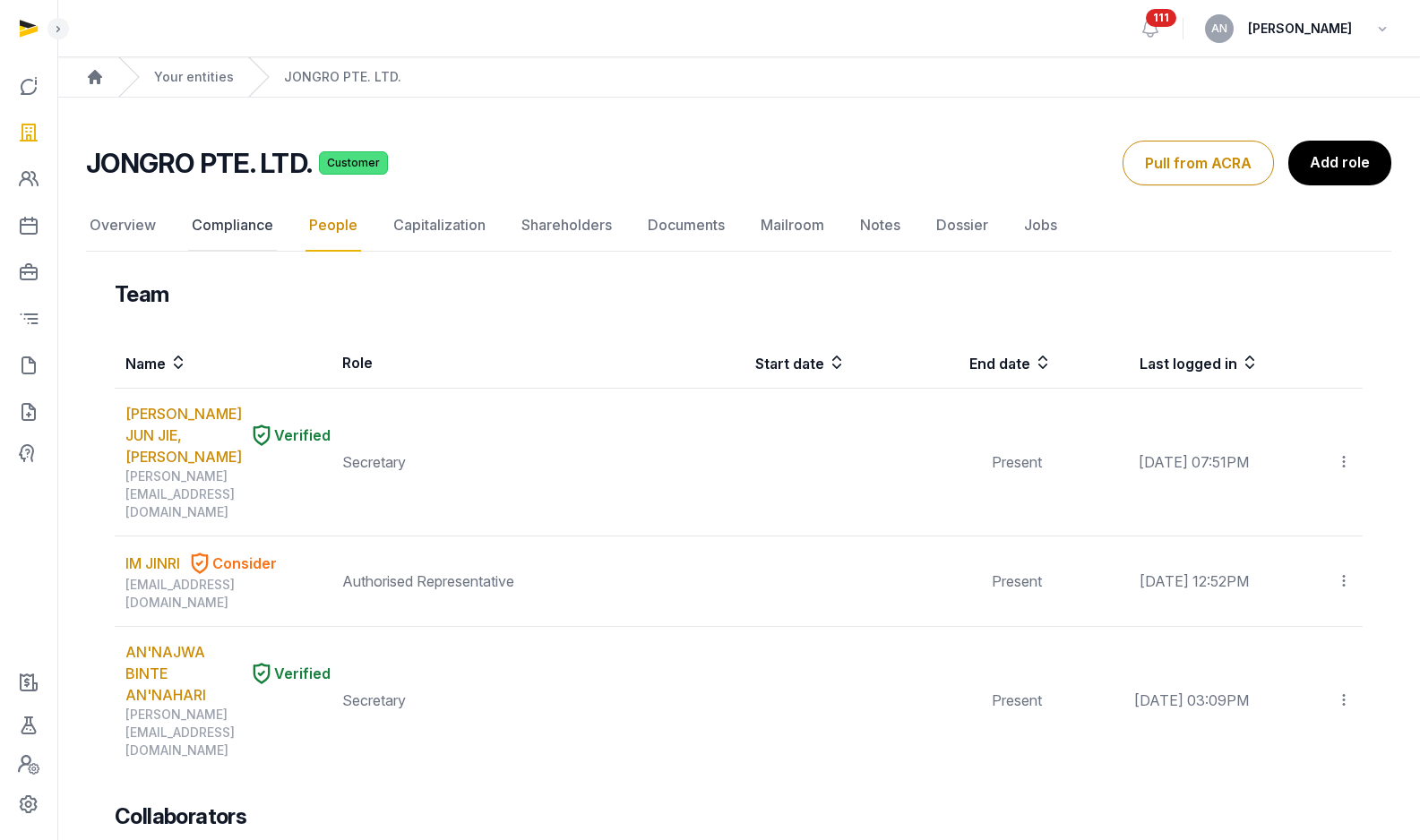
click at [237, 233] on link "Compliance" at bounding box center [233, 225] width 89 height 52
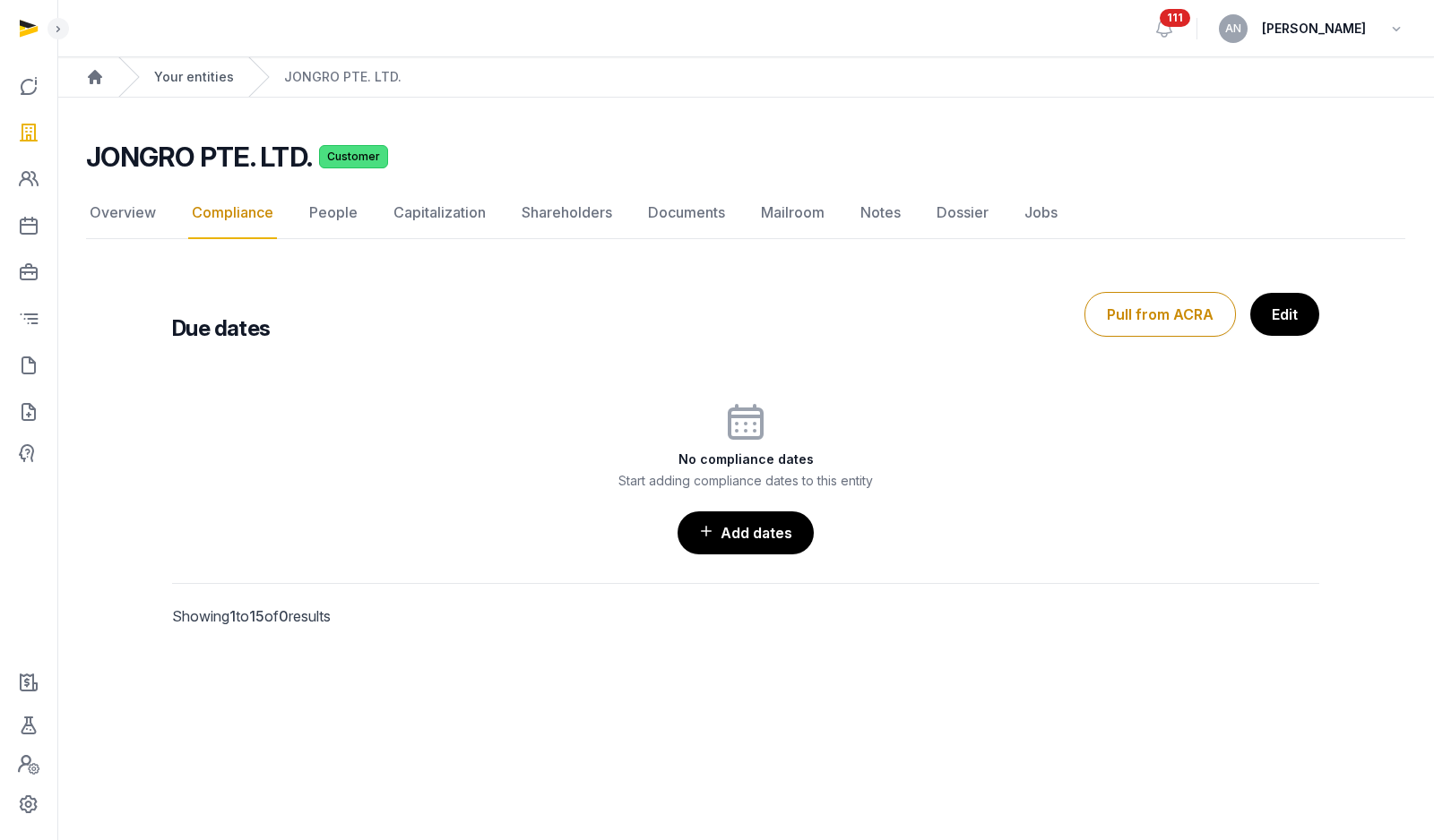
click at [191, 84] on link "Your entities" at bounding box center [194, 77] width 80 height 18
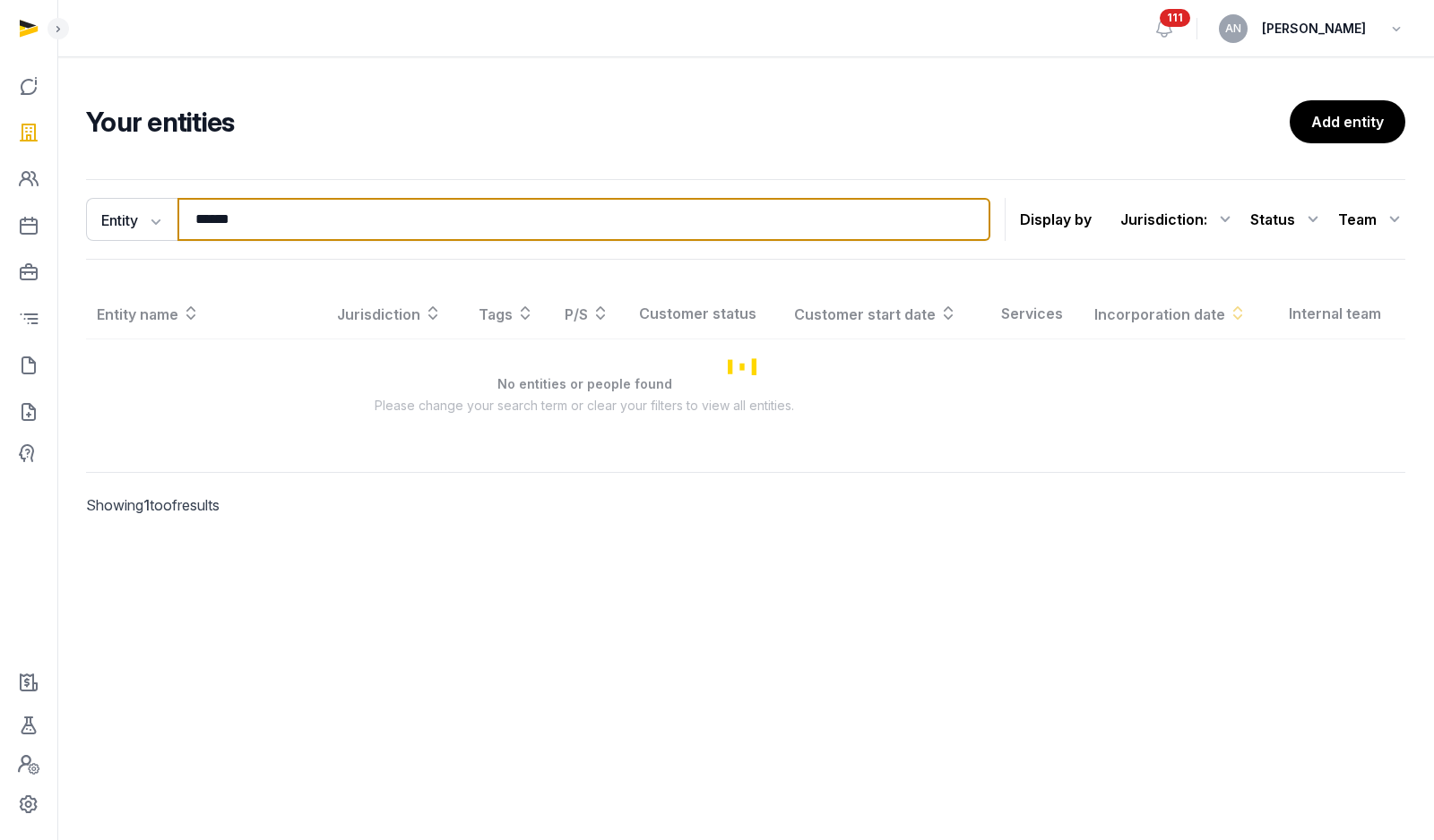
click at [371, 216] on input "******" at bounding box center [584, 218] width 812 height 43
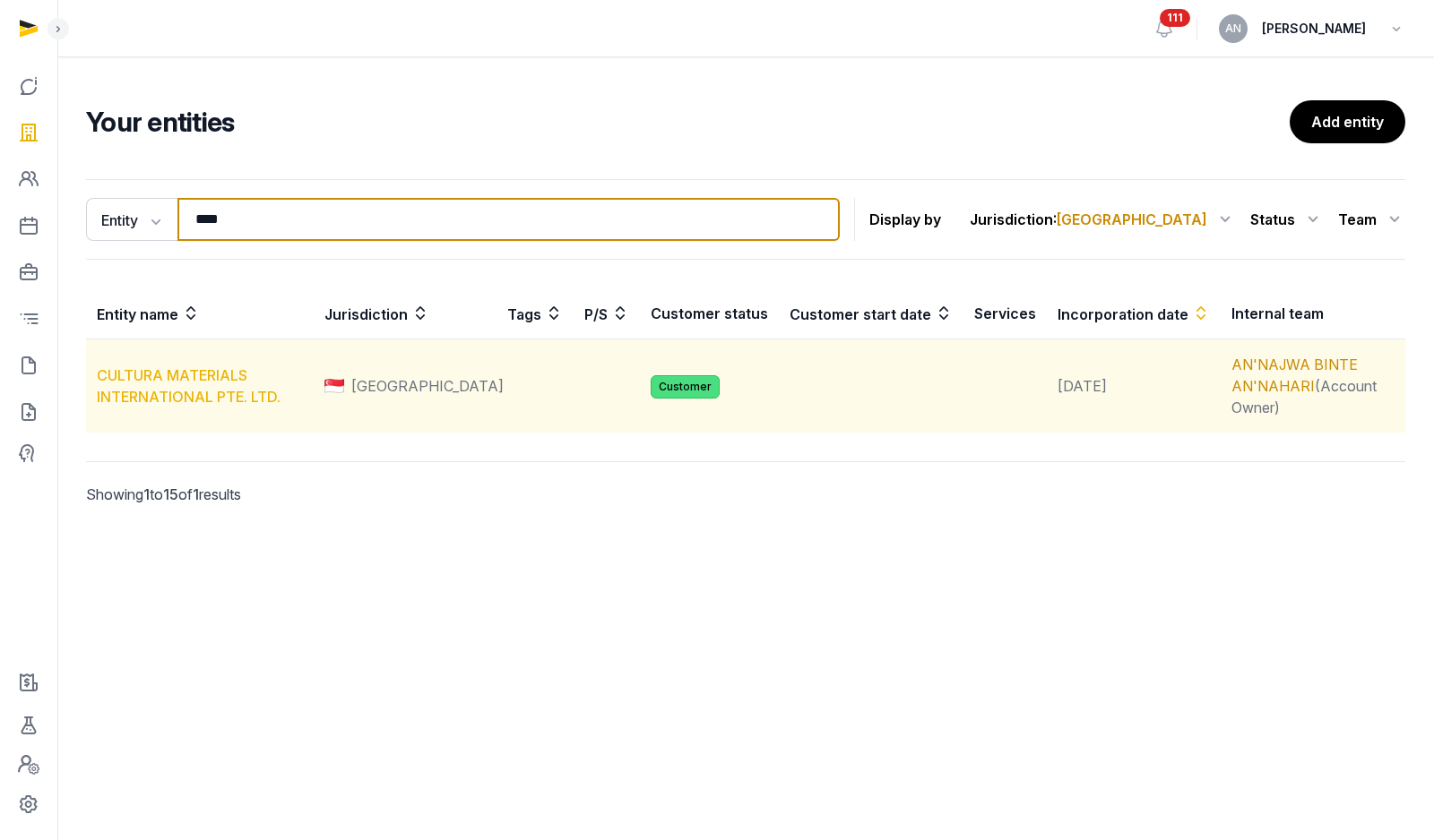
type input "****"
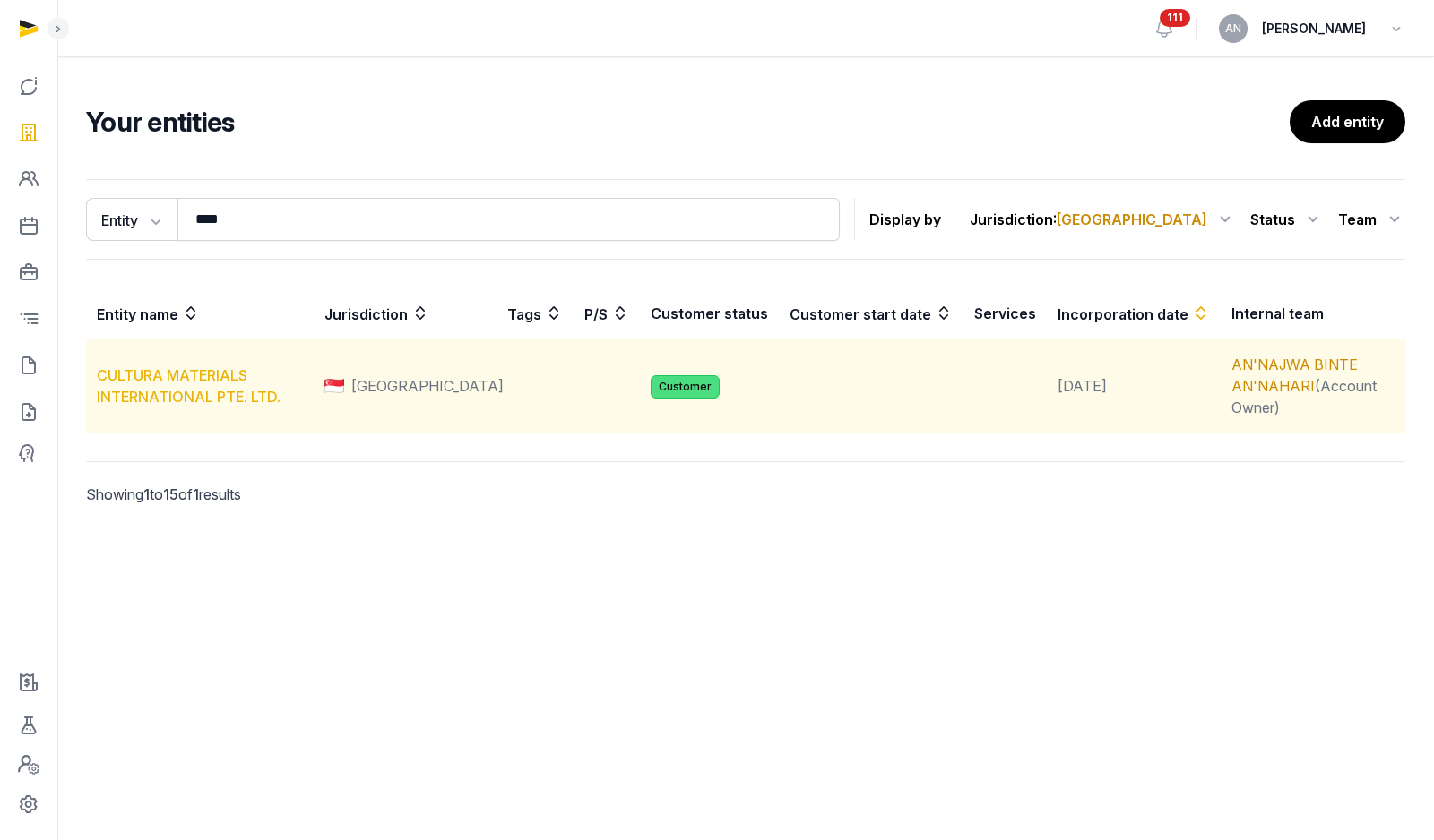
click at [185, 371] on link "CULTURA MATERIALS INTERNATIONAL PTE. LTD." at bounding box center [189, 386] width 184 height 40
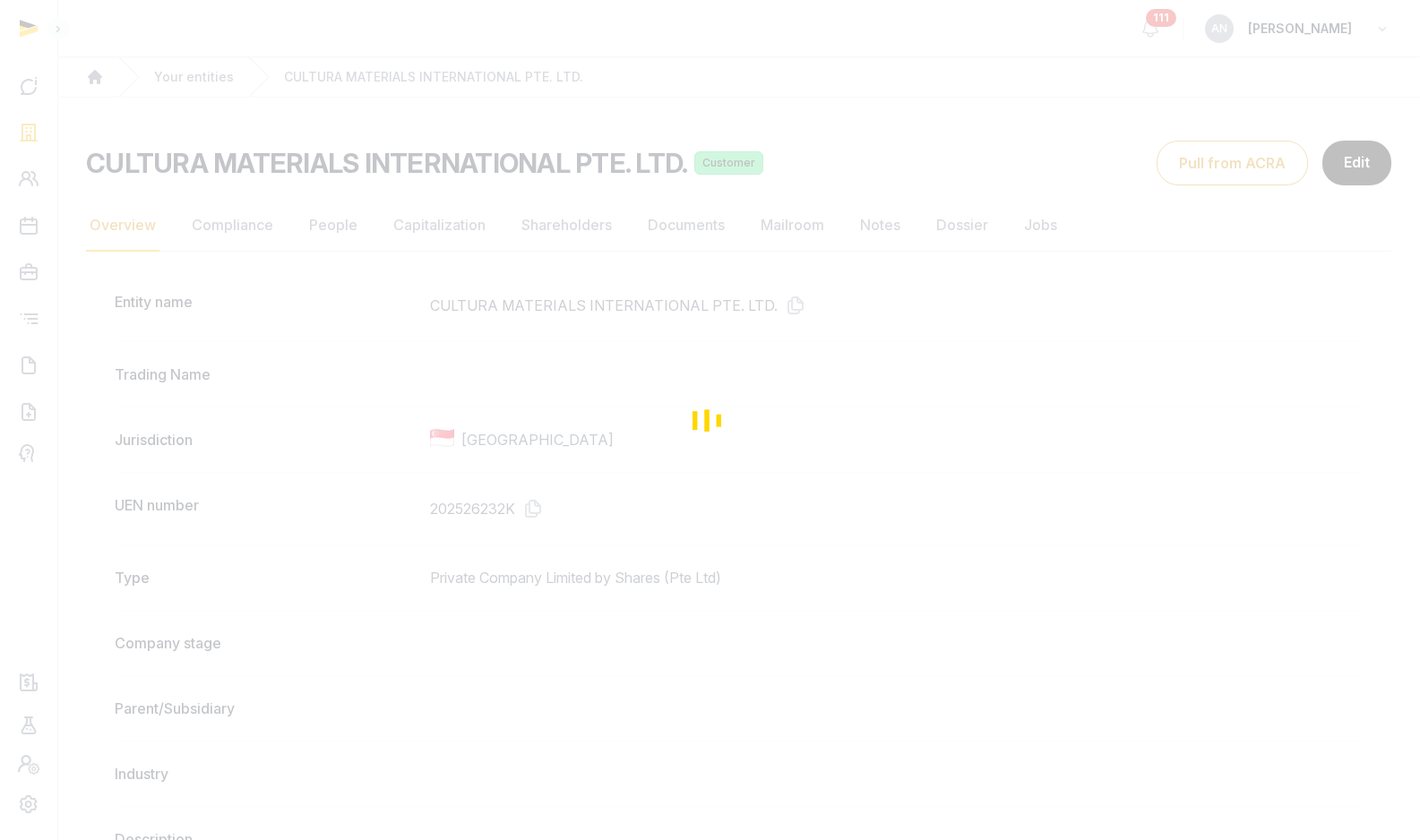
click at [268, 220] on div "Loading" at bounding box center [710, 420] width 1420 height 840
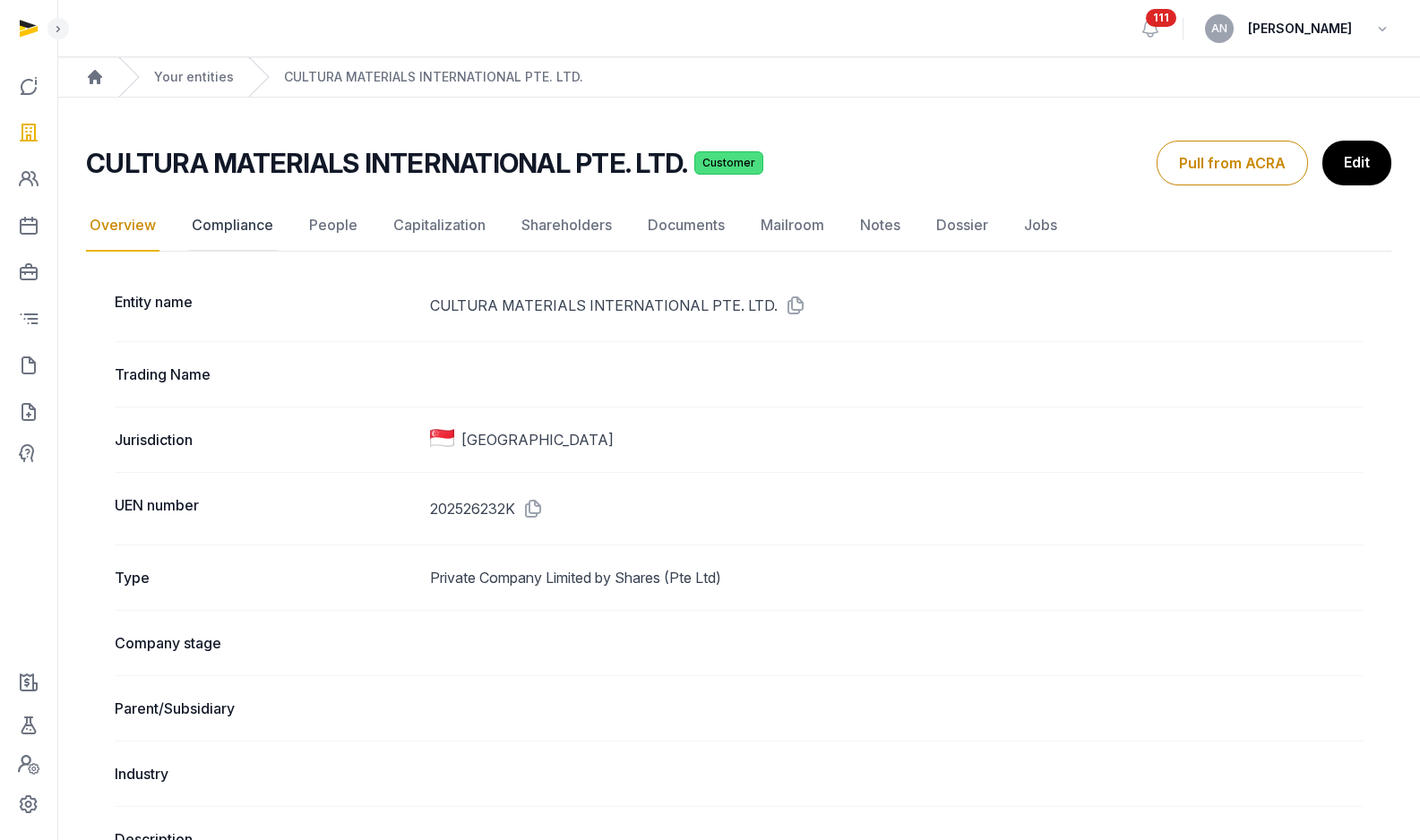
click at [256, 223] on link "Compliance" at bounding box center [233, 225] width 89 height 52
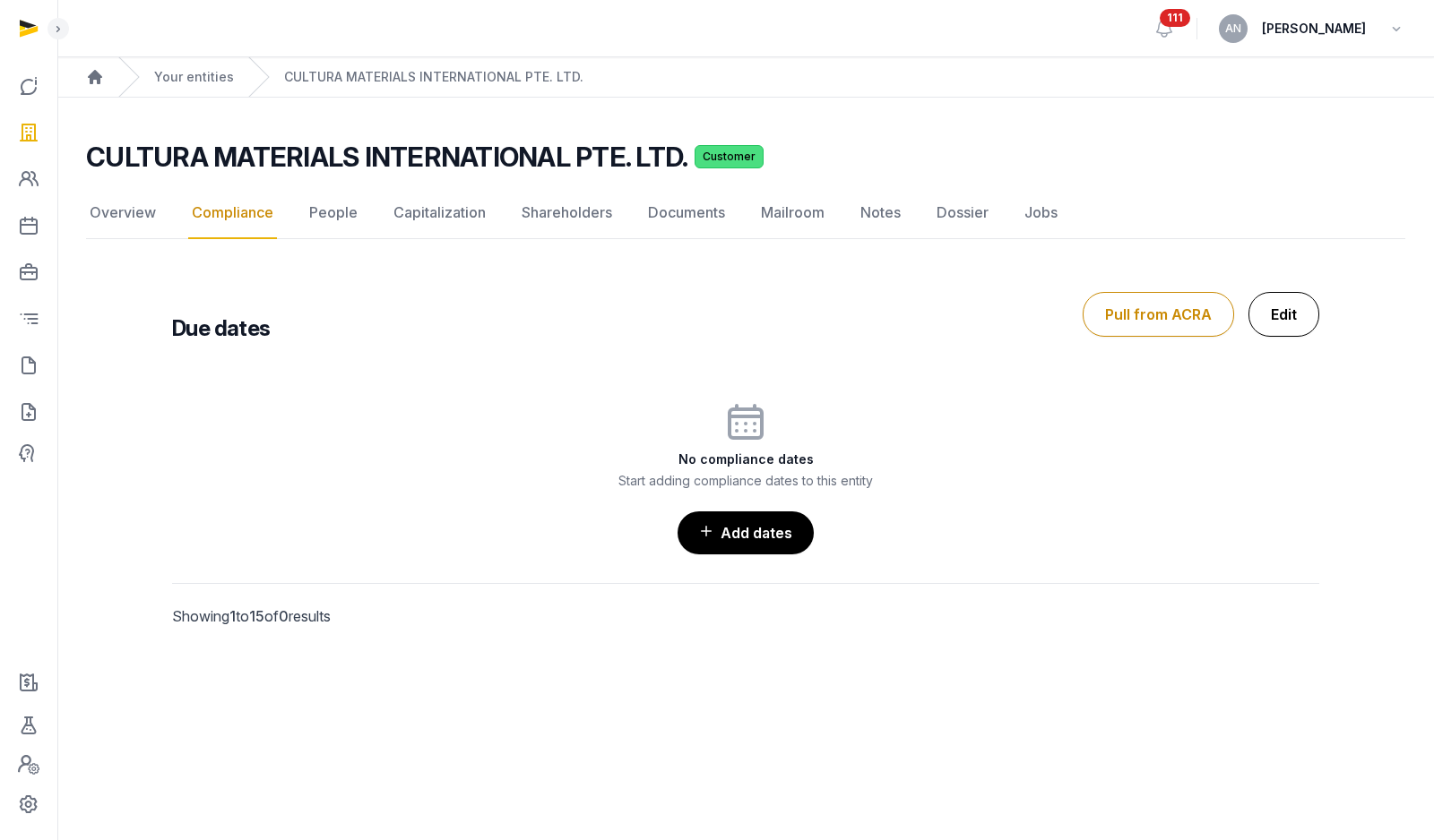
click at [1260, 304] on link "Edit" at bounding box center [1283, 314] width 71 height 45
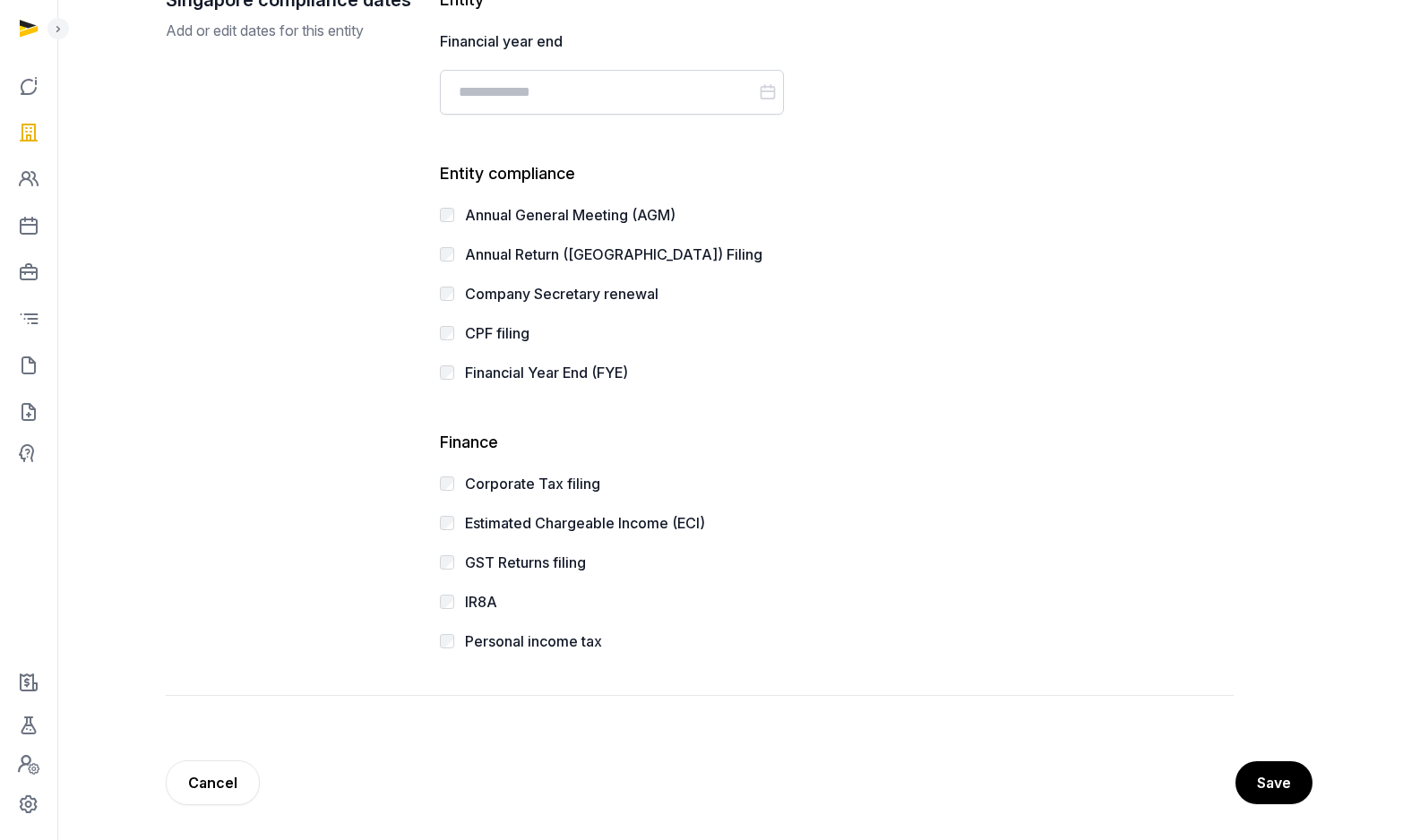
scroll to position [240, 0]
click at [328, 799] on div "Save Cancel" at bounding box center [738, 782] width 1147 height 45
click at [257, 790] on div "Save Cancel" at bounding box center [738, 782] width 1147 height 45
click at [246, 788] on link "Cancel" at bounding box center [213, 782] width 94 height 45
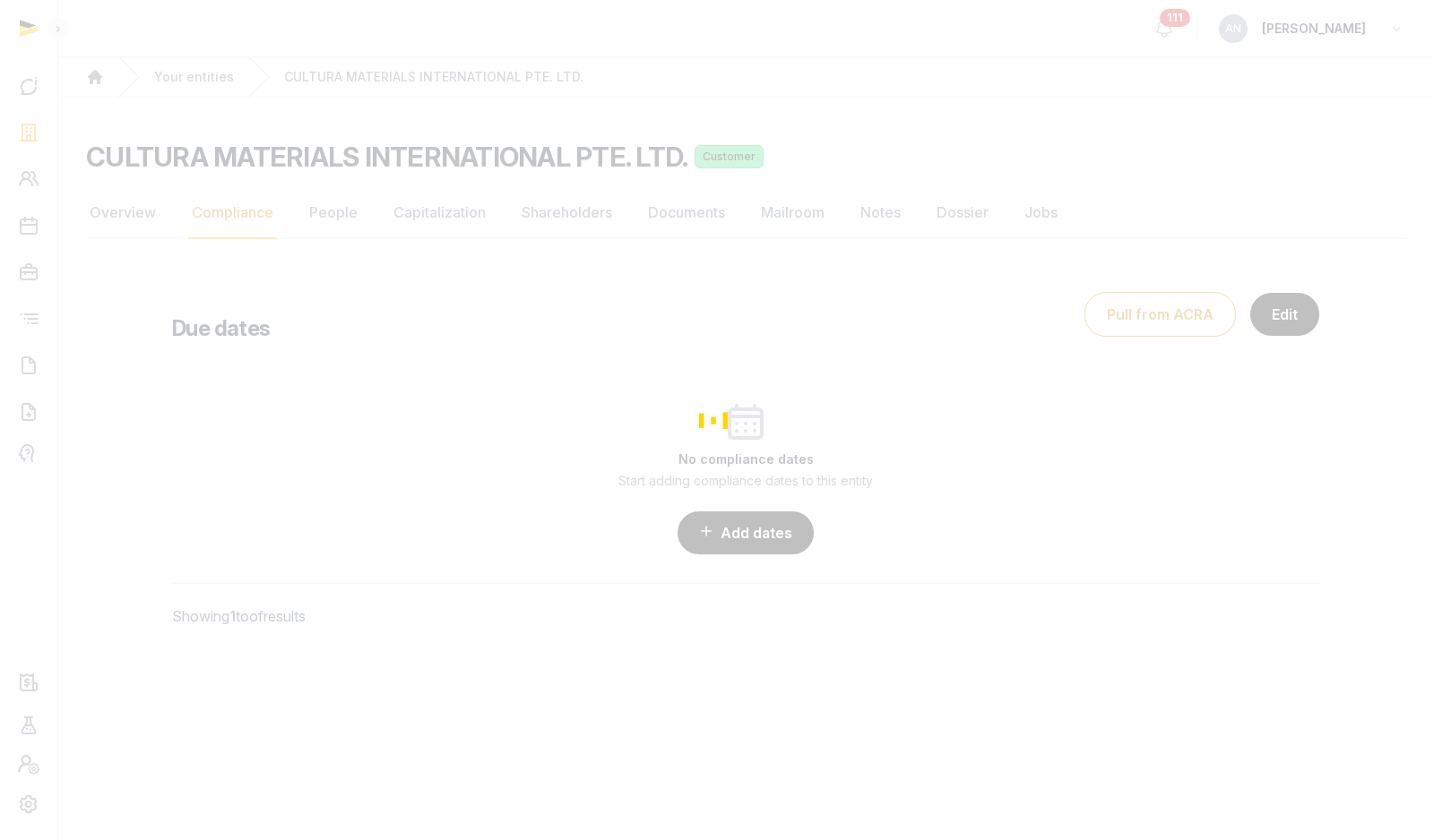
click at [196, 76] on div "Open sidebar 111 AN [PERSON_NAME] Home Your entities CULTURA MATERIALS INTERNAT…" at bounding box center [717, 420] width 1434 height 840
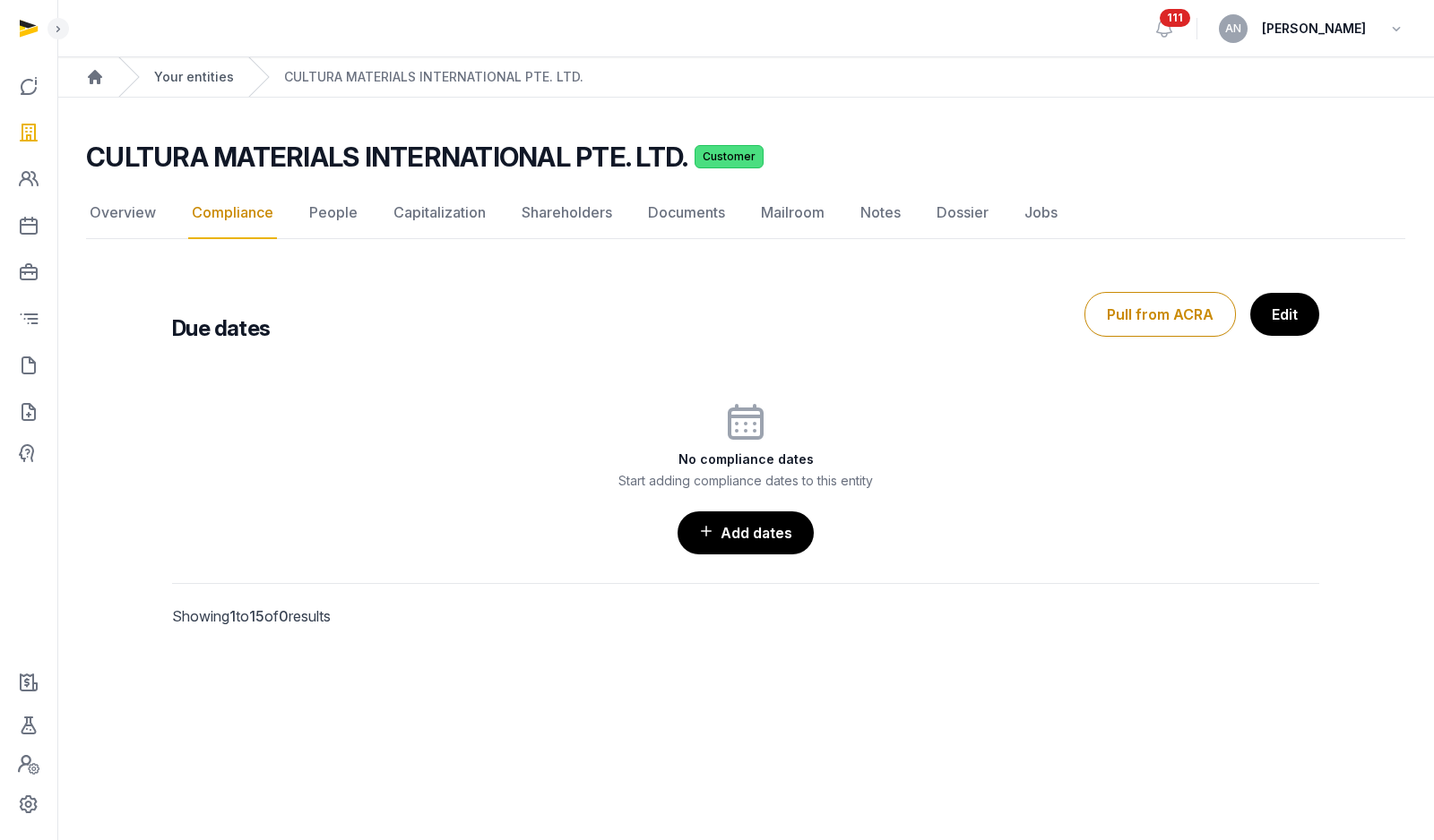
click at [196, 76] on link "Your entities" at bounding box center [194, 77] width 80 height 18
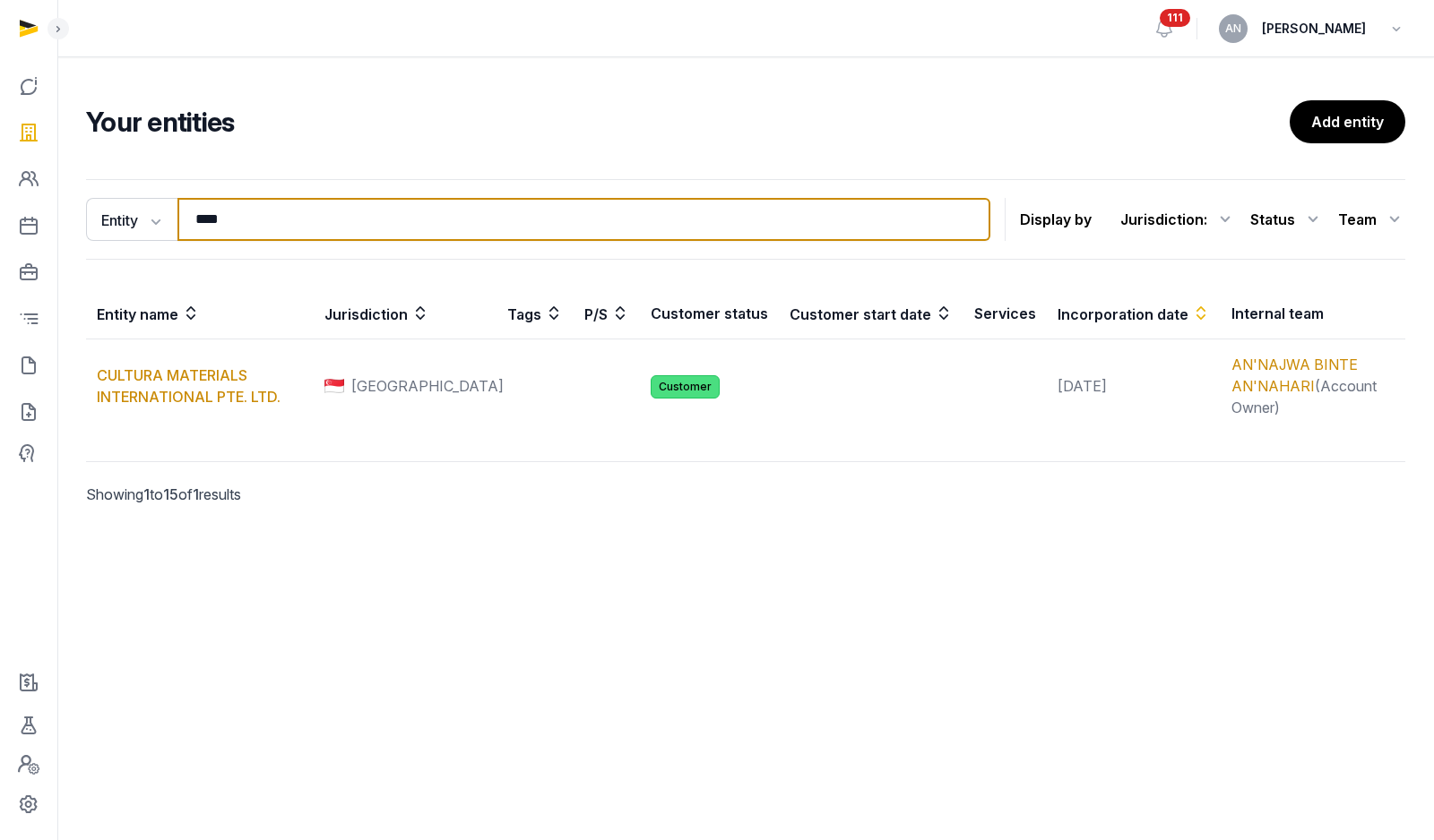
click at [248, 221] on input "****" at bounding box center [584, 218] width 812 height 43
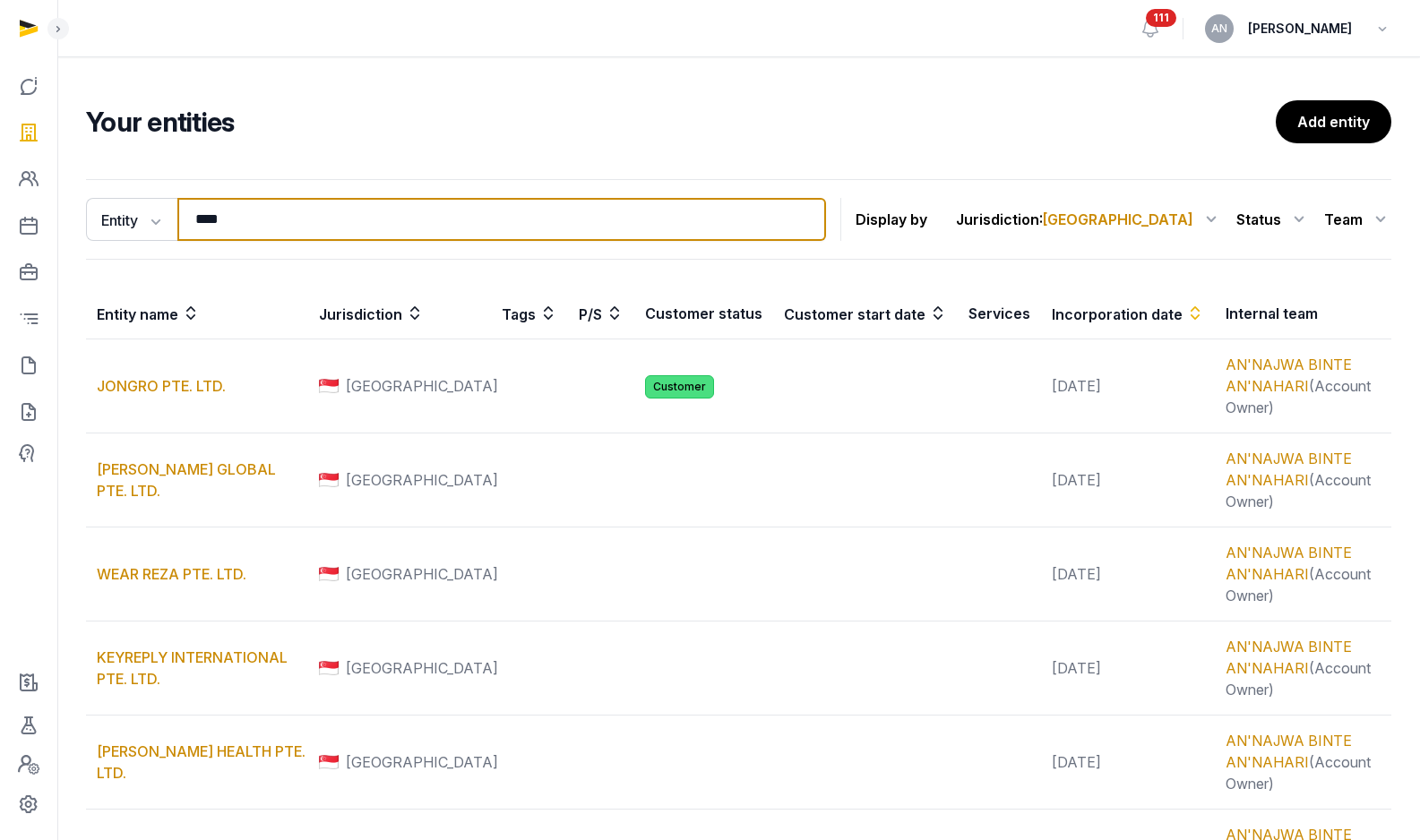
type input "*****"
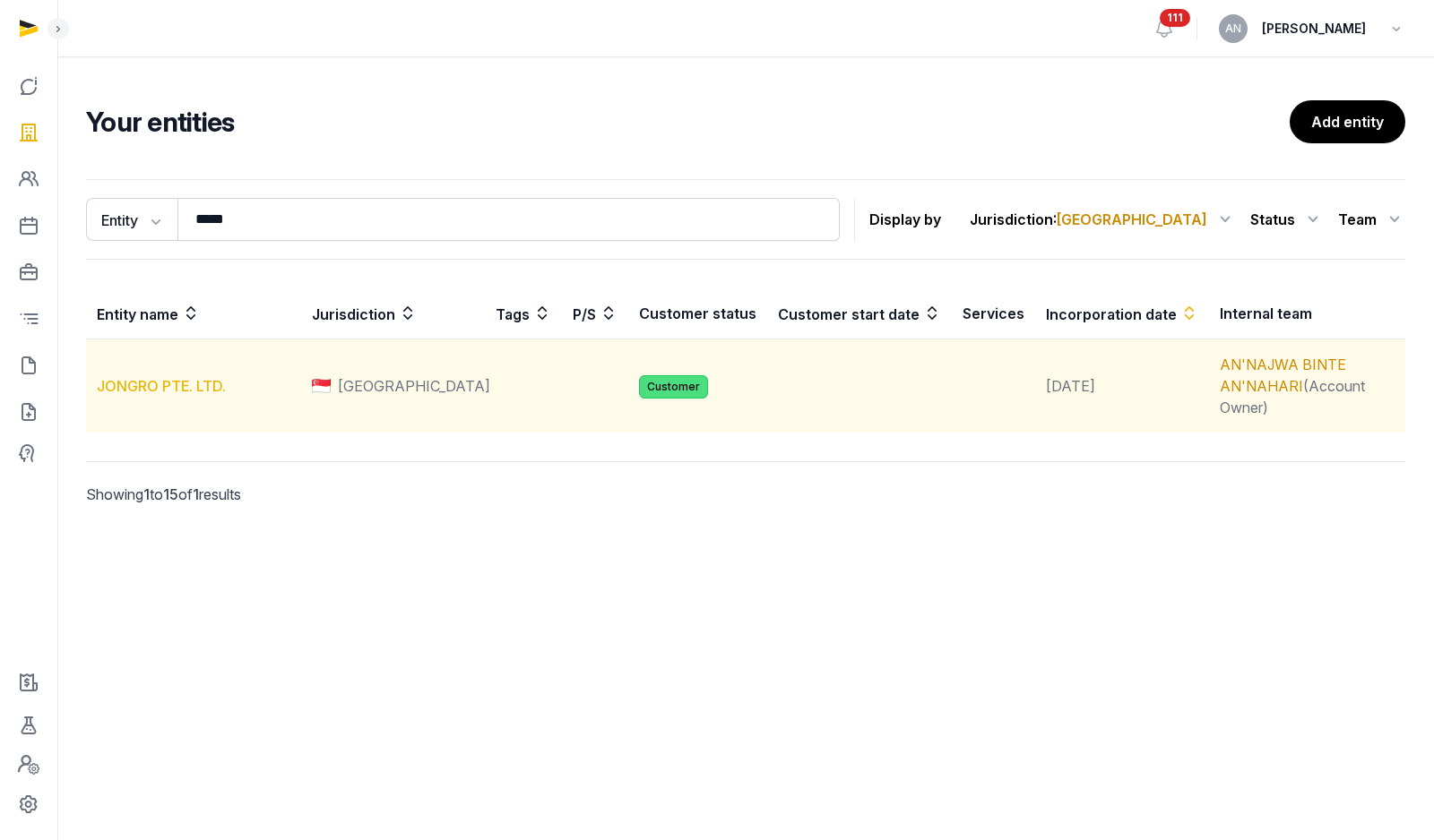
click at [146, 377] on link "JONGRO PTE. LTD." at bounding box center [161, 386] width 129 height 18
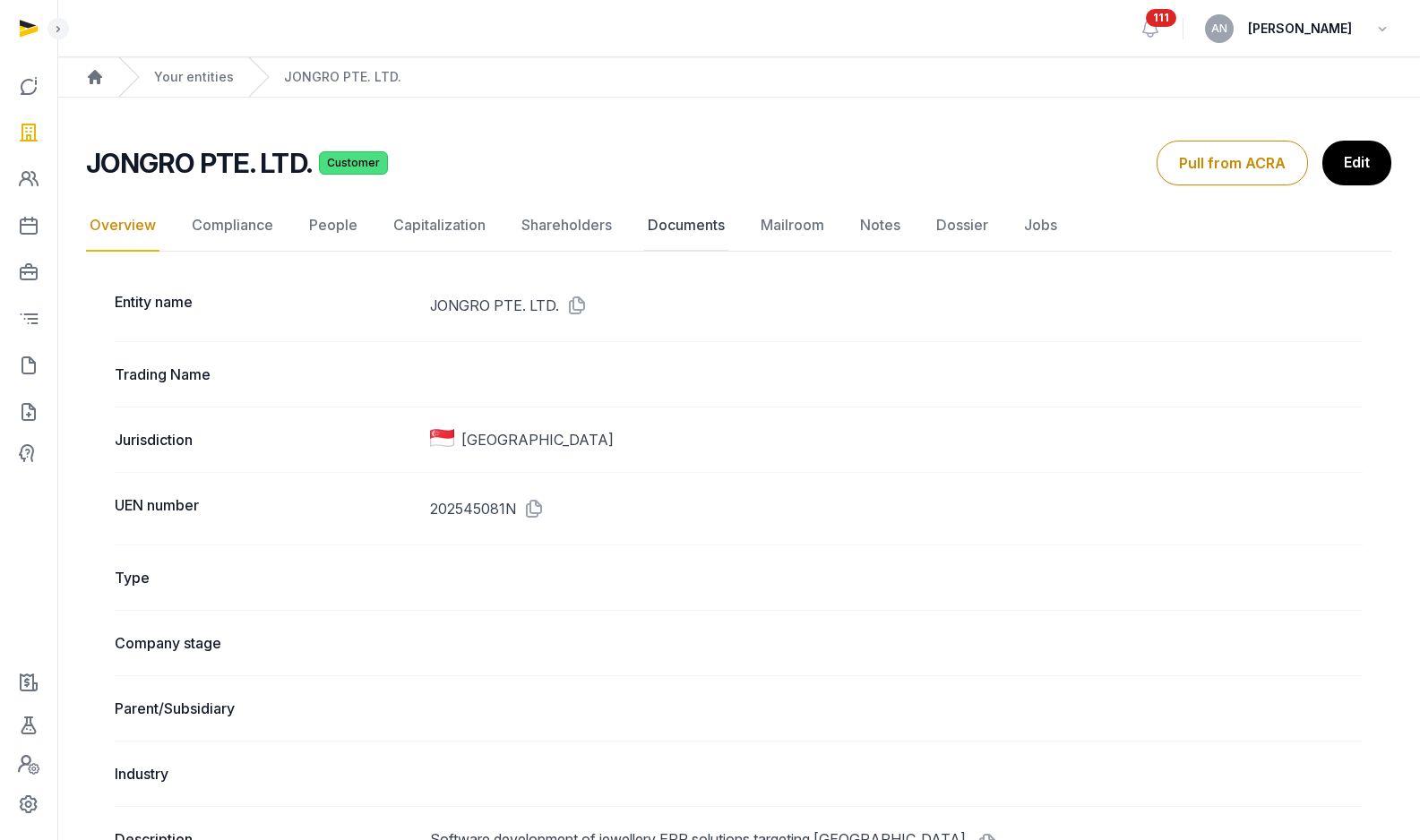
click at [711, 222] on link "Documents" at bounding box center [687, 225] width 84 height 52
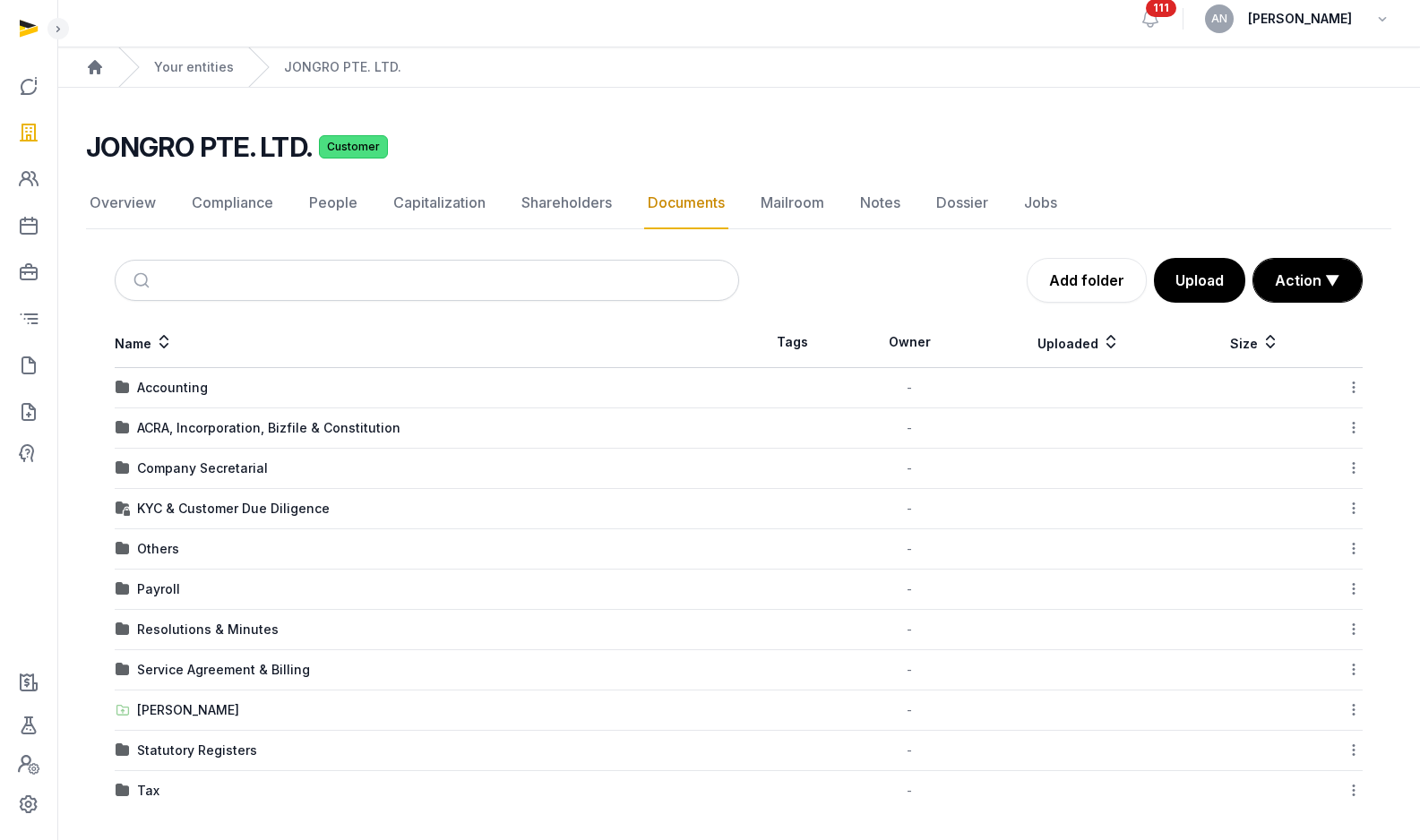
scroll to position [16, 0]
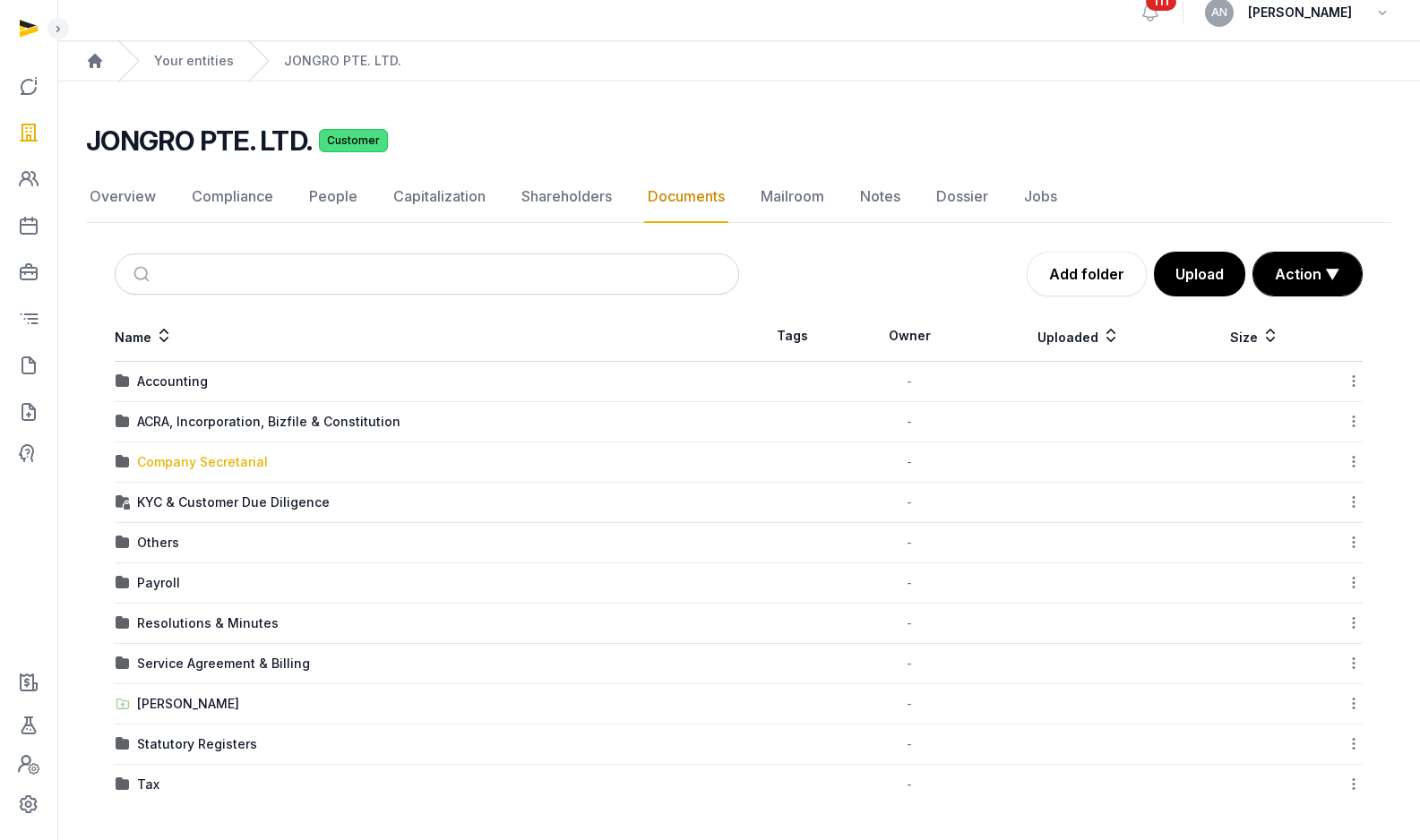
click at [216, 467] on div "Company Secretarial" at bounding box center [202, 462] width 131 height 18
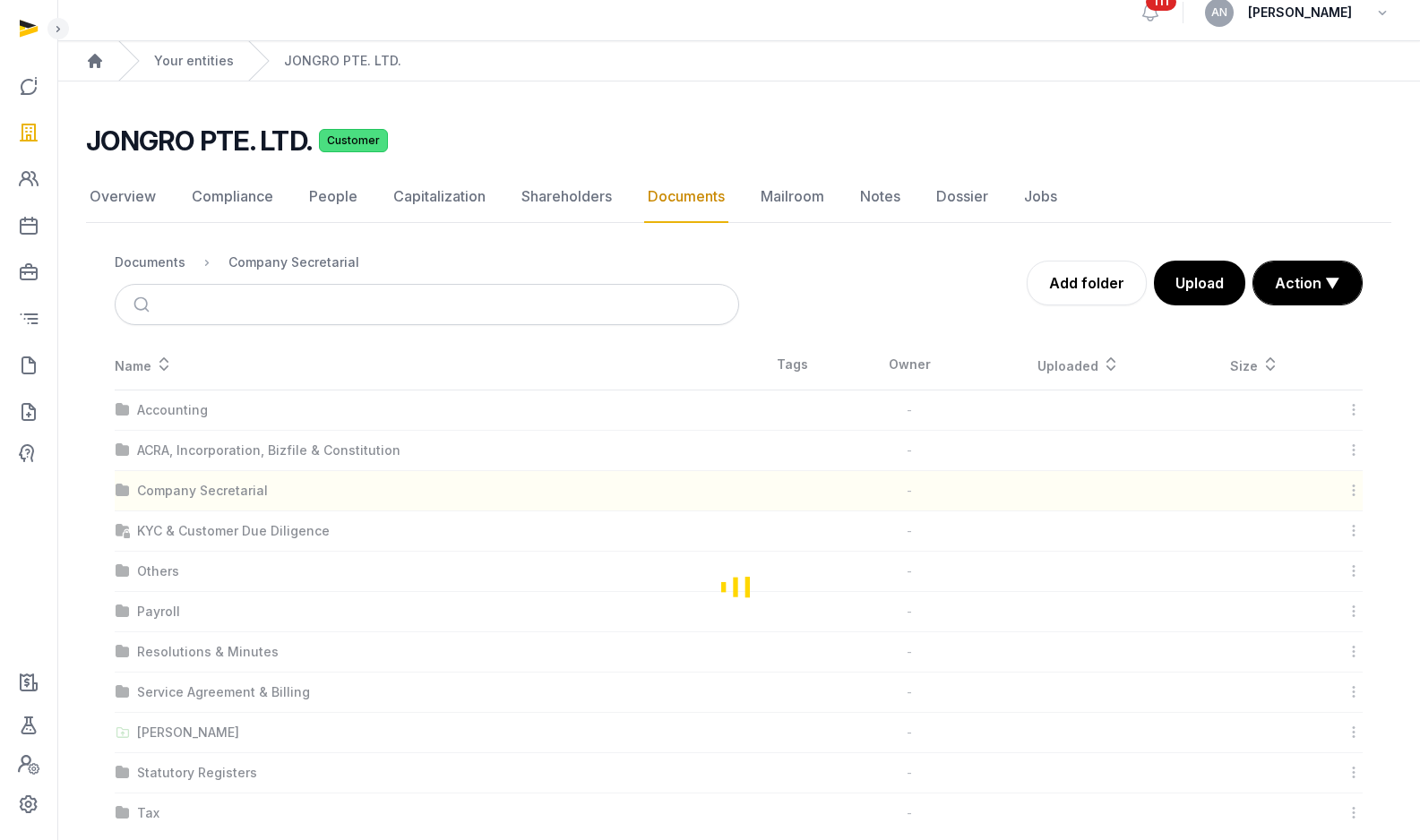
scroll to position [0, 0]
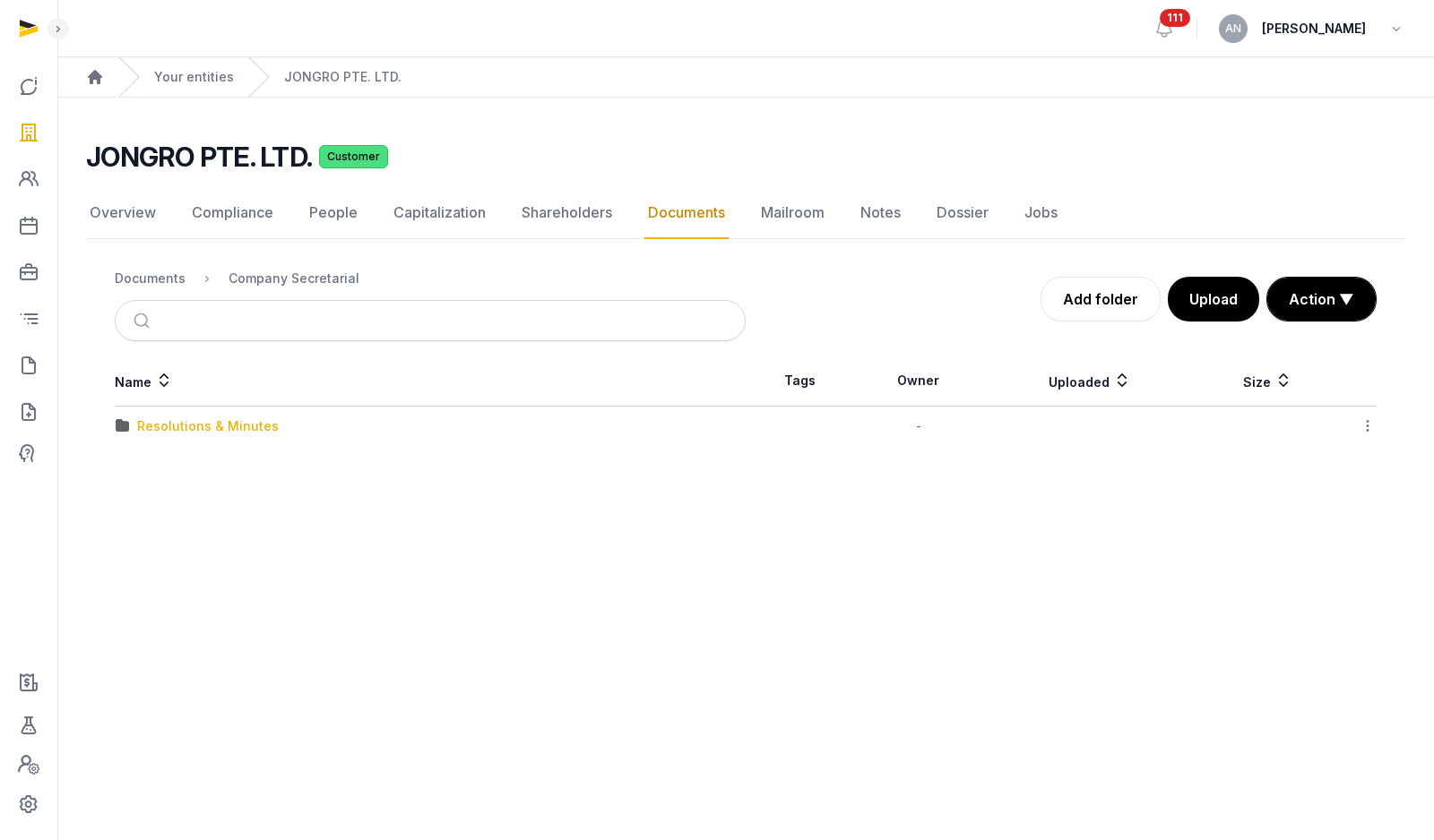
click at [229, 420] on div "Resolutions & Minutes" at bounding box center [208, 426] width 142 height 18
click at [159, 423] on div "2025" at bounding box center [152, 426] width 31 height 18
click at [1368, 430] on icon at bounding box center [1367, 426] width 16 height 19
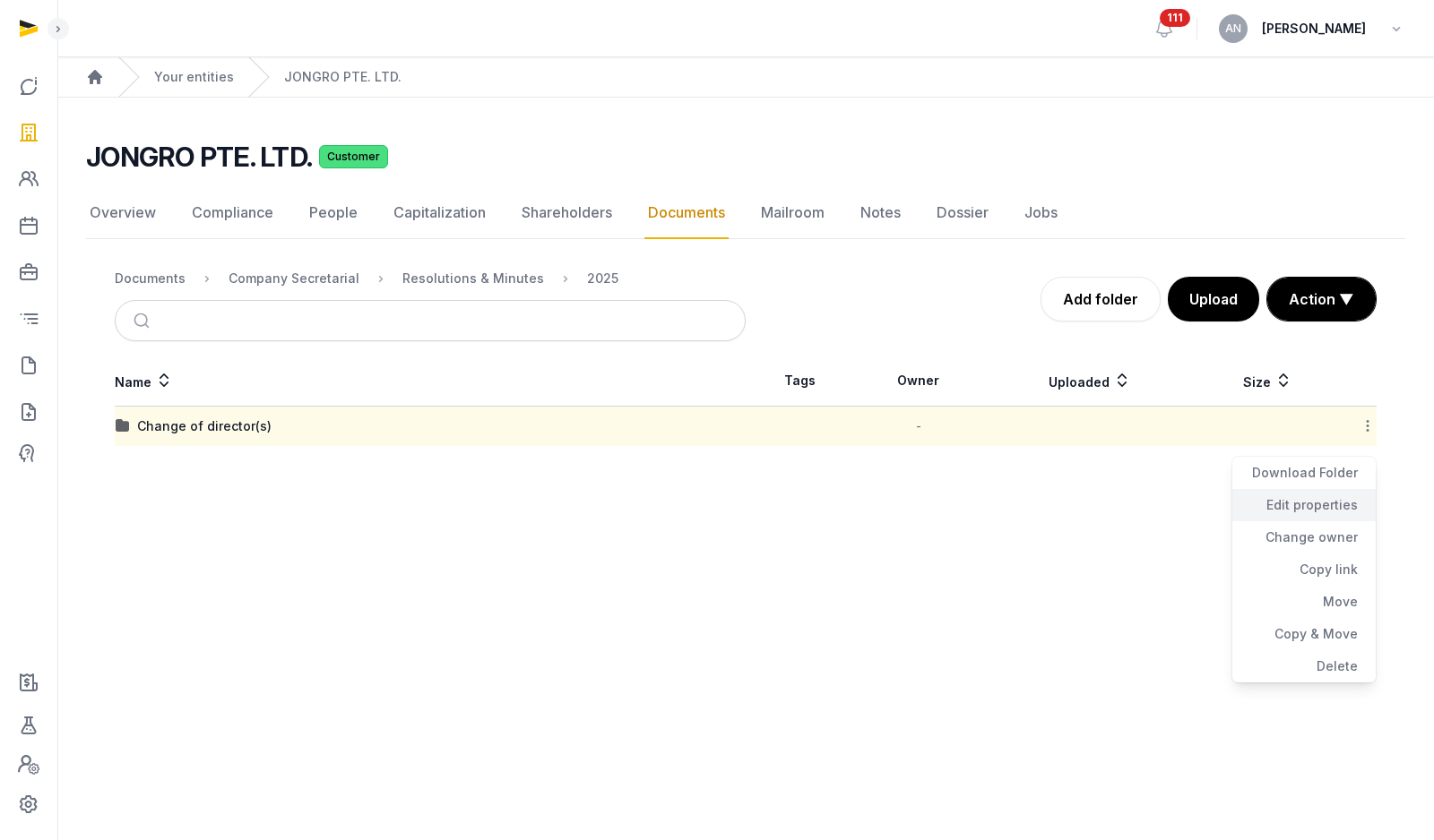
click at [1313, 498] on div "Edit properties" at bounding box center [1304, 505] width 144 height 32
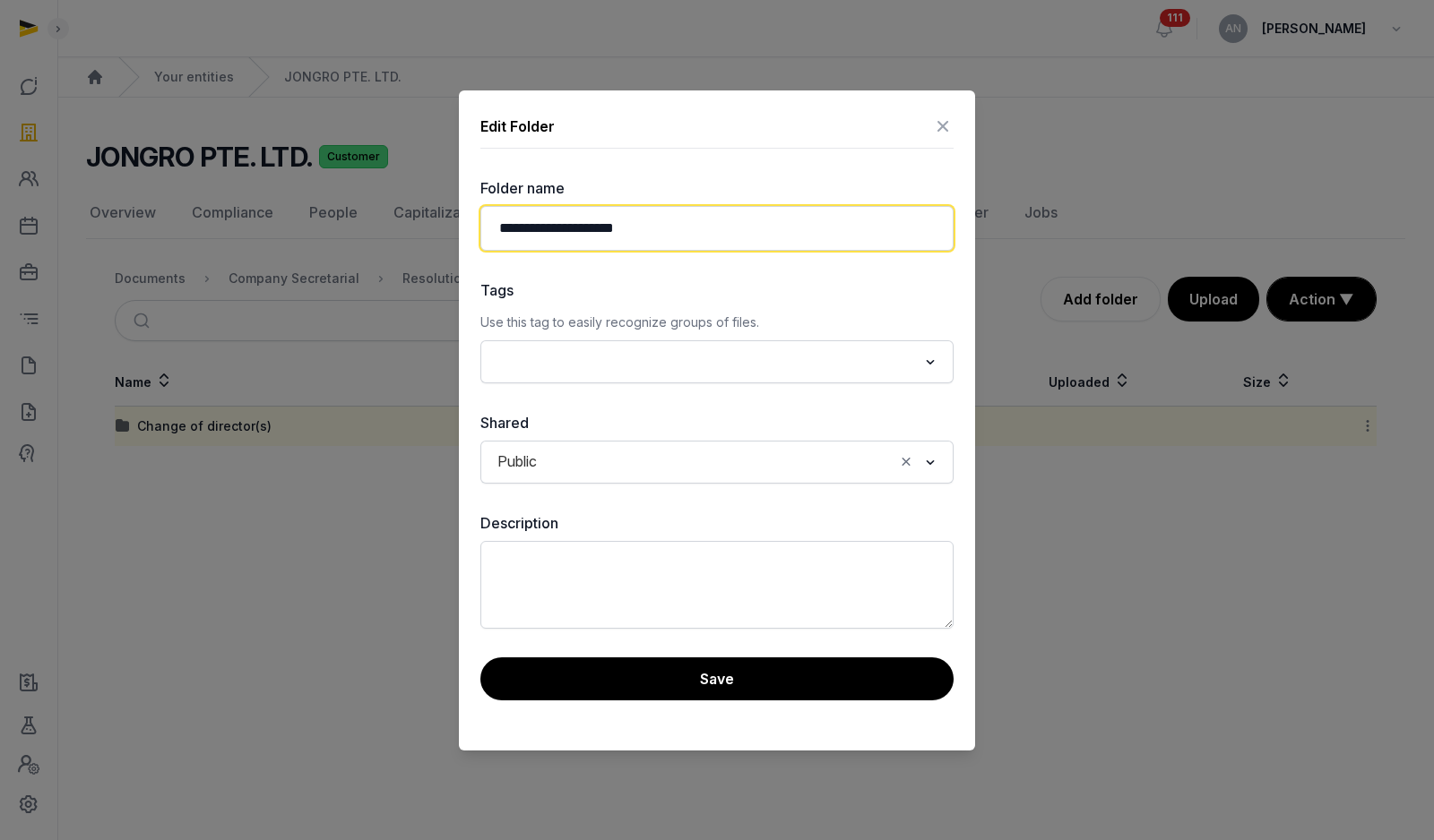
drag, startPoint x: 611, startPoint y: 234, endPoint x: 460, endPoint y: 232, distance: 151.0
click at [461, 234] on div "**********" at bounding box center [717, 421] width 516 height 660
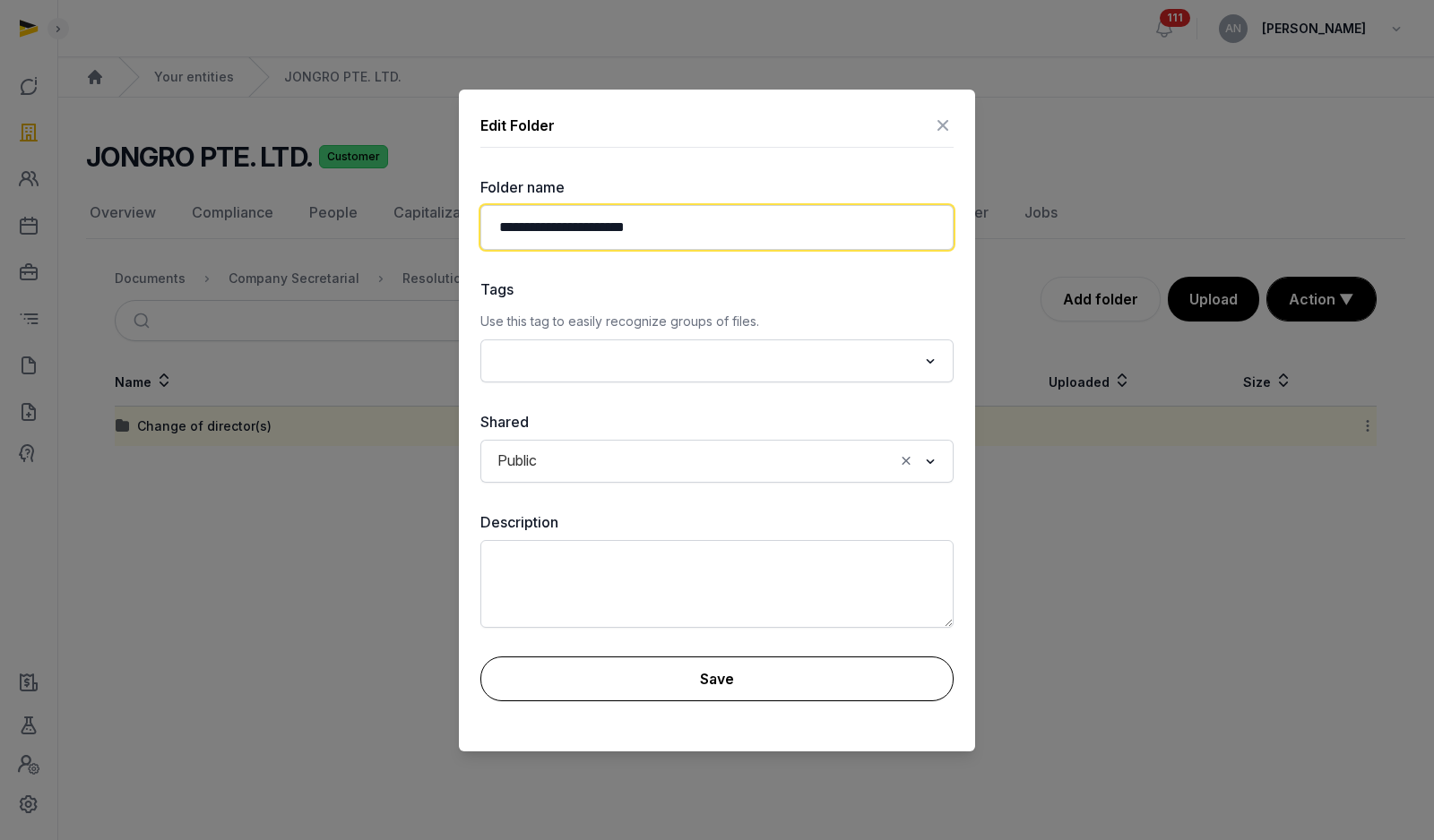
type input "**********"
click at [583, 674] on button "Save" at bounding box center [717, 678] width 473 height 45
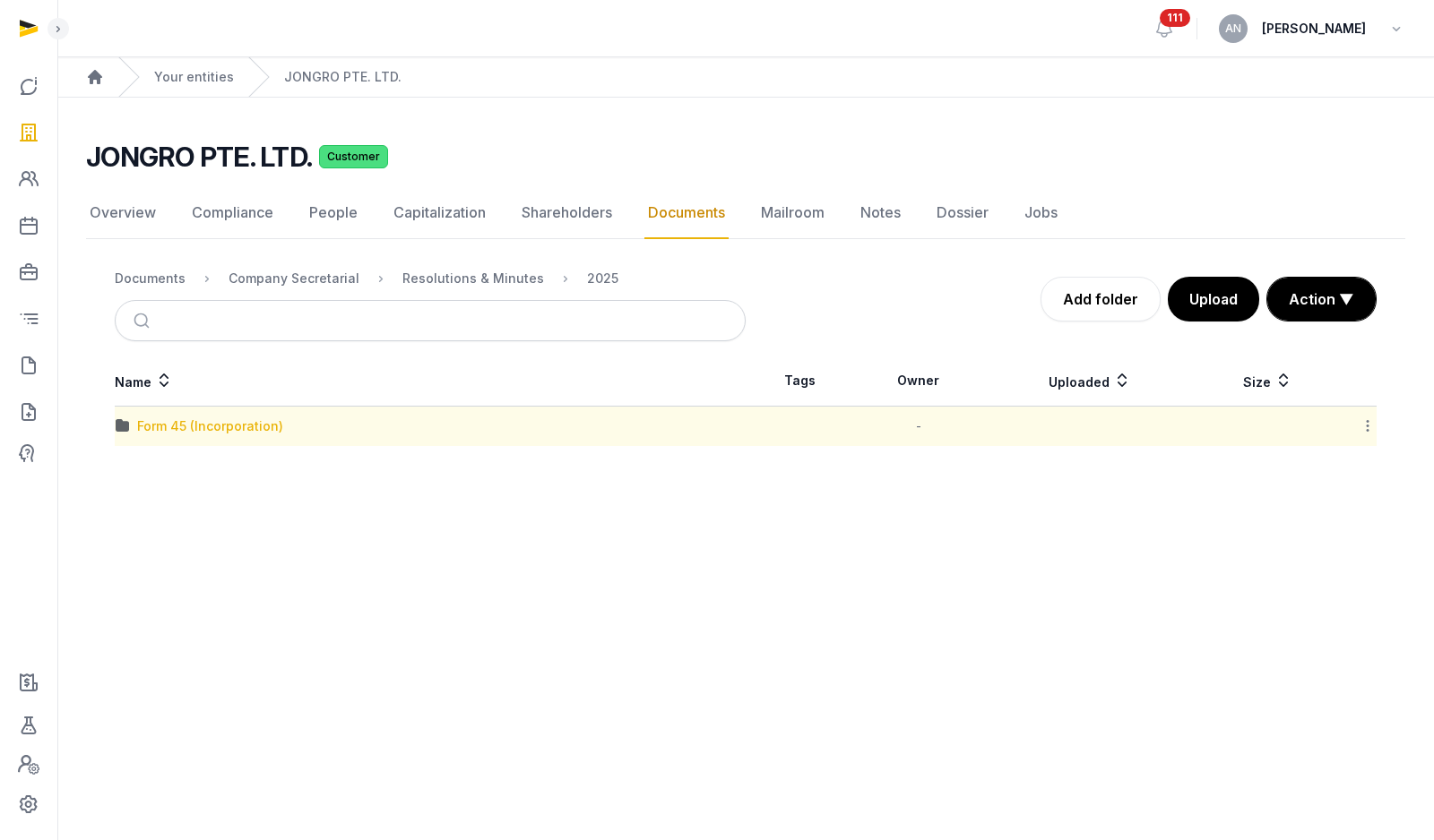
click at [199, 430] on div "Form 45 (Incorporation)" at bounding box center [210, 426] width 146 height 18
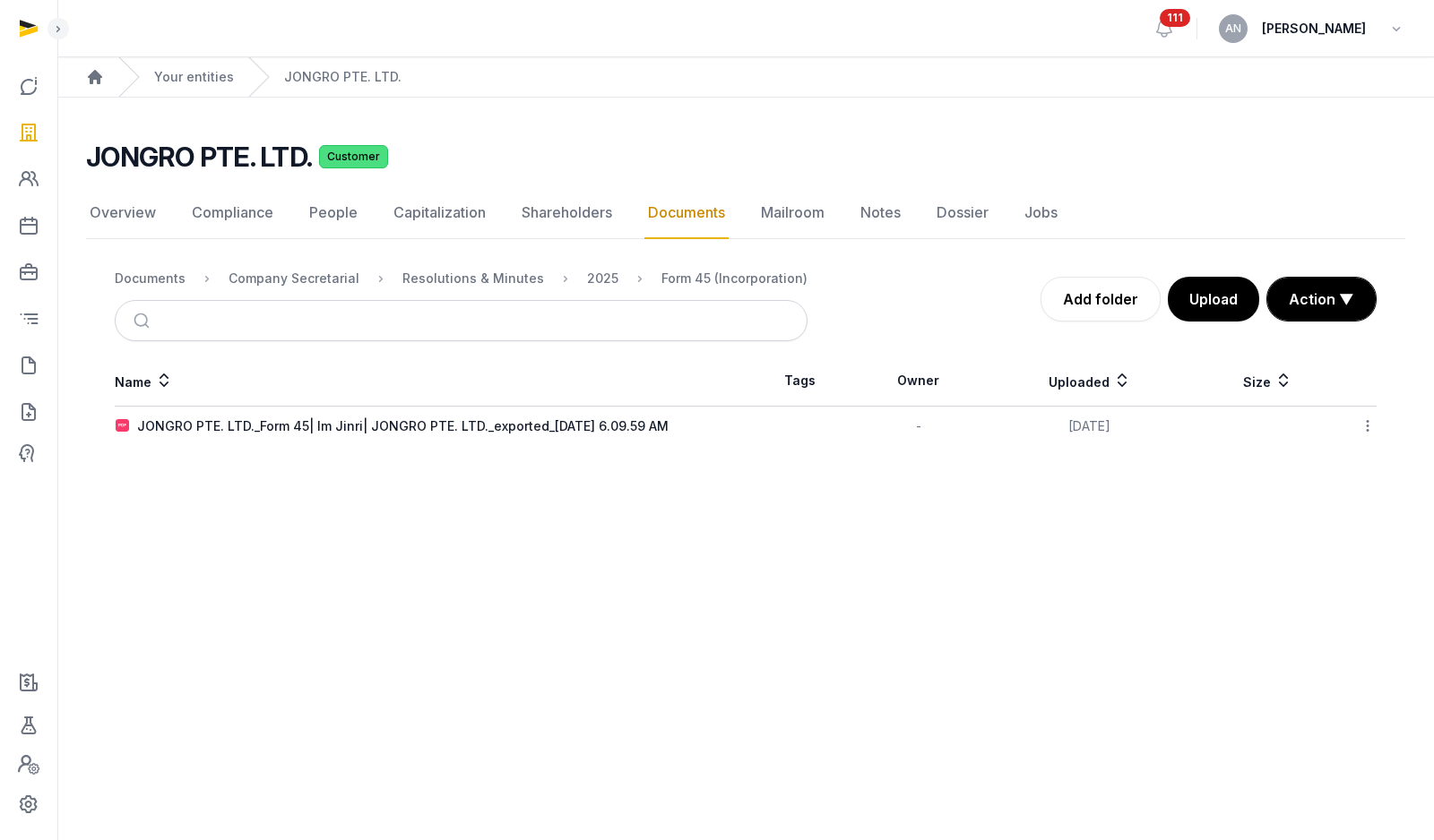
click at [568, 283] on div "2025" at bounding box center [588, 279] width 60 height 22
click at [449, 277] on div "Resolutions & Minutes" at bounding box center [473, 278] width 142 height 18
click at [315, 281] on div "Company Secretarial" at bounding box center [293, 278] width 131 height 18
click at [166, 292] on nav "Documents Company Secretarial" at bounding box center [430, 278] width 631 height 43
click at [165, 285] on div "Documents" at bounding box center [150, 278] width 71 height 18
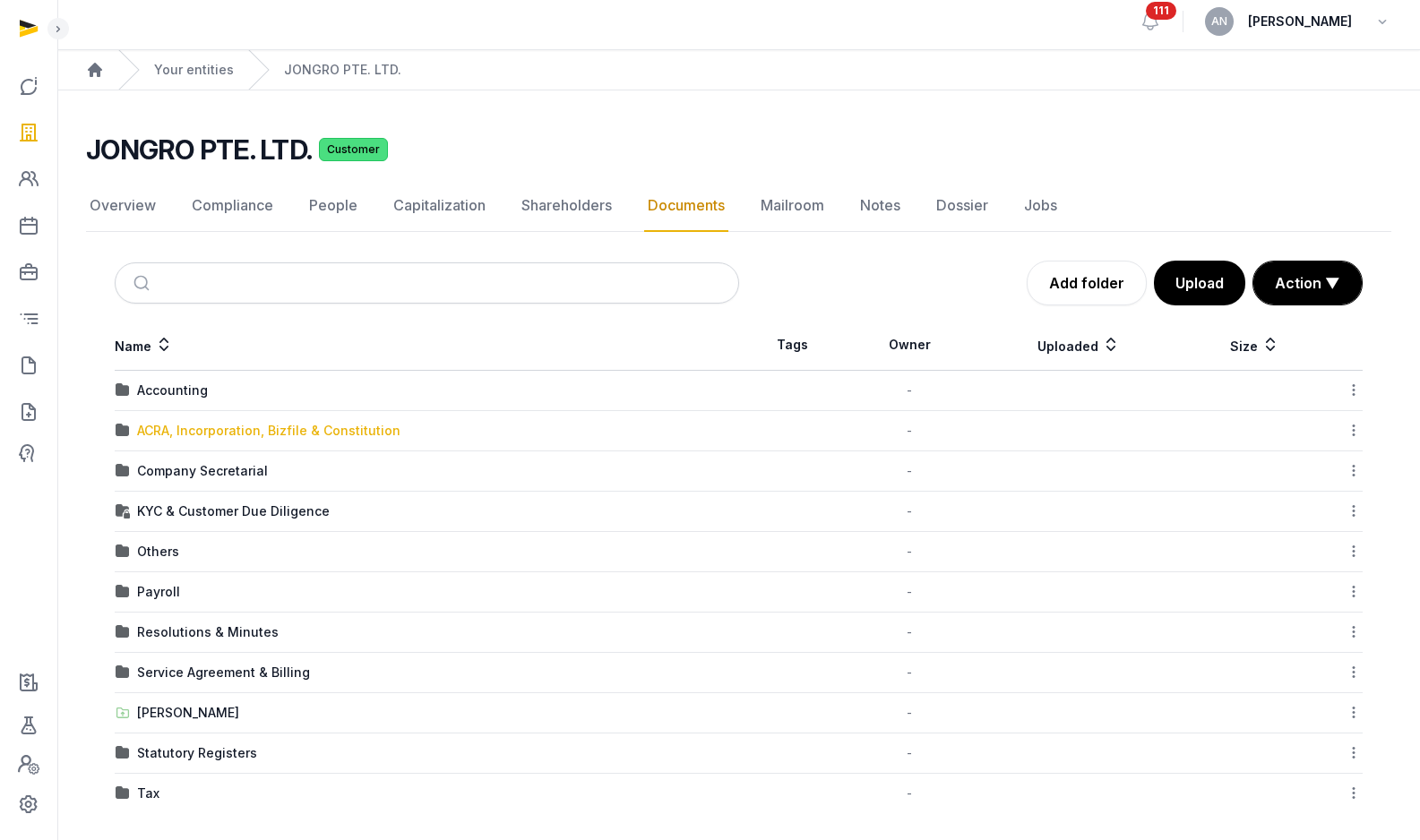
scroll to position [16, 0]
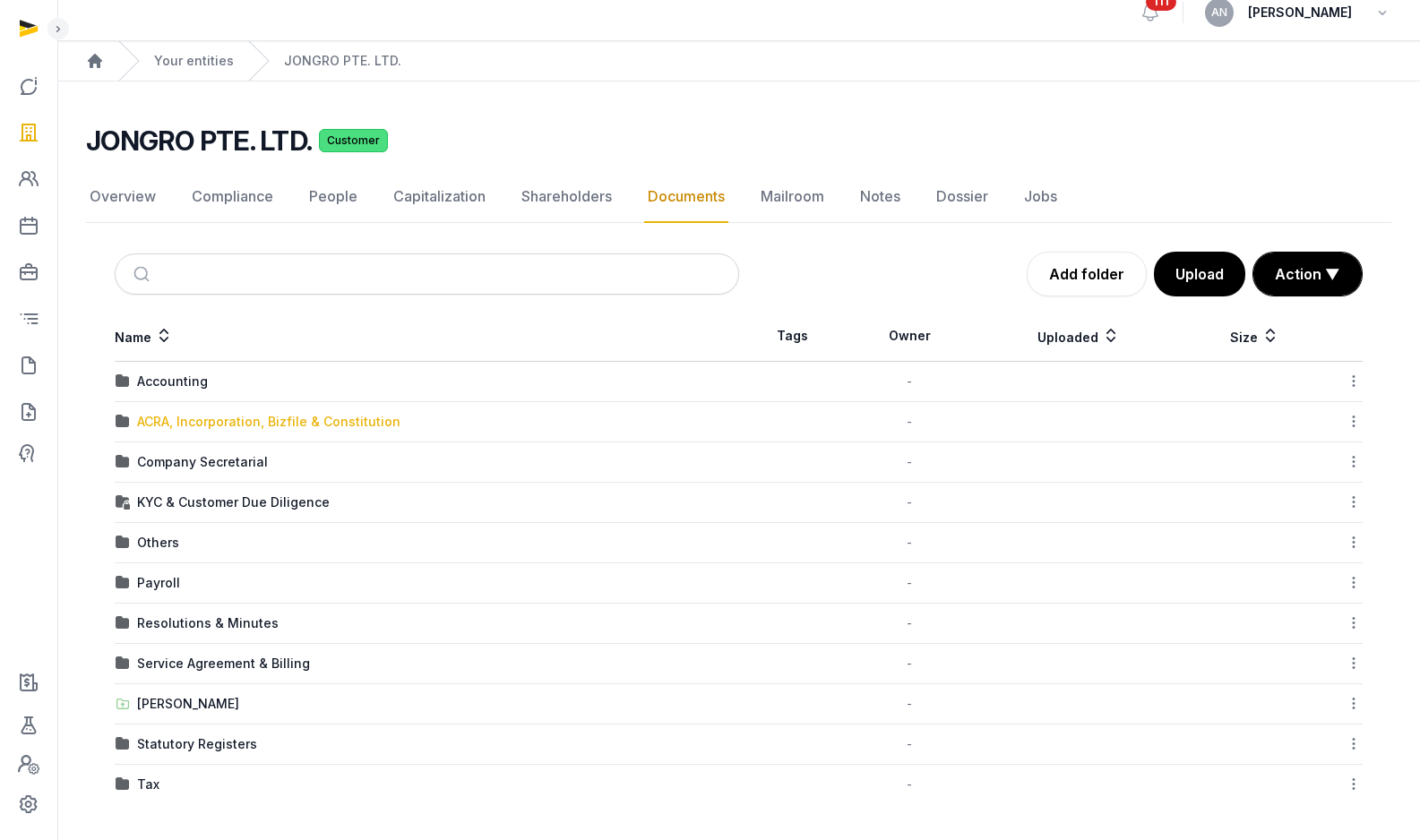
click at [216, 426] on div "ACRA, Incorporation, Bizfile & Constitution" at bounding box center [268, 422] width 263 height 18
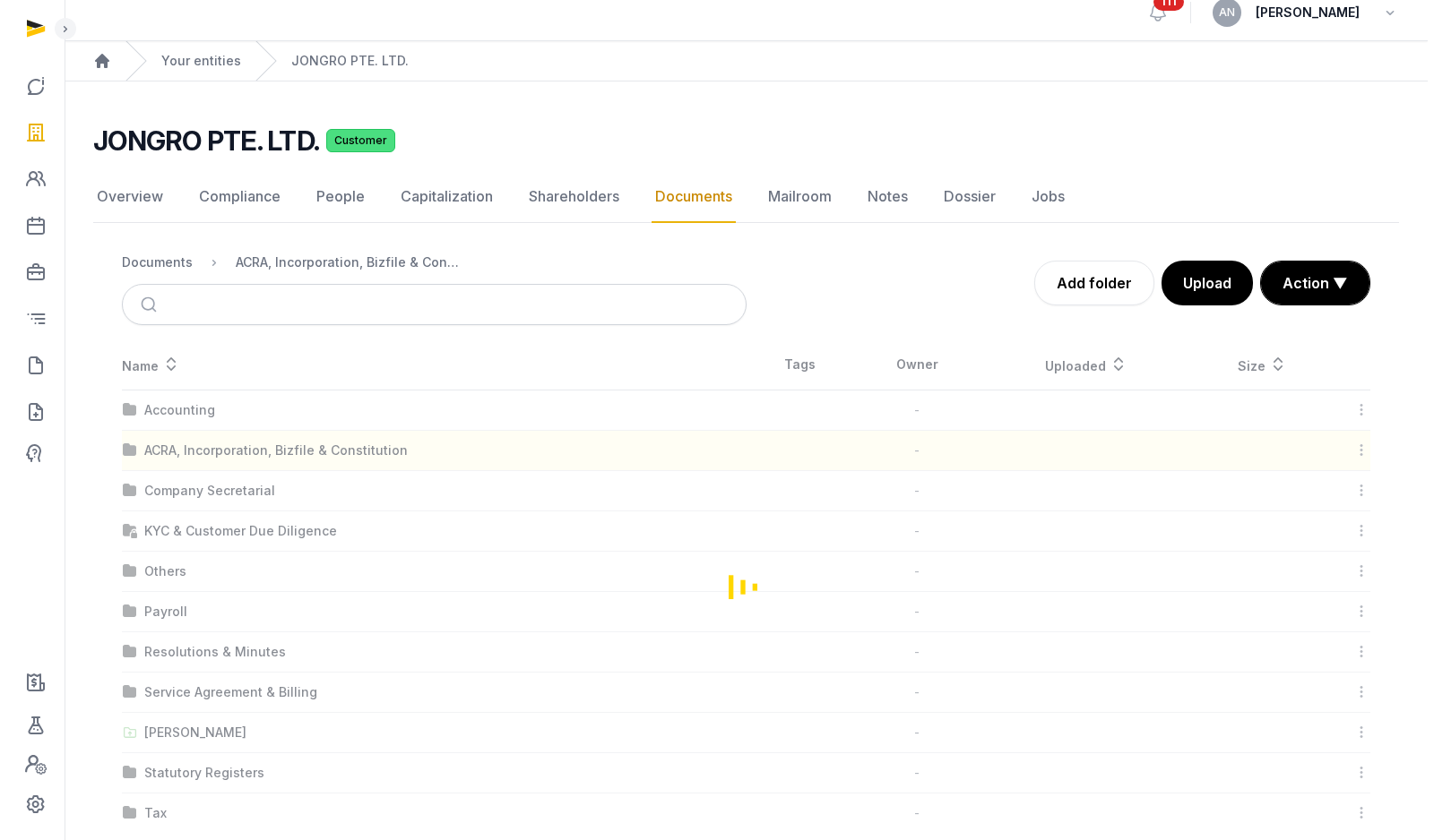
scroll to position [0, 0]
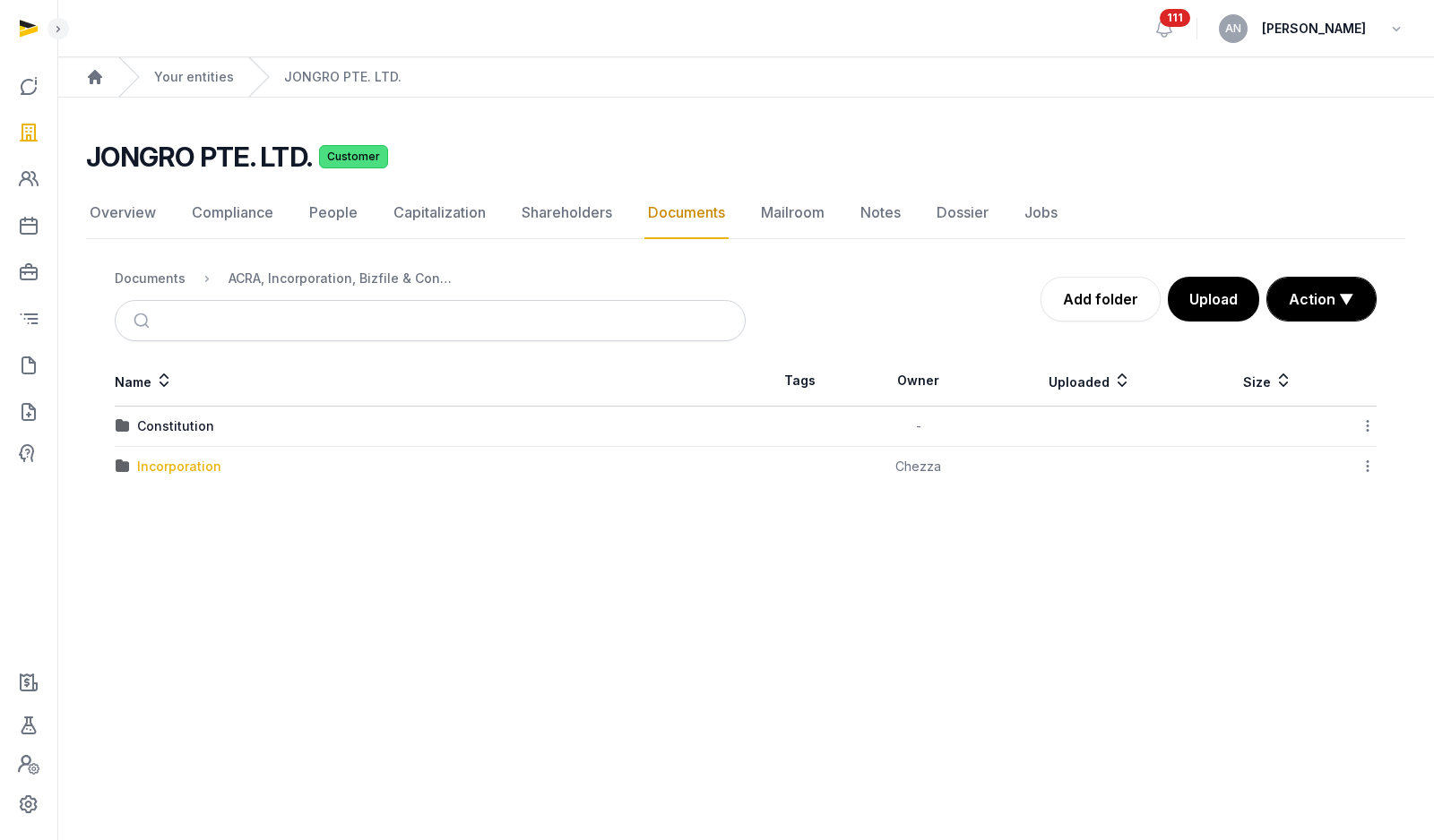
click at [147, 468] on div "Incorporation" at bounding box center [179, 467] width 84 height 18
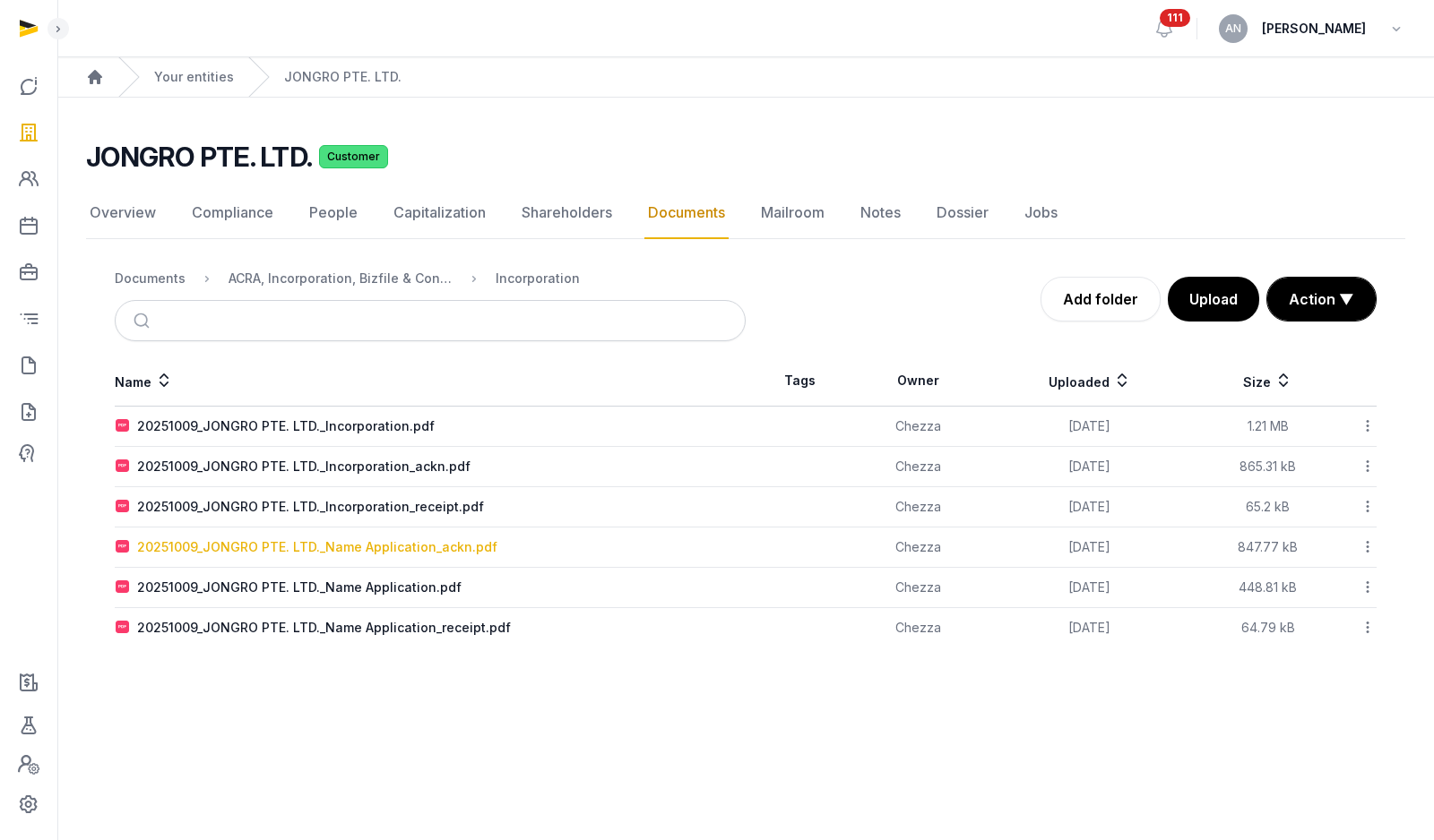
click at [370, 544] on div "20251009_JONGRO PTE. LTD._Name Application_ackn.pdf" at bounding box center [316, 548] width 360 height 18
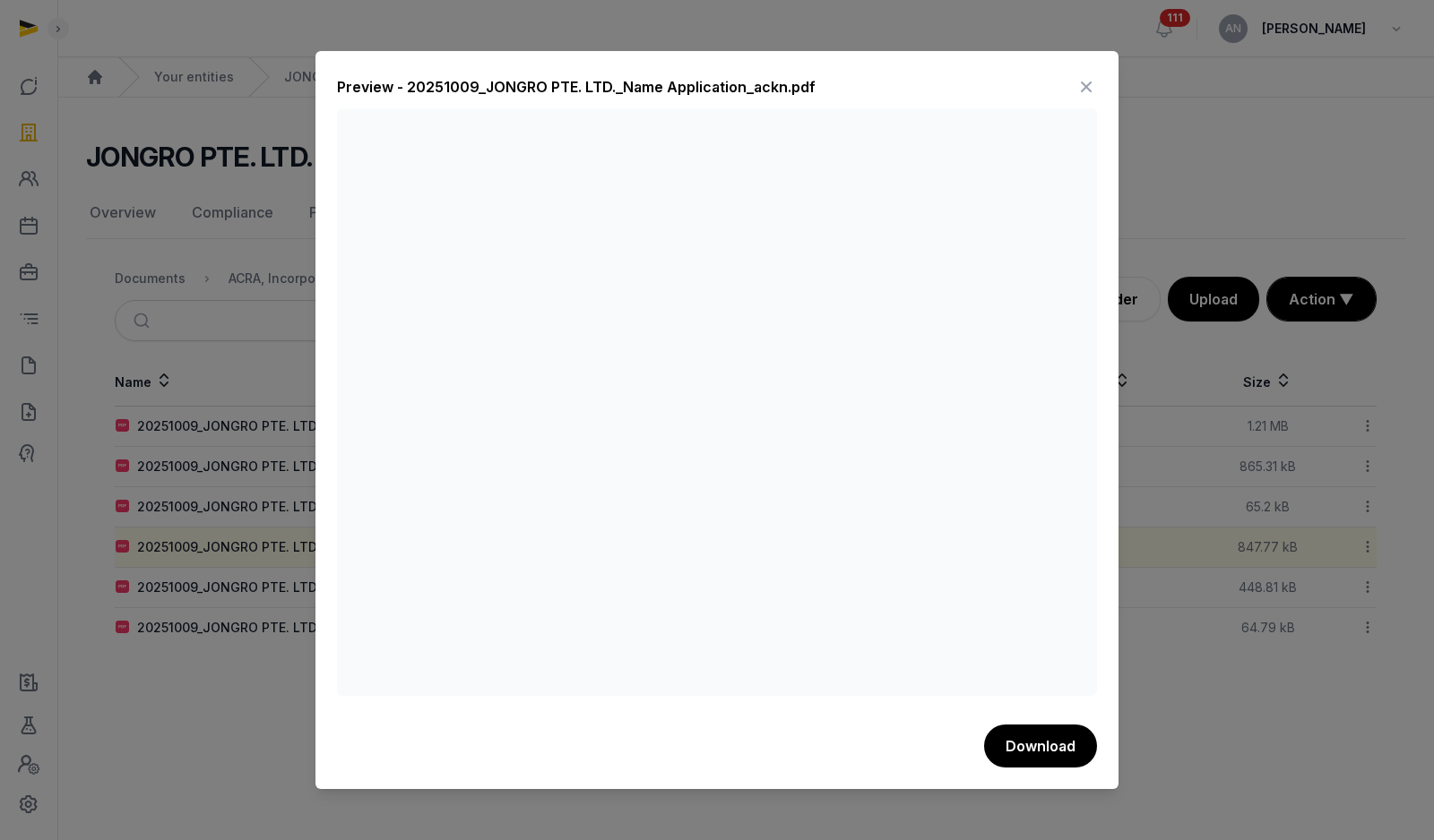
click at [1094, 86] on icon at bounding box center [1087, 87] width 22 height 29
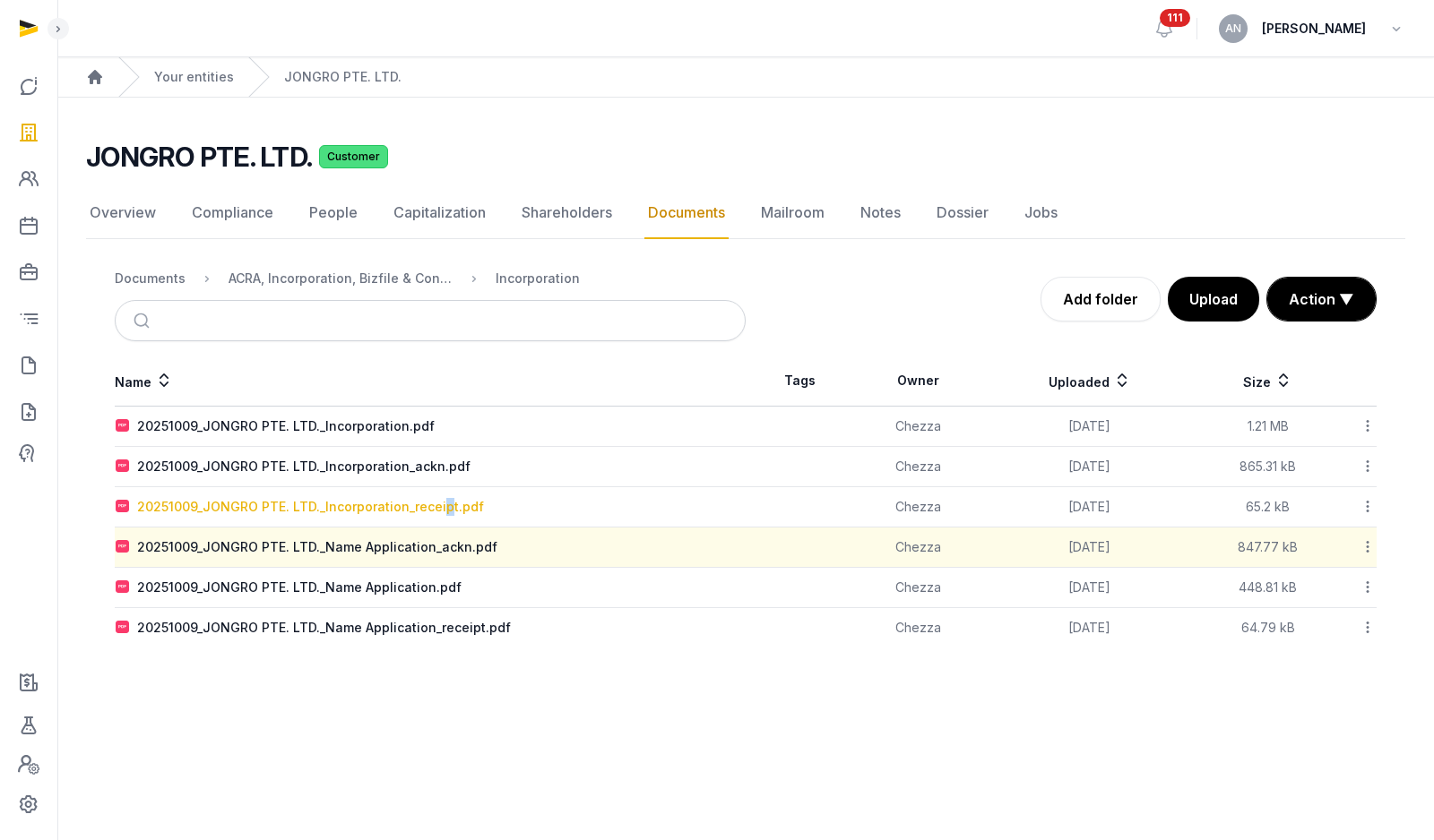
click at [443, 499] on div "20251009_JONGRO PTE. LTD._Incorporation_receipt.pdf" at bounding box center [310, 507] width 347 height 18
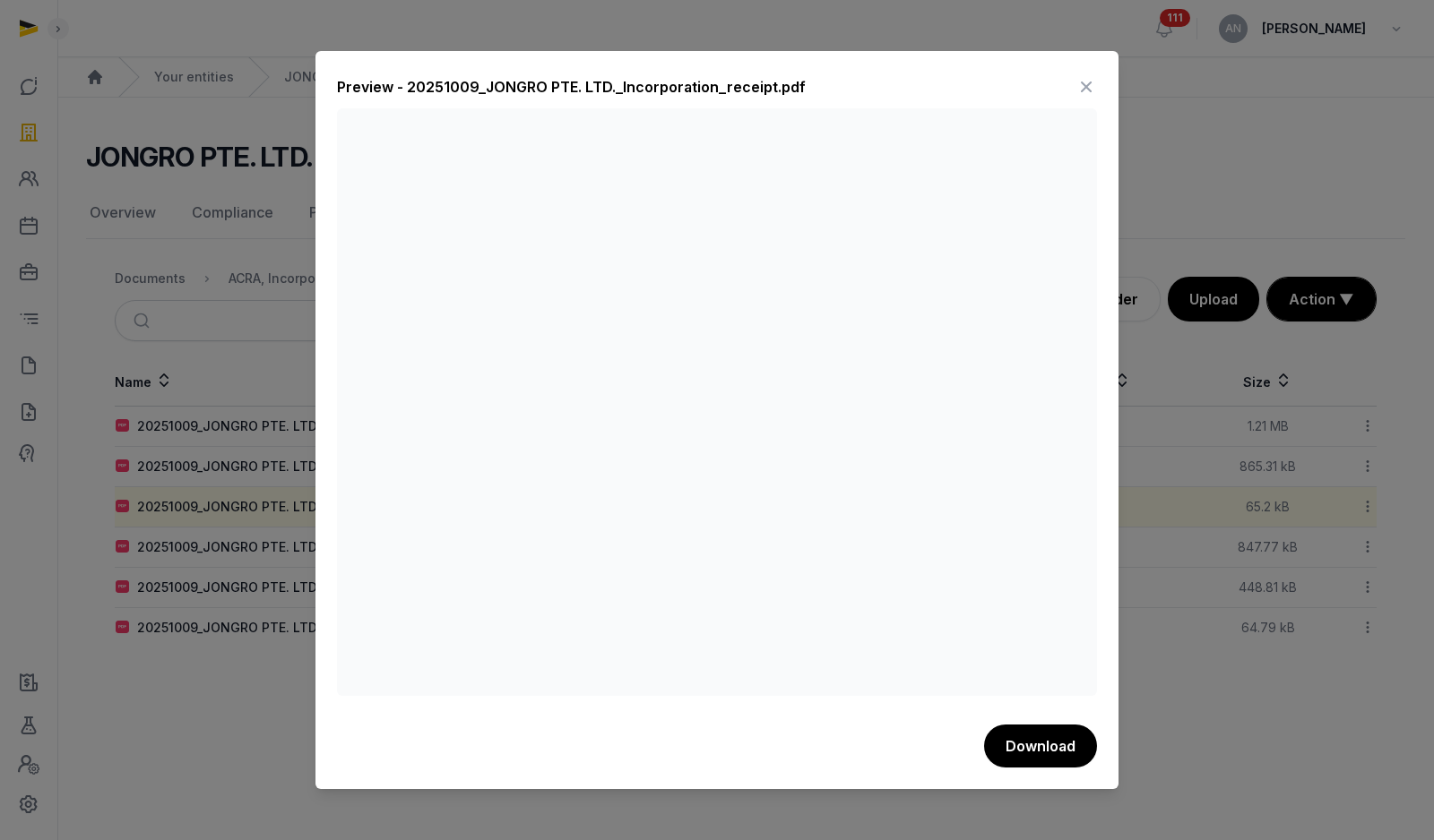
click at [1090, 83] on icon at bounding box center [1087, 87] width 22 height 29
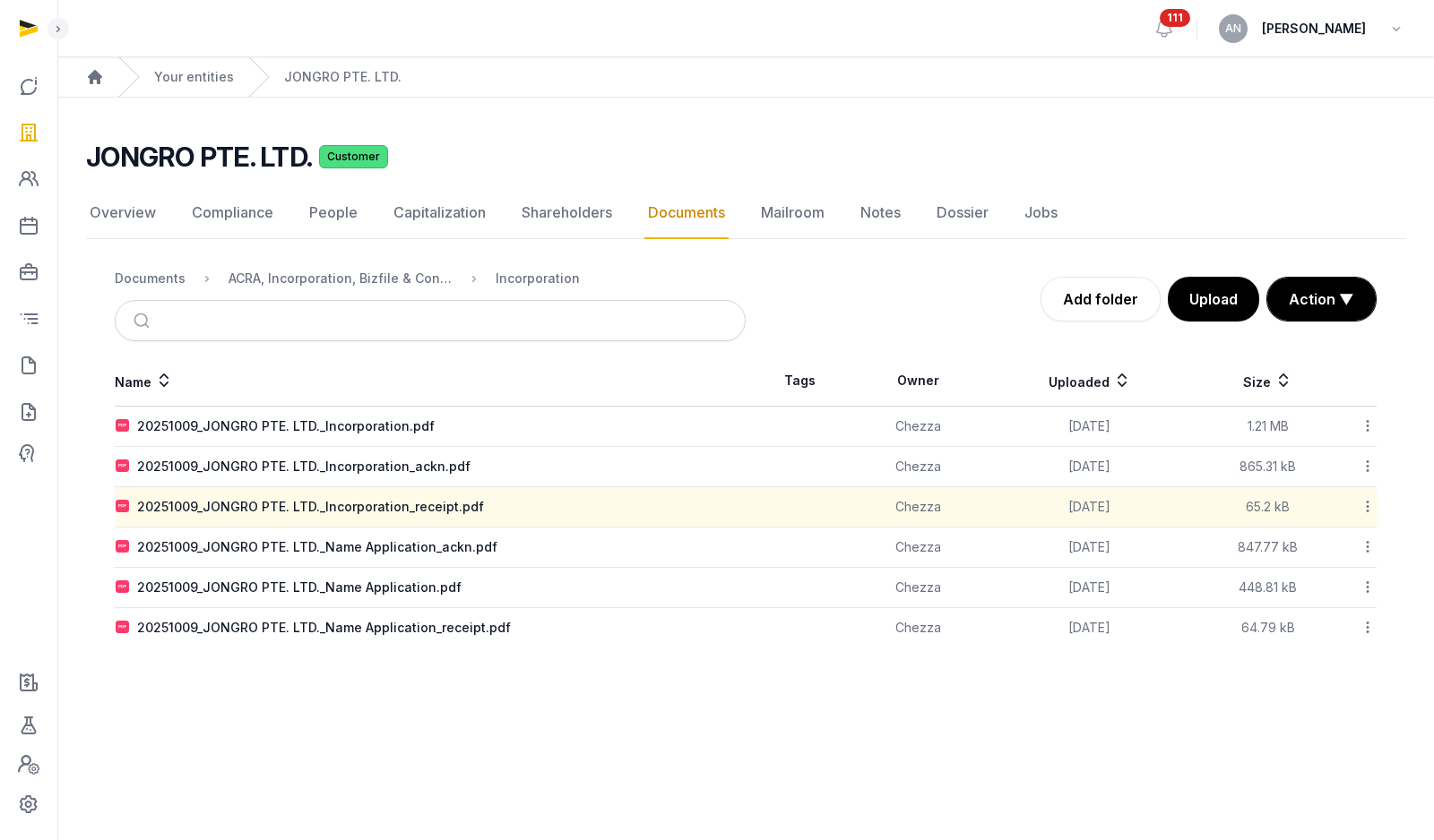
click at [1368, 509] on icon at bounding box center [1367, 506] width 16 height 19
click at [1318, 561] on div "Download" at bounding box center [1304, 554] width 144 height 32
click at [1360, 629] on icon at bounding box center [1367, 628] width 16 height 19
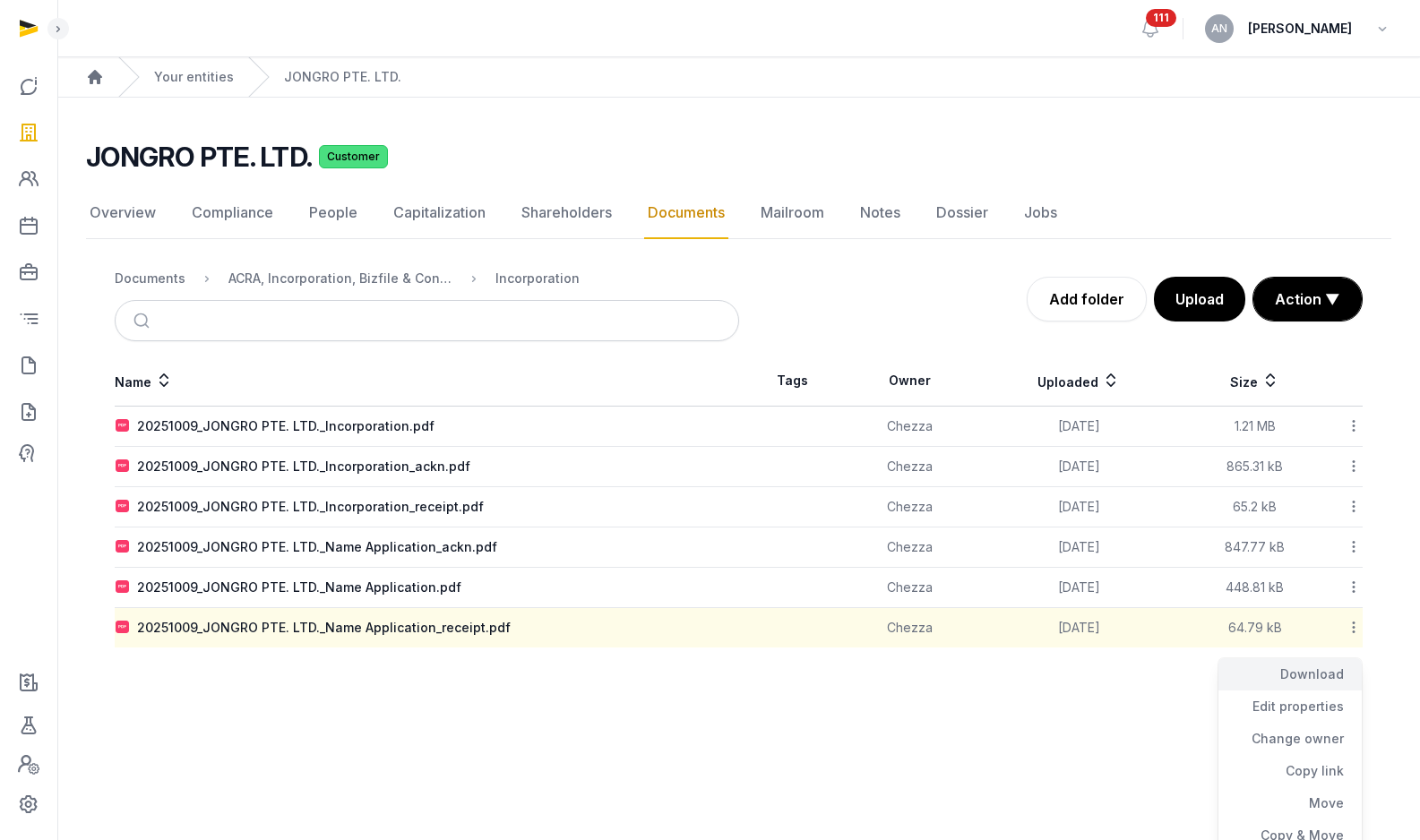
click at [1331, 676] on div "Download" at bounding box center [1290, 674] width 144 height 32
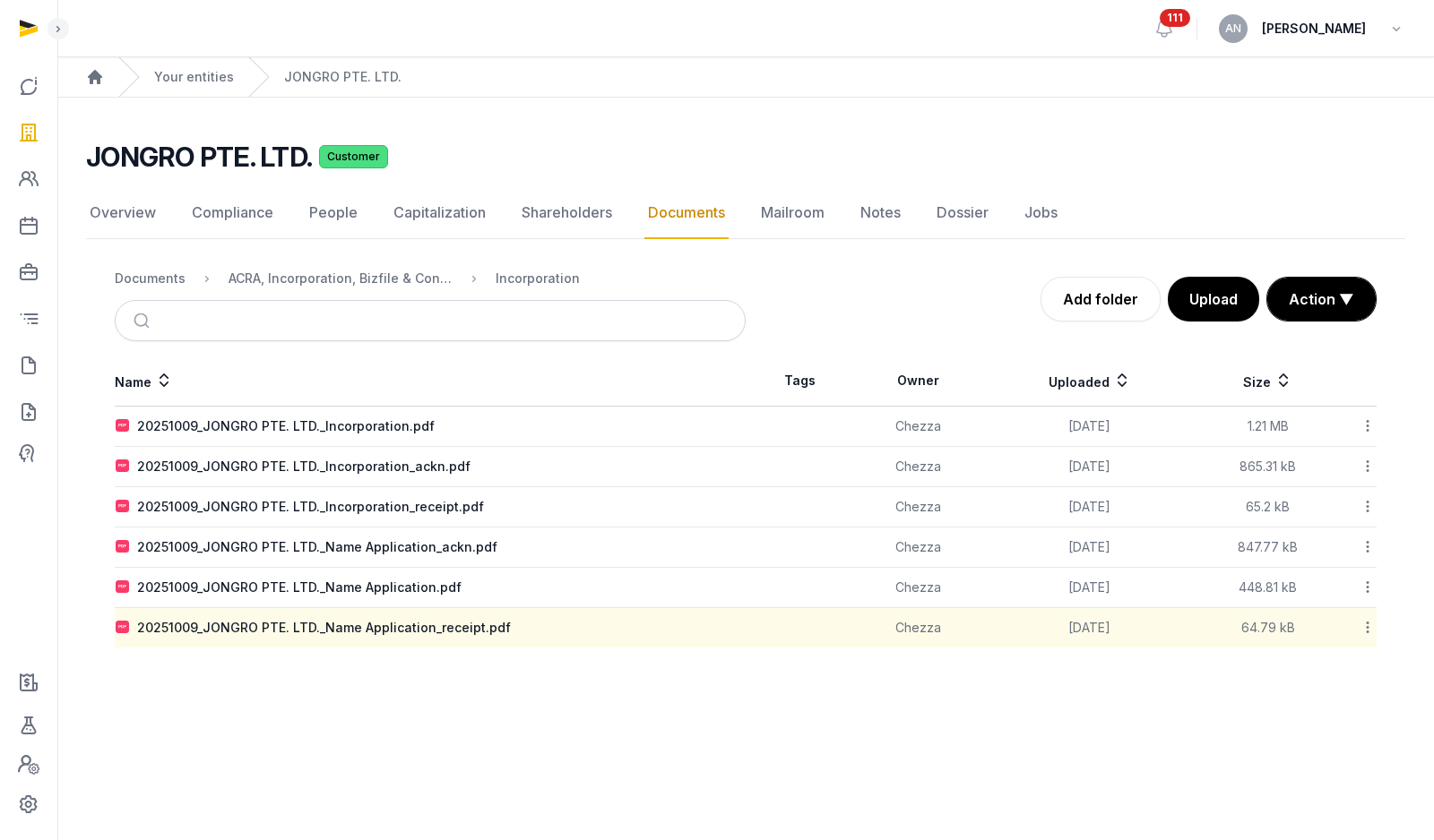
click at [291, 681] on main "JONGRO PTE. LTD. Customer Documents Overview Compliance People Capitalization S…" at bounding box center [744, 390] width 1376 height 586
click at [781, 137] on main "JONGRO PTE. LTD. Customer Documents Overview Compliance People Capitalization S…" at bounding box center [744, 390] width 1376 height 586
